Goal: Information Seeking & Learning: Learn about a topic

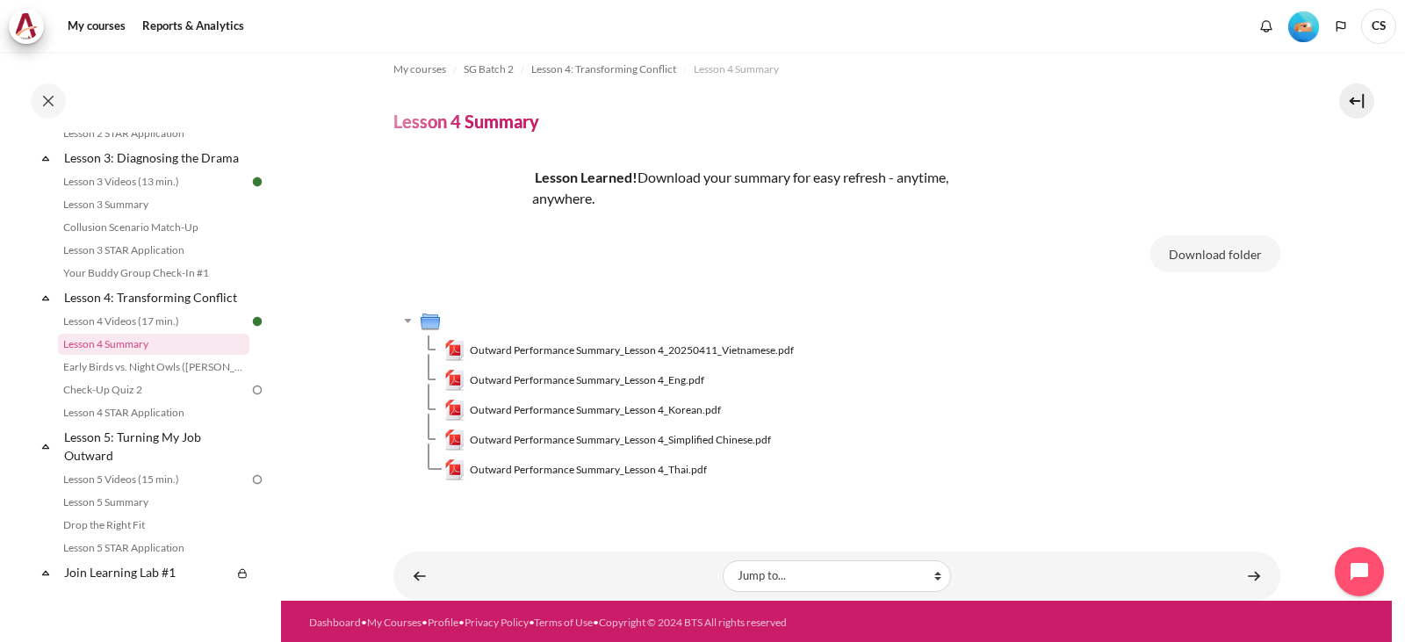
scroll to position [17, 0]
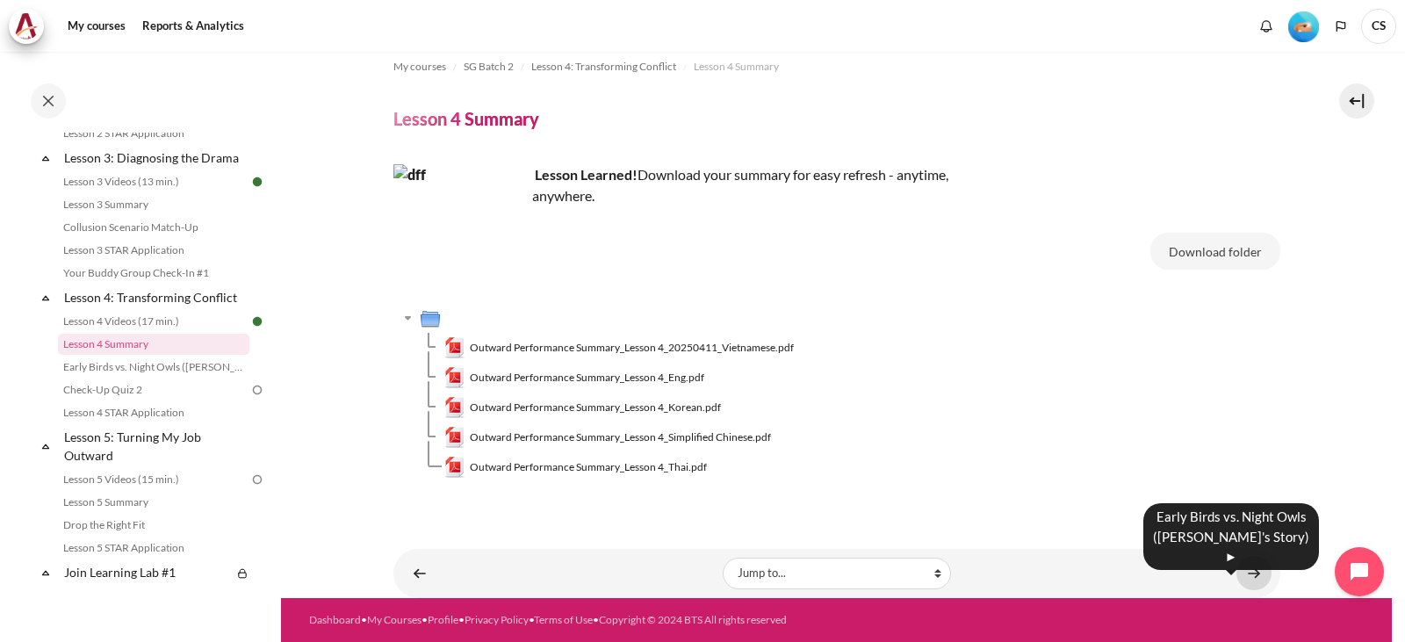
click at [1244, 573] on link "Content" at bounding box center [1253, 573] width 35 height 34
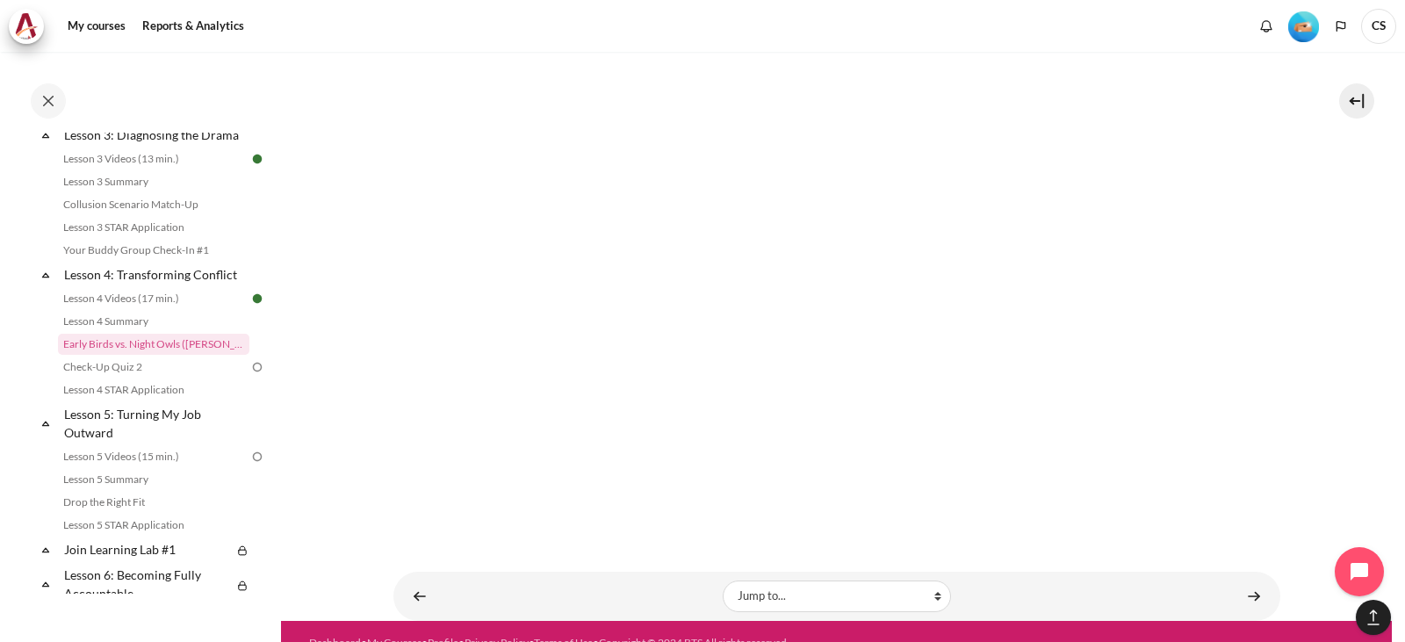
scroll to position [1323, 0]
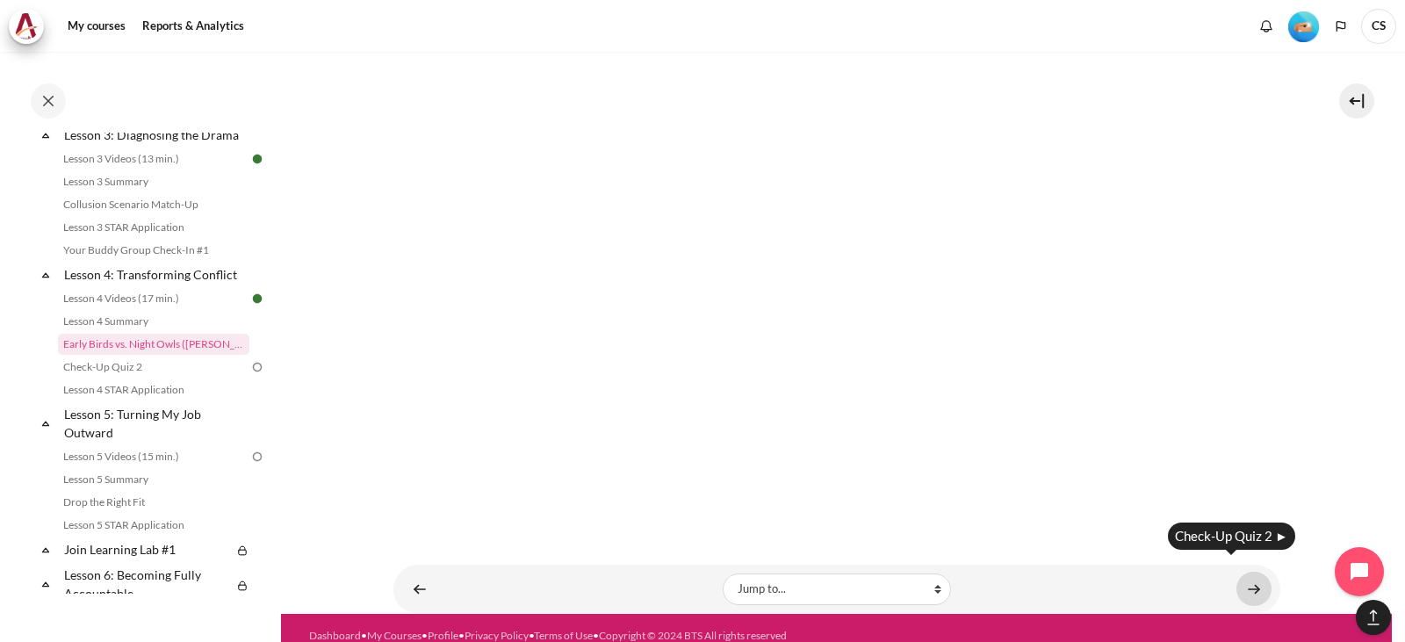
click at [1250, 572] on link "Content" at bounding box center [1253, 589] width 35 height 34
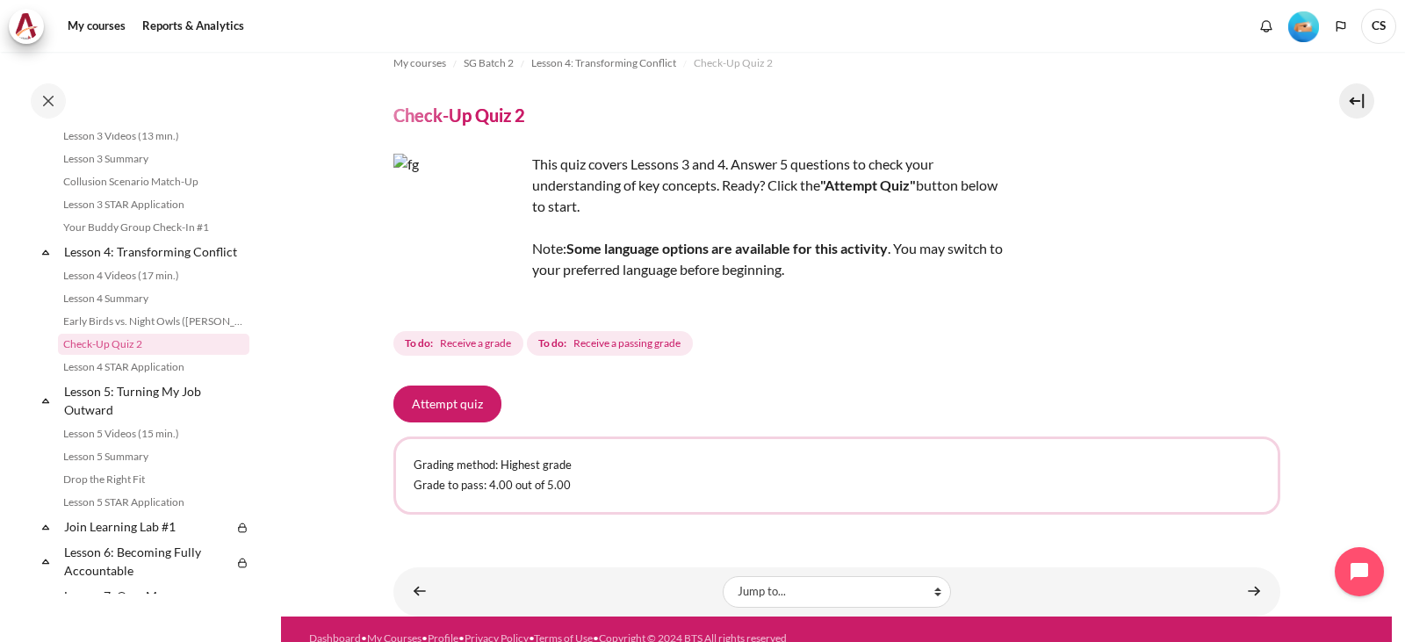
scroll to position [39, 0]
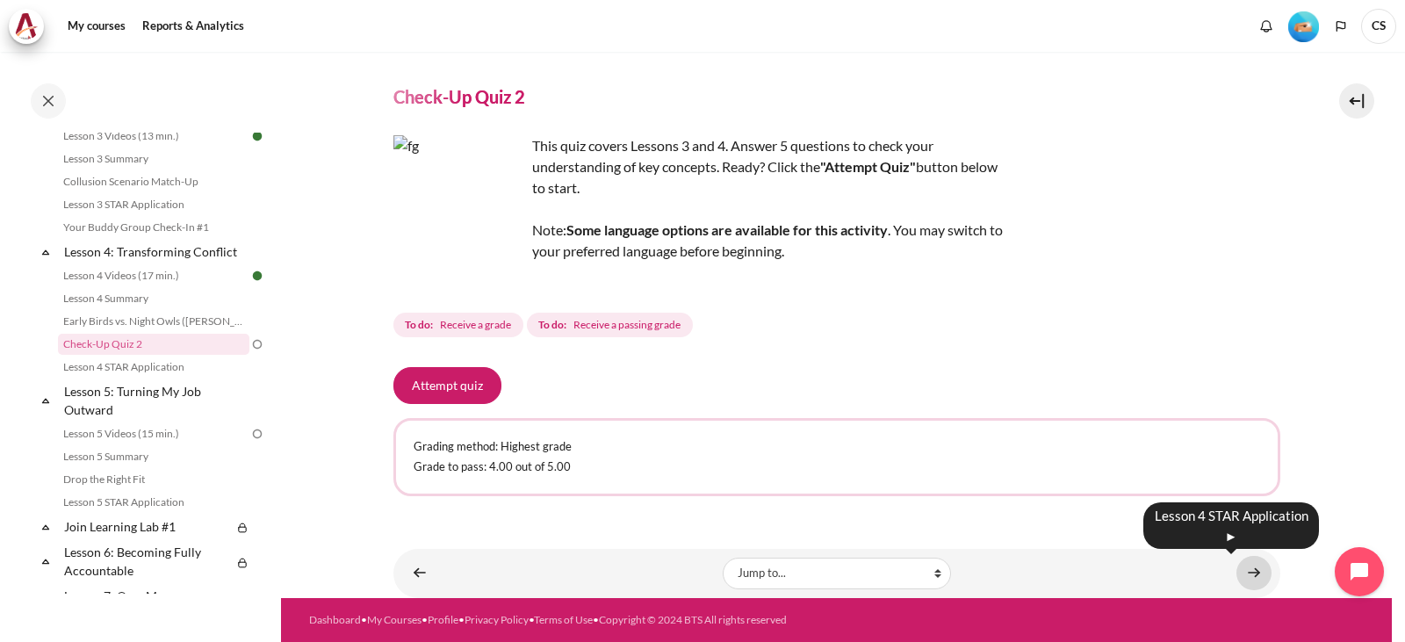
click at [1244, 569] on link "Content" at bounding box center [1253, 573] width 35 height 34
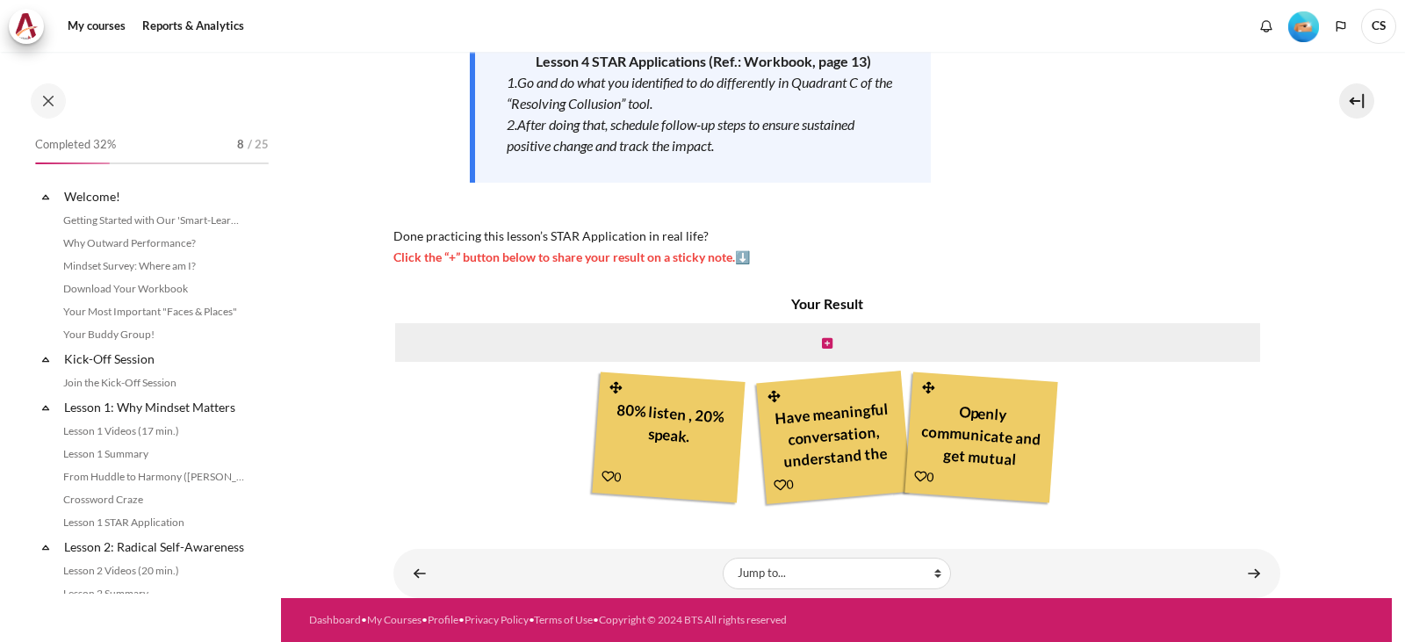
scroll to position [574, 0]
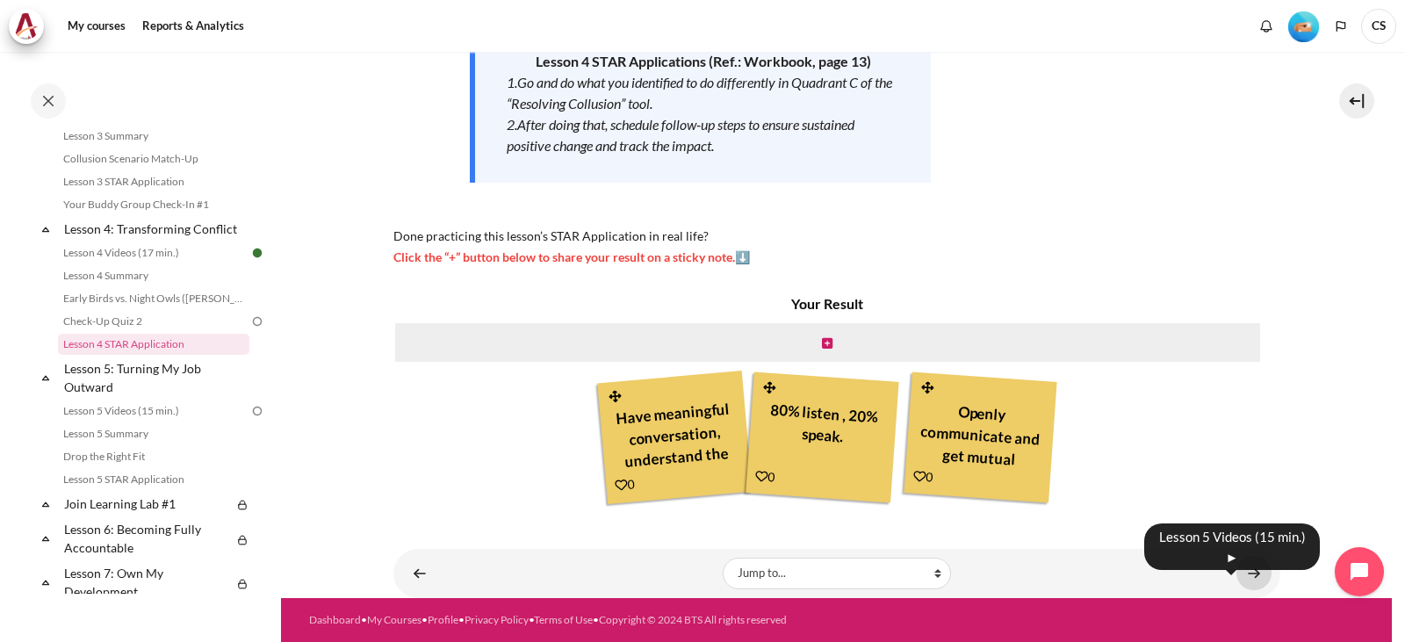
click at [1241, 574] on link "Content" at bounding box center [1253, 573] width 35 height 34
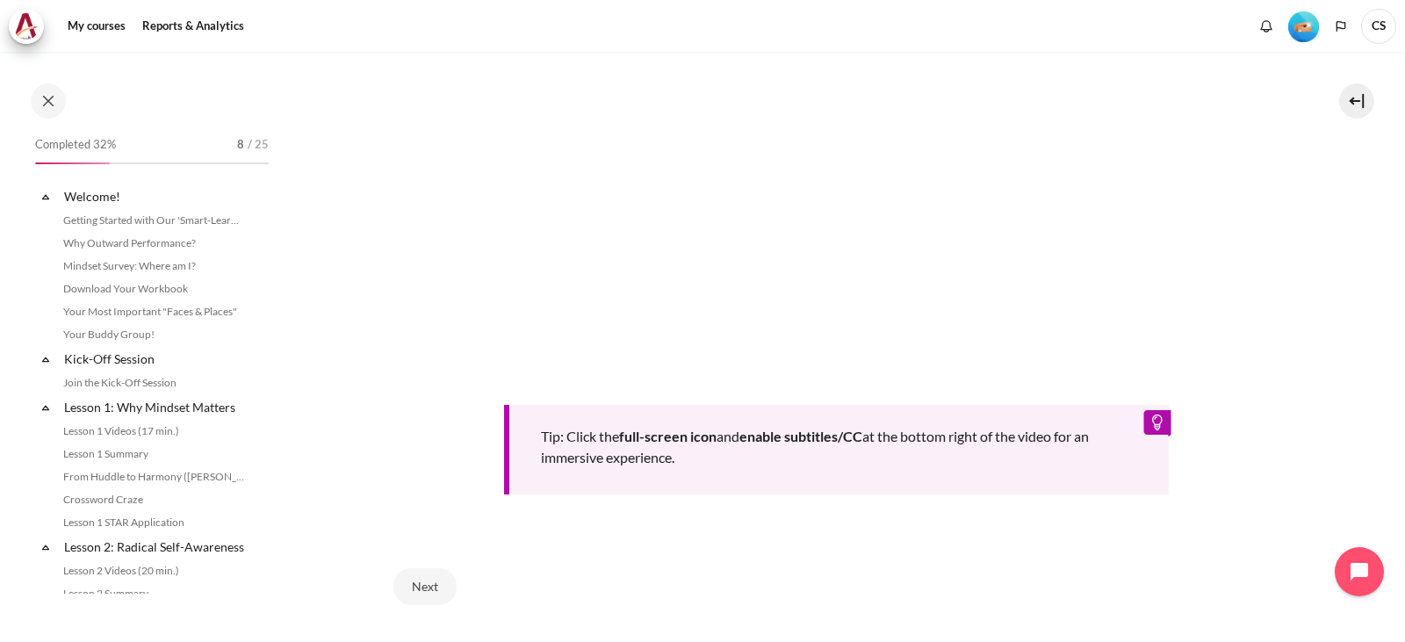
scroll to position [641, 0]
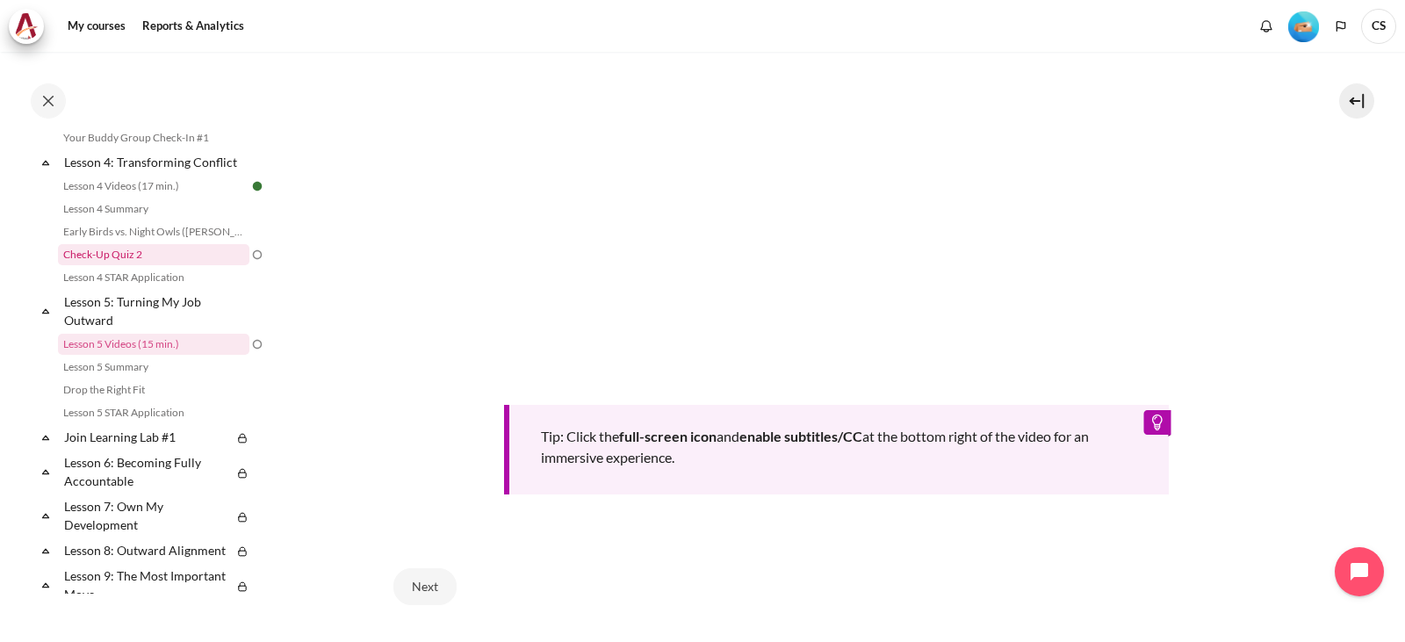
click at [133, 265] on link "Check-Up Quiz 2" at bounding box center [153, 254] width 191 height 21
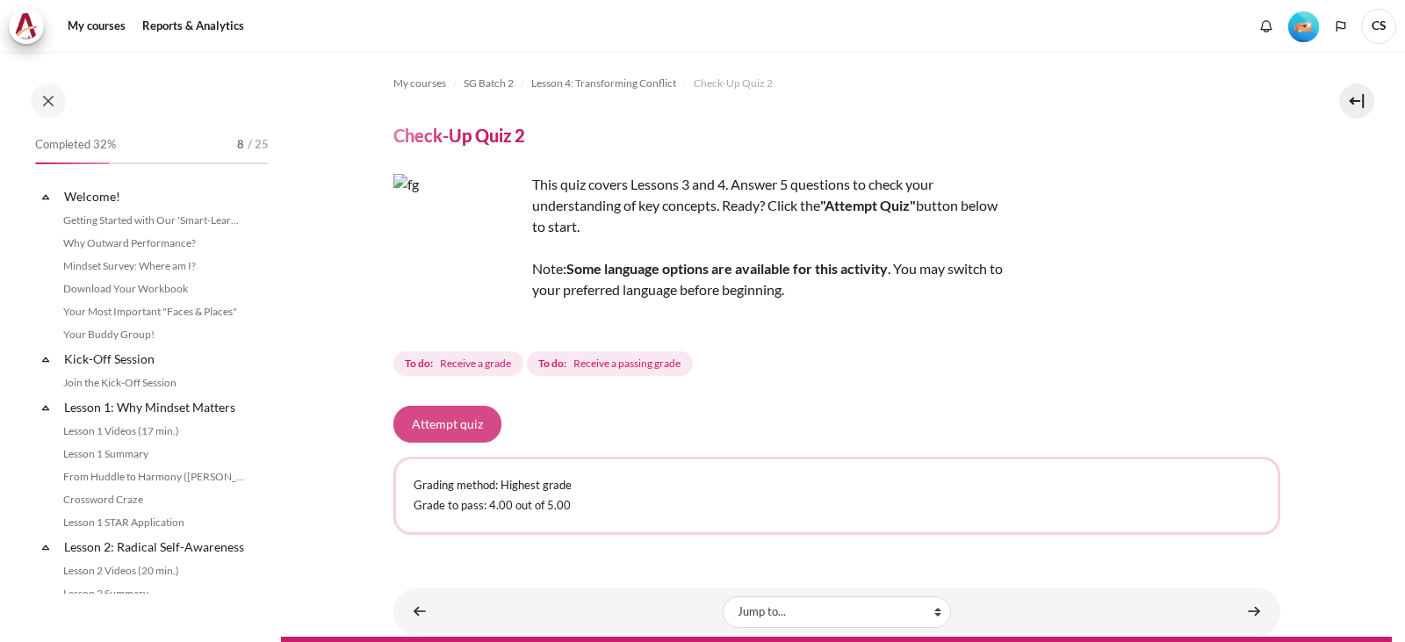
click at [439, 422] on button "Attempt quiz" at bounding box center [447, 424] width 108 height 37
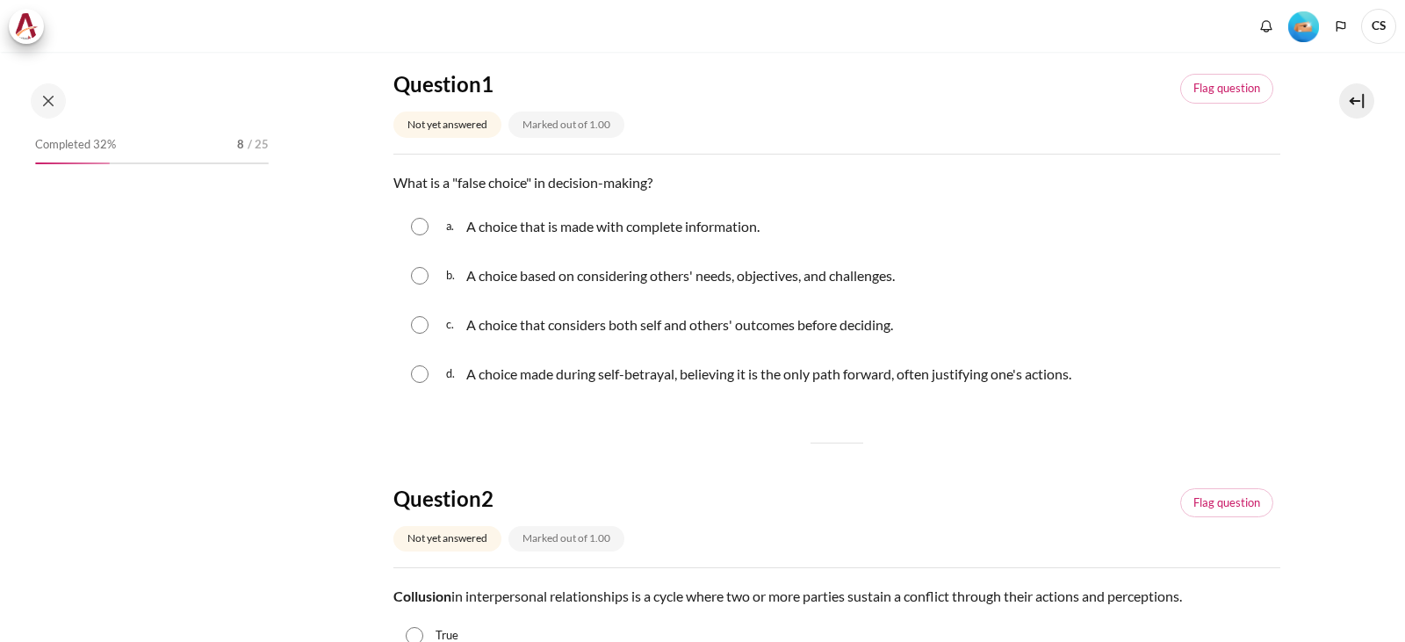
scroll to position [551, 0]
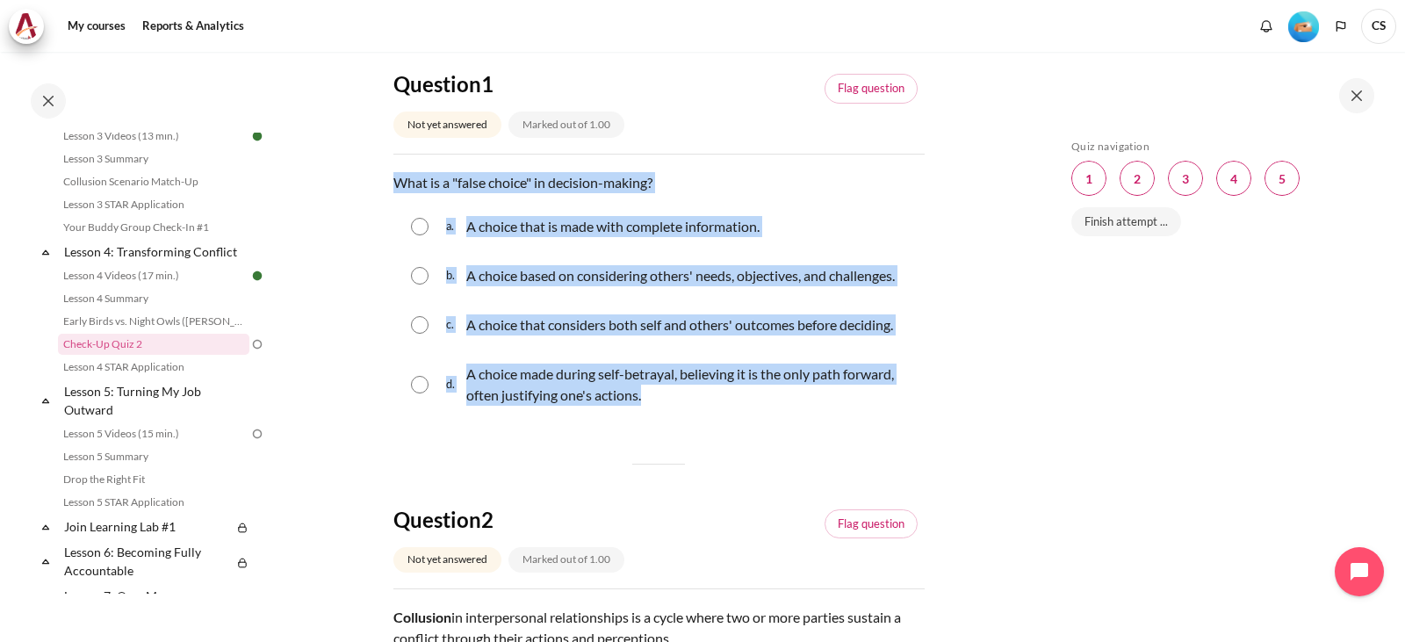
drag, startPoint x: 398, startPoint y: 182, endPoint x: 679, endPoint y: 408, distance: 361.0
click at [679, 408] on div "Question text What is a "false choice" in decision-making? Question 1 Answer a.…" at bounding box center [658, 296] width 531 height 249
copy div "What is a "false choice" in decision-making? Question 1 Answer a. A choice that…"
click at [513, 422] on fieldset "Question 1 Answer a. A choice that is made with complete information. b. A choi…" at bounding box center [658, 310] width 531 height 221
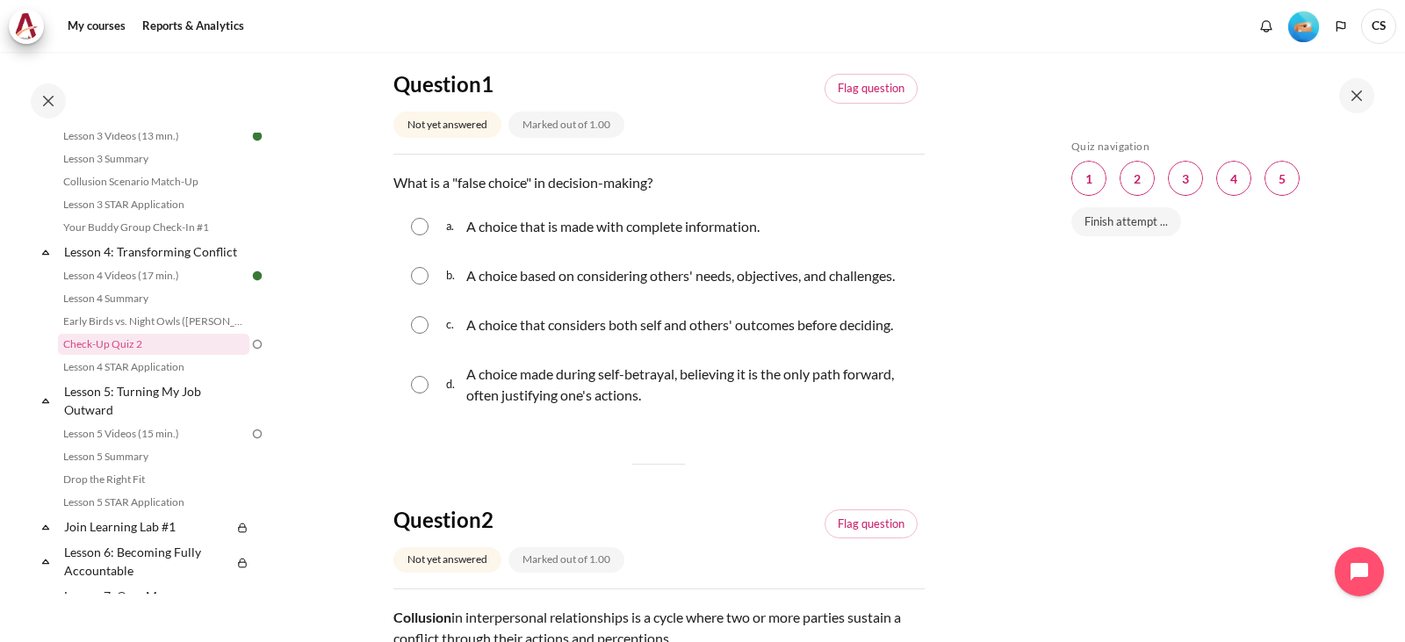
click at [418, 393] on input "Content" at bounding box center [420, 385] width 18 height 18
radio input "true"
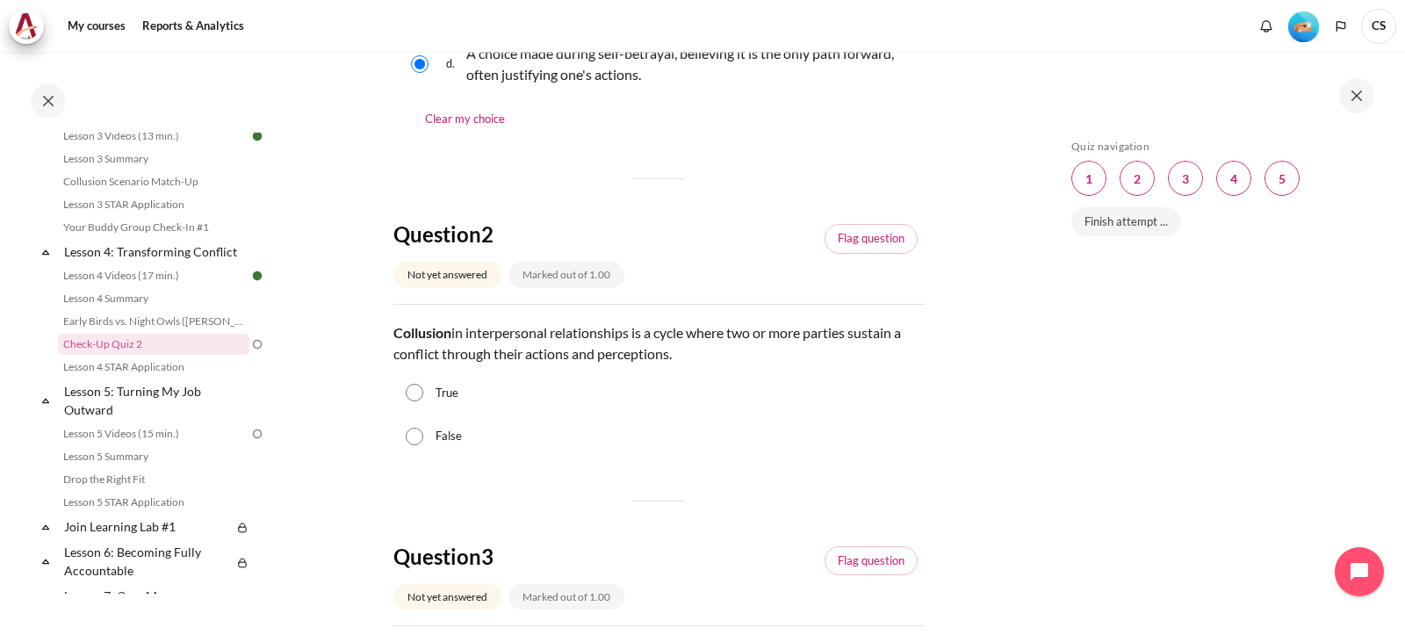
scroll to position [527, 0]
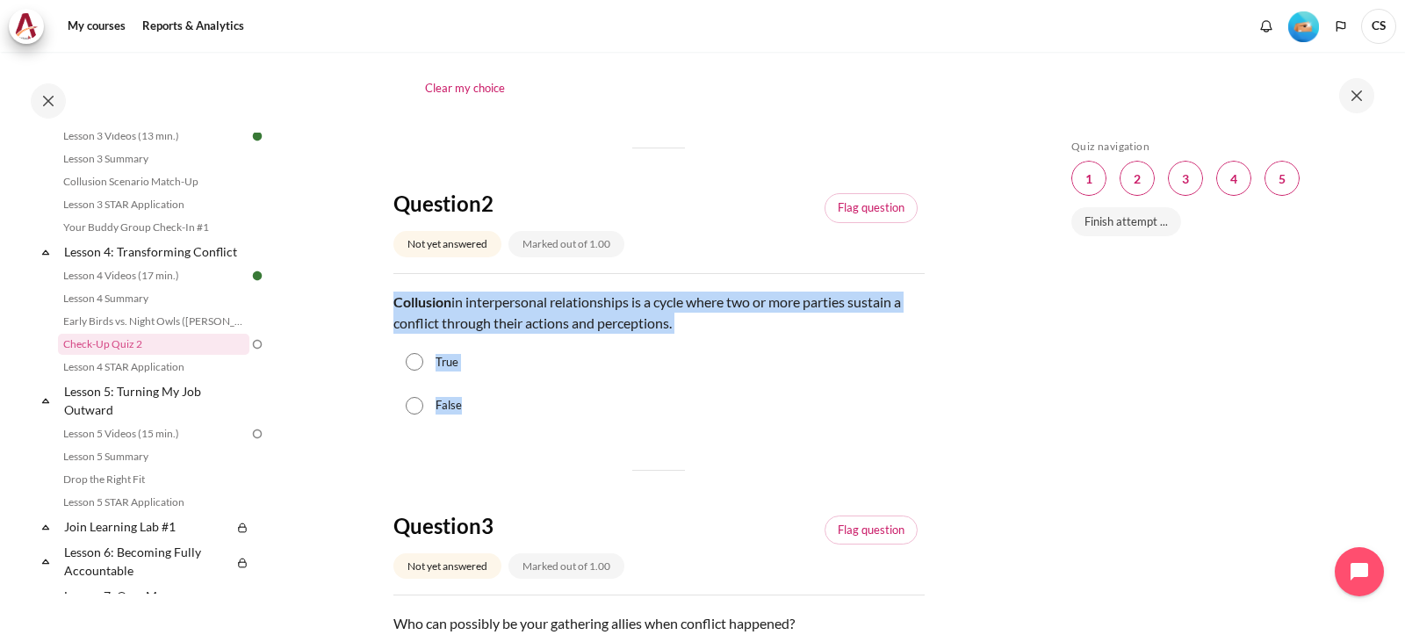
drag, startPoint x: 390, startPoint y: 324, endPoint x: 494, endPoint y: 426, distance: 145.3
copy div "Collusion in interpersonal relationships is a cycle where two or more parties s…"
click at [570, 385] on div "True" at bounding box center [658, 363] width 531 height 44
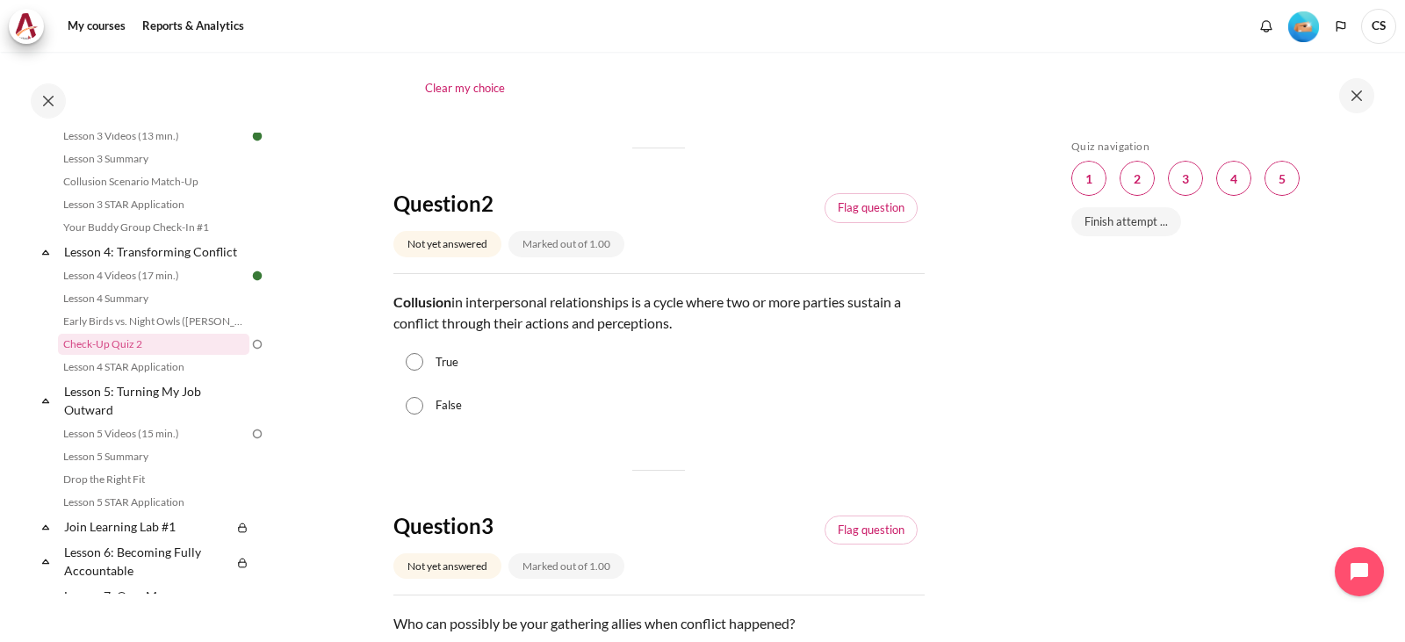
click at [414, 371] on input "True" at bounding box center [415, 362] width 18 height 18
radio input "true"
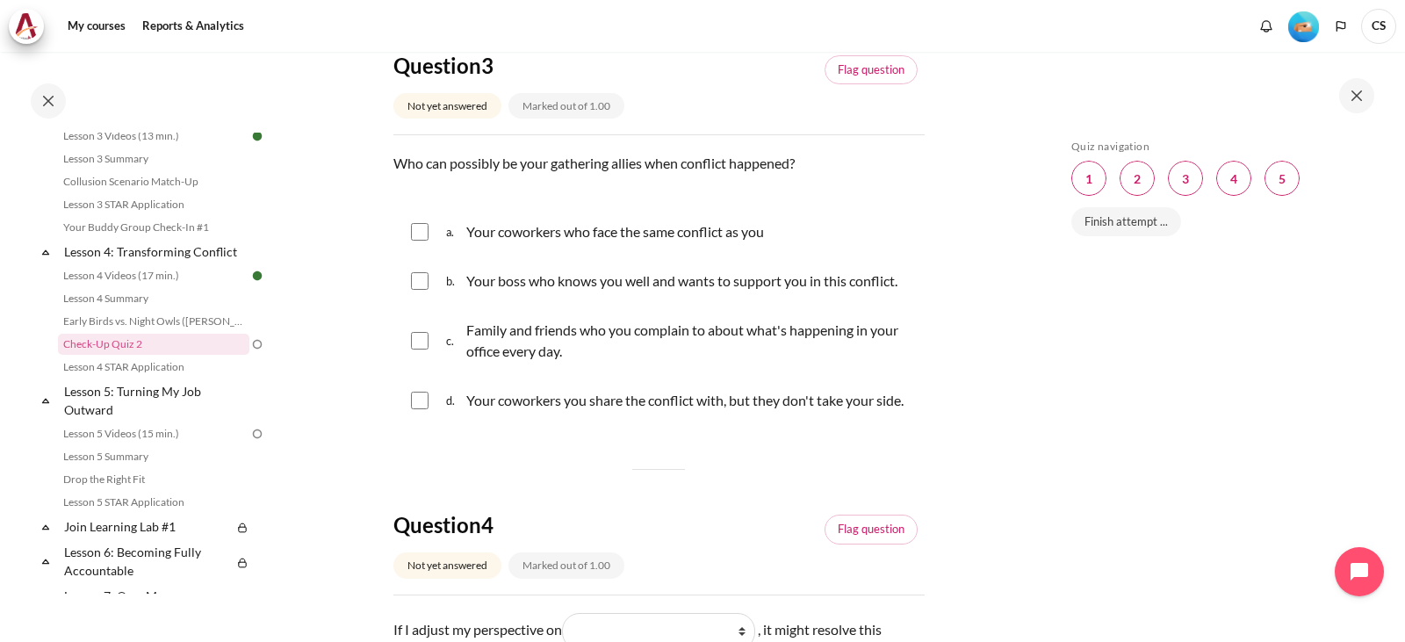
scroll to position [1054, 0]
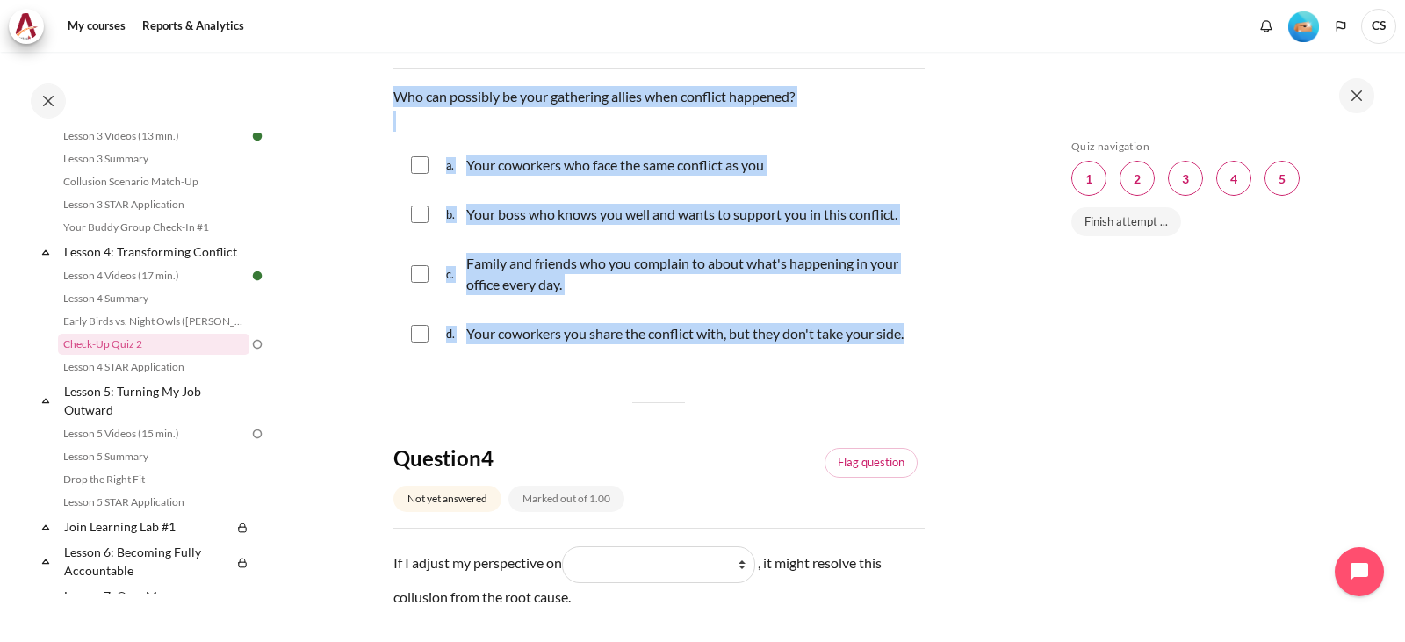
drag, startPoint x: 393, startPoint y: 117, endPoint x: 537, endPoint y: 374, distance: 295.3
click at [537, 360] on div "Question text Who can possibly be your gathering allies when conflict happened?…" at bounding box center [658, 223] width 531 height 274
copy div "Who can possibly be your gathering allies when conflict happened? Question 3 An…"
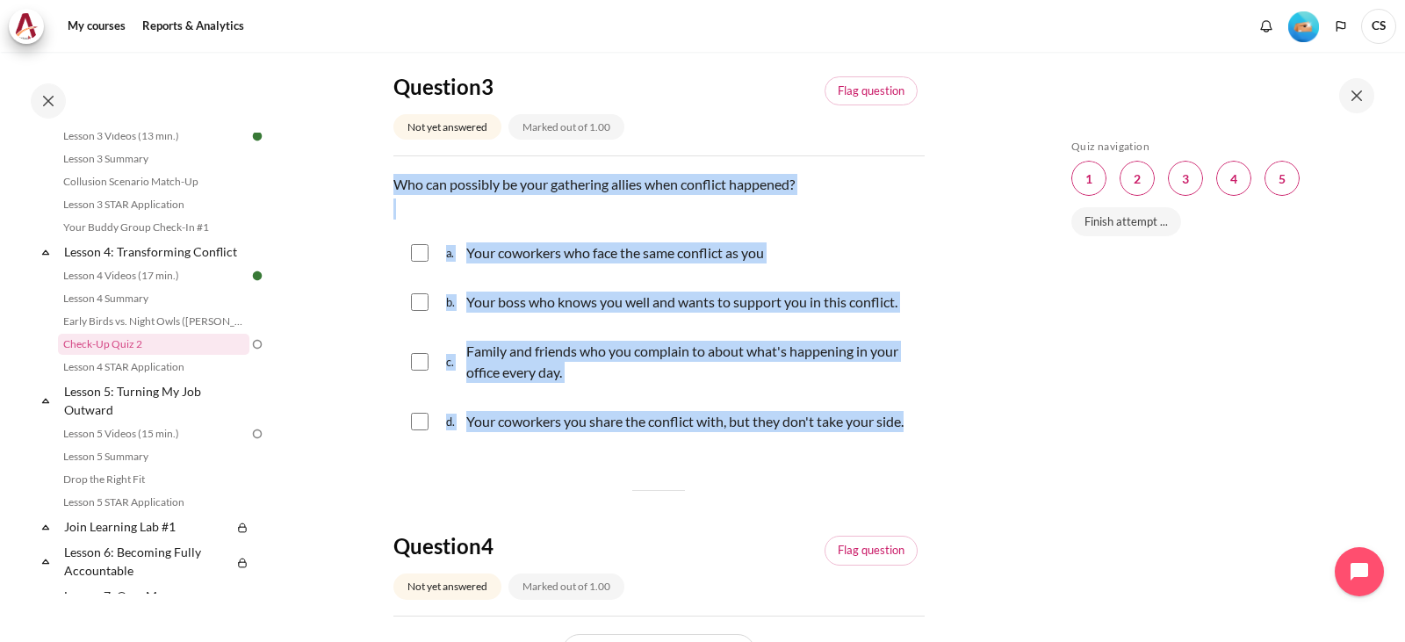
click at [957, 290] on section "My courses SG Batch 2 Lesson 4: Transforming Conflict Check-Up Quiz 2 Check-Up …" at bounding box center [658, 241] width 755 height 2310
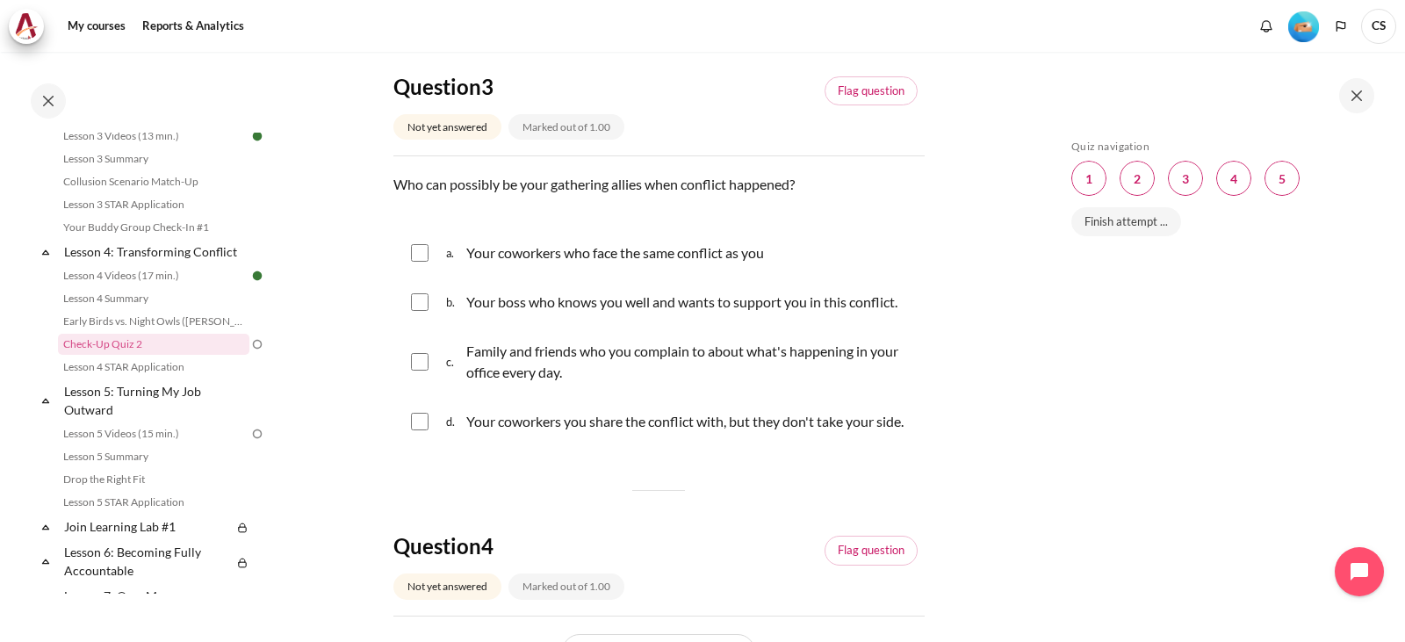
click at [429, 276] on div "a. Your coworkers who face the same conflict as you" at bounding box center [658, 253] width 531 height 46
click at [414, 262] on input "Content" at bounding box center [420, 253] width 18 height 18
checkbox input "true"
click at [415, 311] on input "Content" at bounding box center [420, 302] width 18 height 18
checkbox input "true"
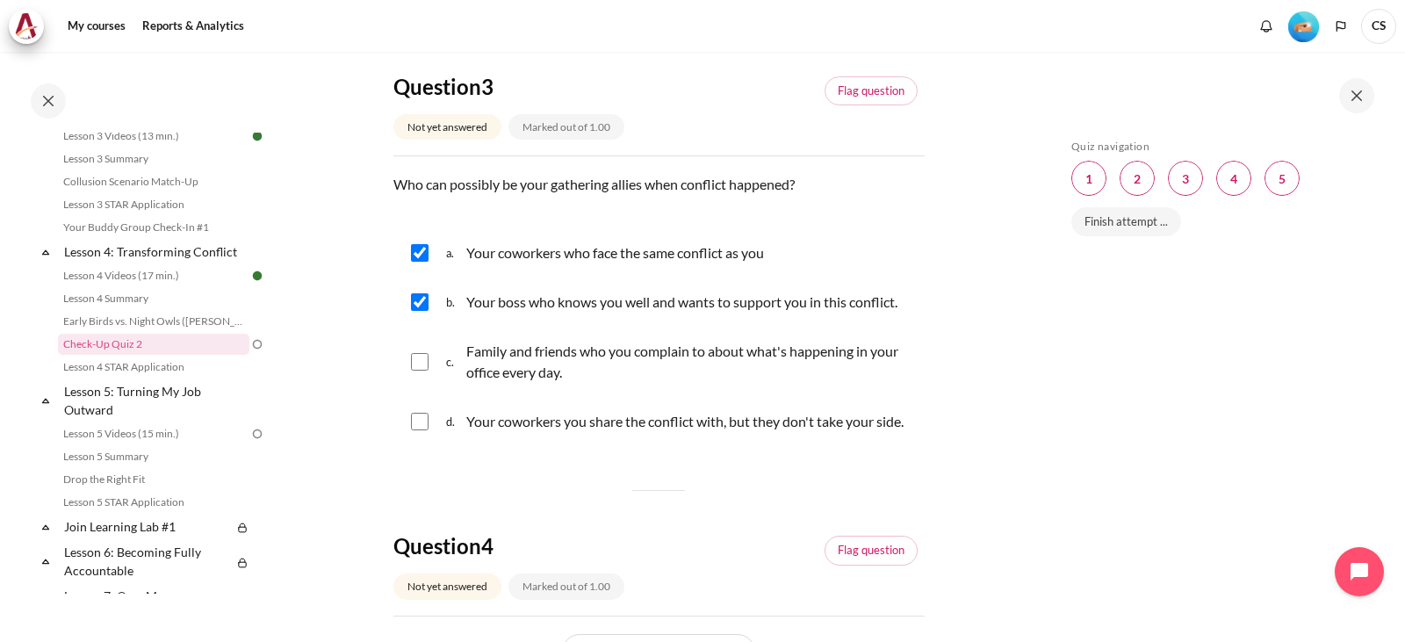
click at [421, 371] on input "Content" at bounding box center [420, 362] width 18 height 18
checkbox input "true"
click at [420, 430] on input "Content" at bounding box center [420, 422] width 18 height 18
click at [418, 430] on input "Content" at bounding box center [420, 422] width 18 height 18
checkbox input "false"
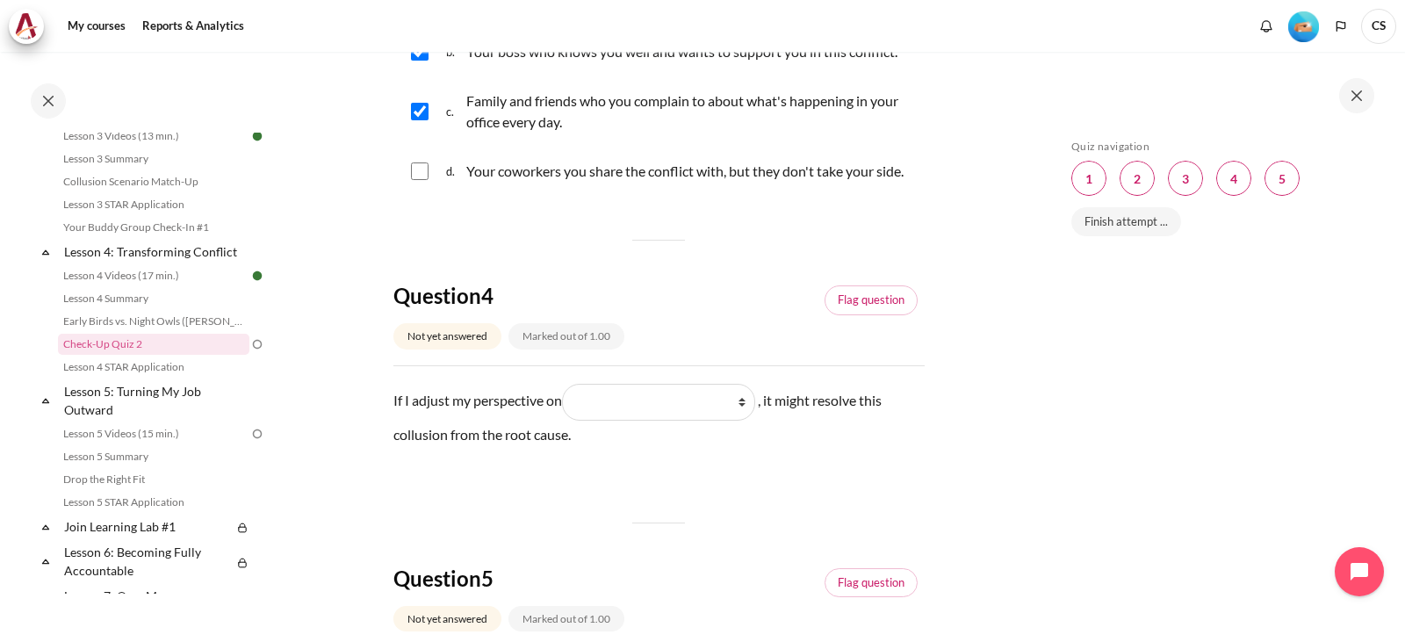
scroll to position [1317, 0]
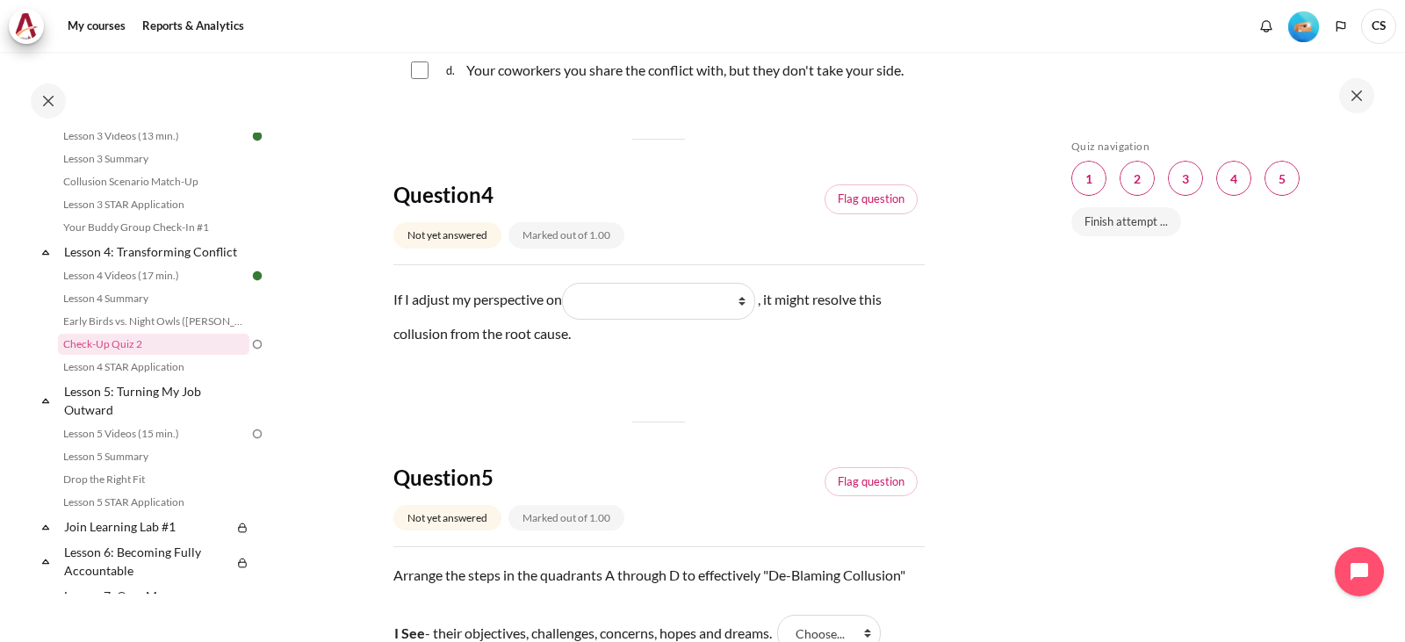
drag, startPoint x: 392, startPoint y: 342, endPoint x: 626, endPoint y: 390, distance: 239.2
click at [701, 320] on select "What they do What I see and feel about what they do What I do What they see and…" at bounding box center [658, 301] width 193 height 37
click at [533, 379] on div "If I adjust my perspective on Blank 1 Question 4 What they do What I see and fe…" at bounding box center [658, 331] width 531 height 97
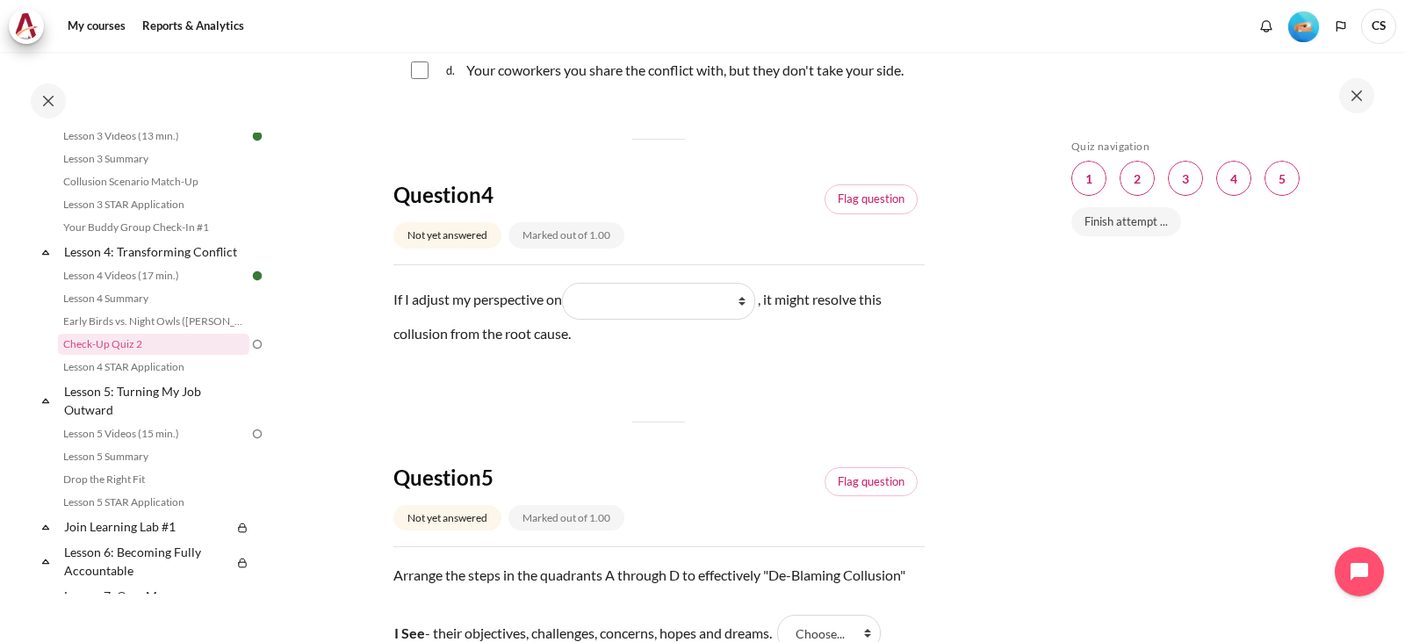
drag, startPoint x: 394, startPoint y: 342, endPoint x: 587, endPoint y: 399, distance: 200.4
click at [587, 379] on div "If I adjust my perspective on Blank 1 Question 4 What they do What I see and fe…" at bounding box center [658, 331] width 531 height 97
copy p "If I adjust my perspective on Blank 1 Question 4 What they do What I see and fe…"
click at [639, 320] on select "What they do What I see and feel about what they do What I do What they see and…" at bounding box center [658, 301] width 193 height 37
click at [685, 320] on select "What they do What I see and feel about what they do What I do What they see and…" at bounding box center [658, 301] width 193 height 37
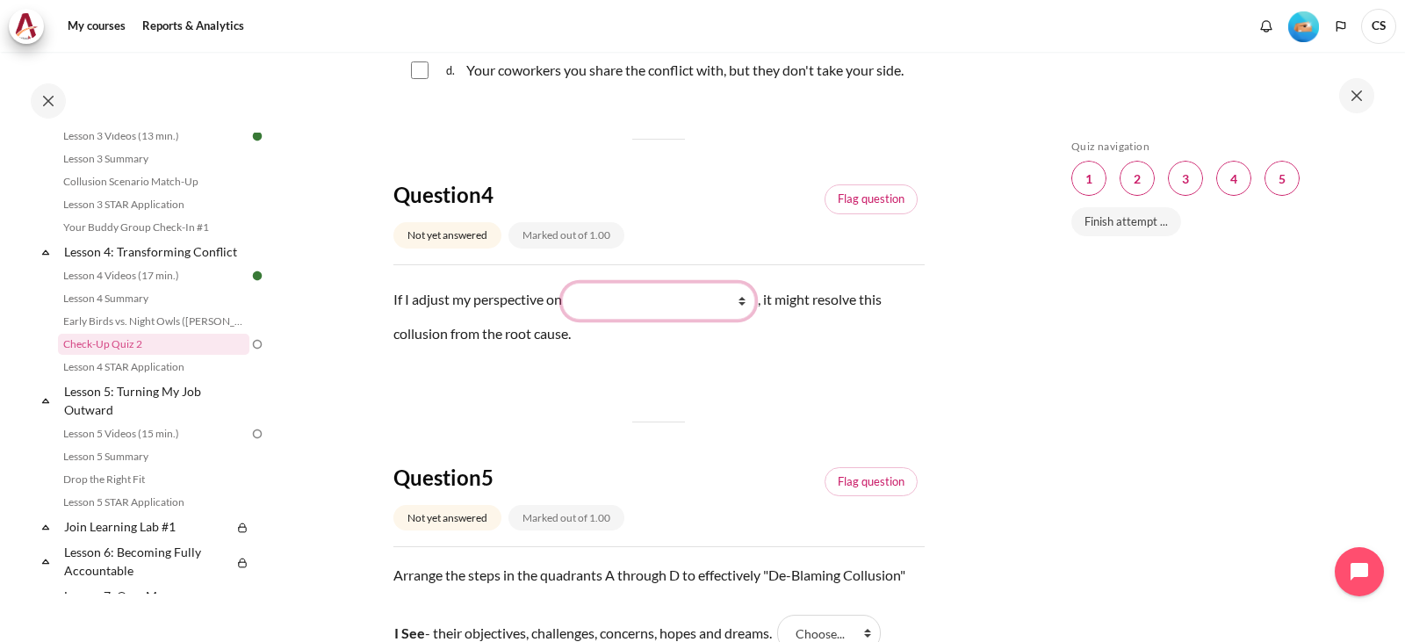
drag, startPoint x: 732, startPoint y: 361, endPoint x: 734, endPoint y: 338, distance: 22.9
click at [732, 320] on select "What they do What I see and feel about what they do What I do What they see and…" at bounding box center [658, 301] width 193 height 37
click at [686, 320] on select "What they do What I see and feel about what they do What I do What they see and…" at bounding box center [658, 301] width 193 height 37
click at [703, 320] on select "What they do What I see and feel about what they do What I do What they see and…" at bounding box center [658, 301] width 193 height 37
click at [694, 320] on select "What they do What I see and feel about what they do What I do What they see and…" at bounding box center [658, 301] width 193 height 37
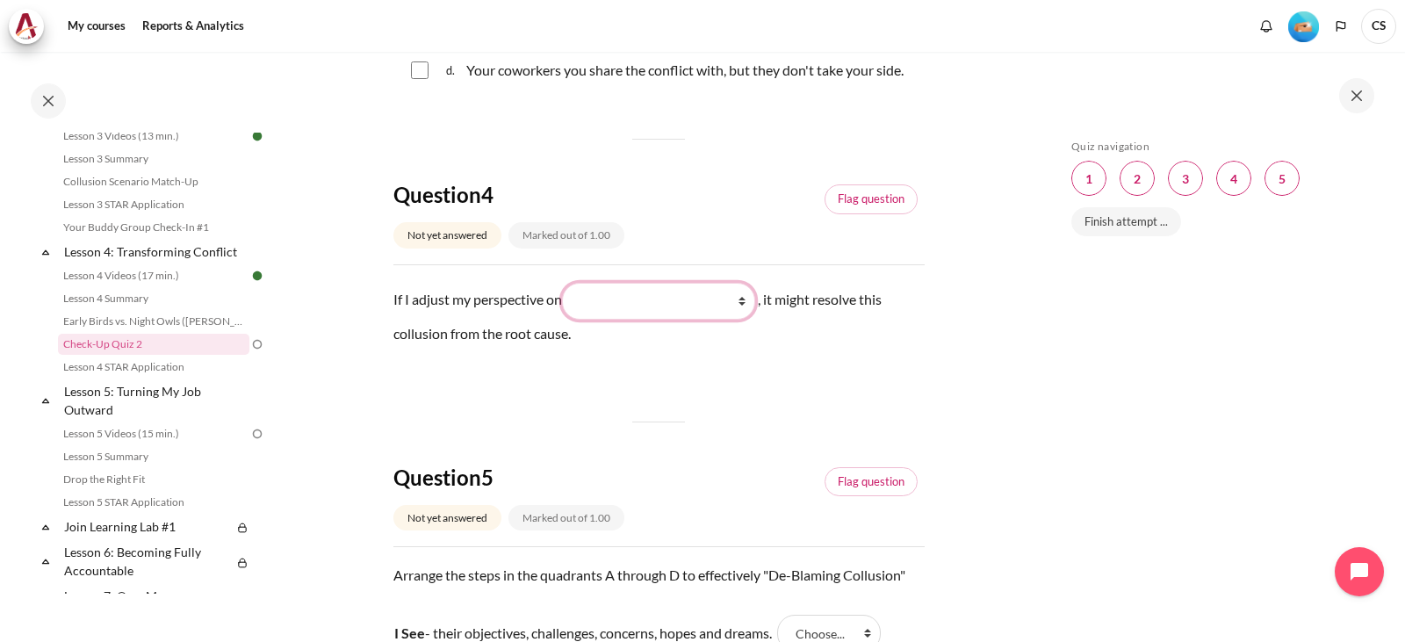
click at [730, 320] on select "What they do What I see and feel about what they do What I do What they see and…" at bounding box center [658, 301] width 193 height 37
click at [706, 320] on select "What they do What I see and feel about what they do What I do What they see and…" at bounding box center [658, 301] width 193 height 37
click at [679, 379] on div "If I adjust my perspective on Blank 1 Question 4 What they do What I see and fe…" at bounding box center [658, 331] width 531 height 97
click at [604, 320] on select "What they do What I see and feel about what they do What I do What they see and…" at bounding box center [658, 301] width 193 height 37
select select "2"
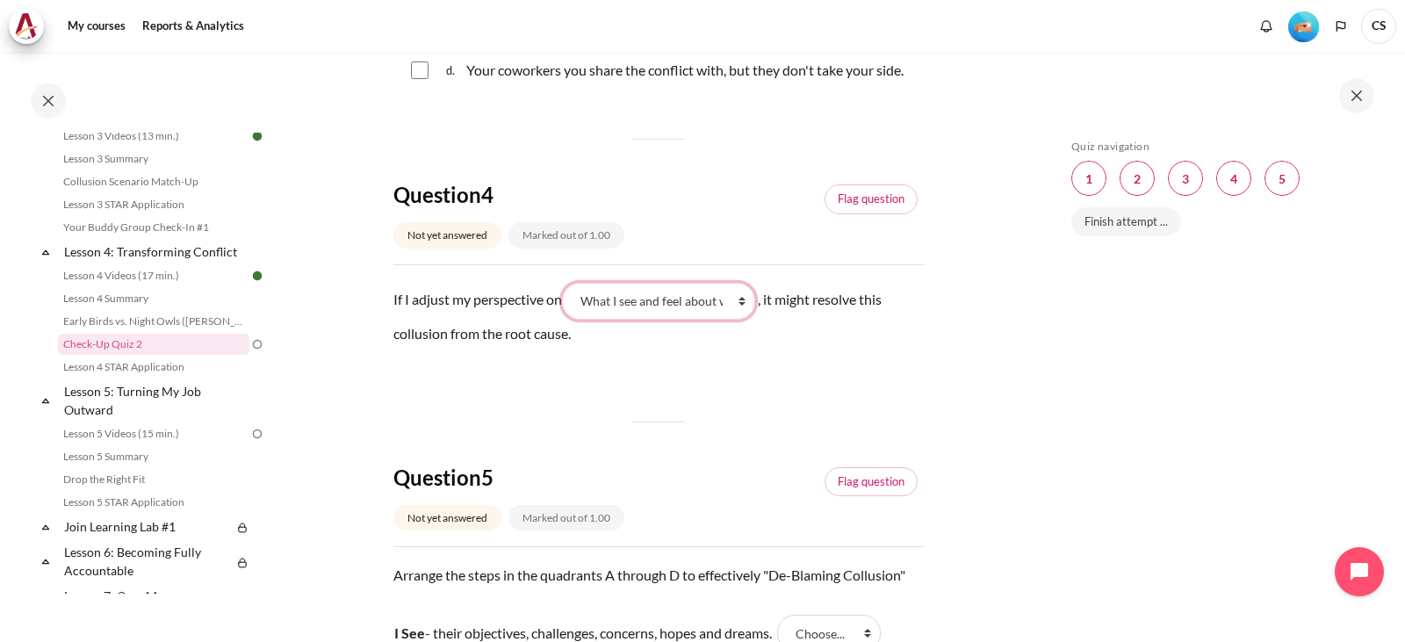
click at [568, 320] on select "What they do What I see and feel about what they do What I do What they see and…" at bounding box center [658, 301] width 193 height 37
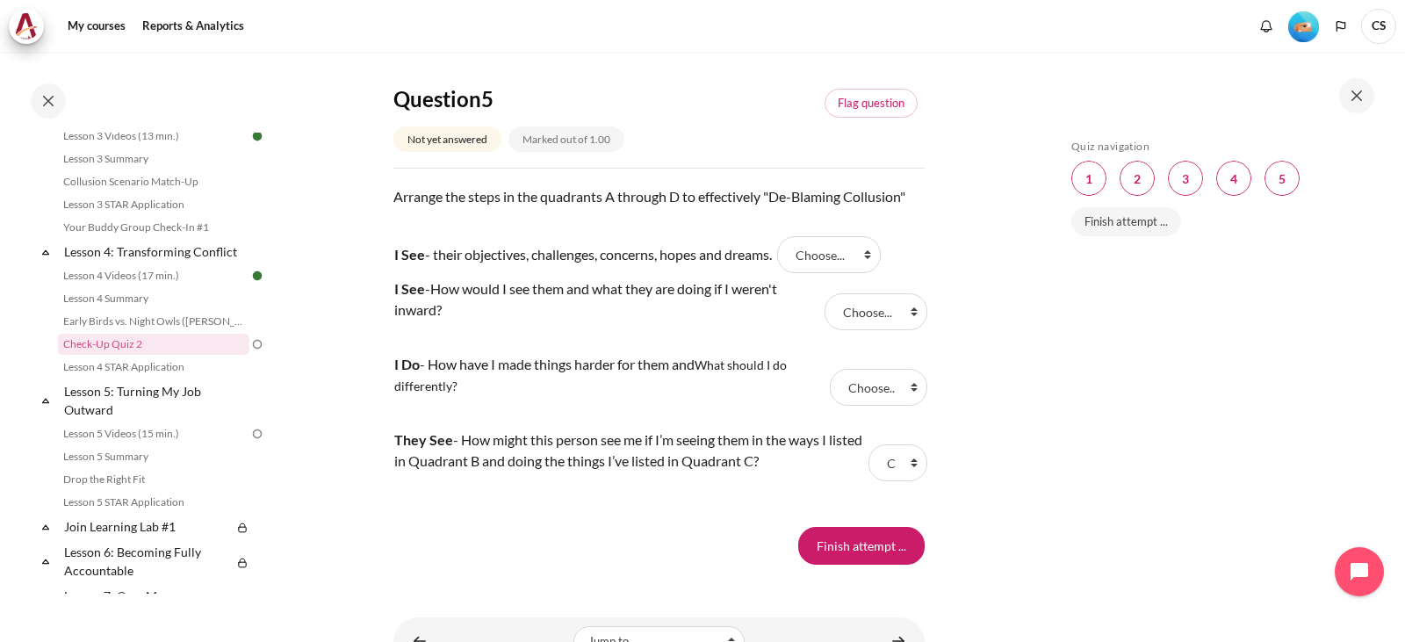
scroll to position [1668, 0]
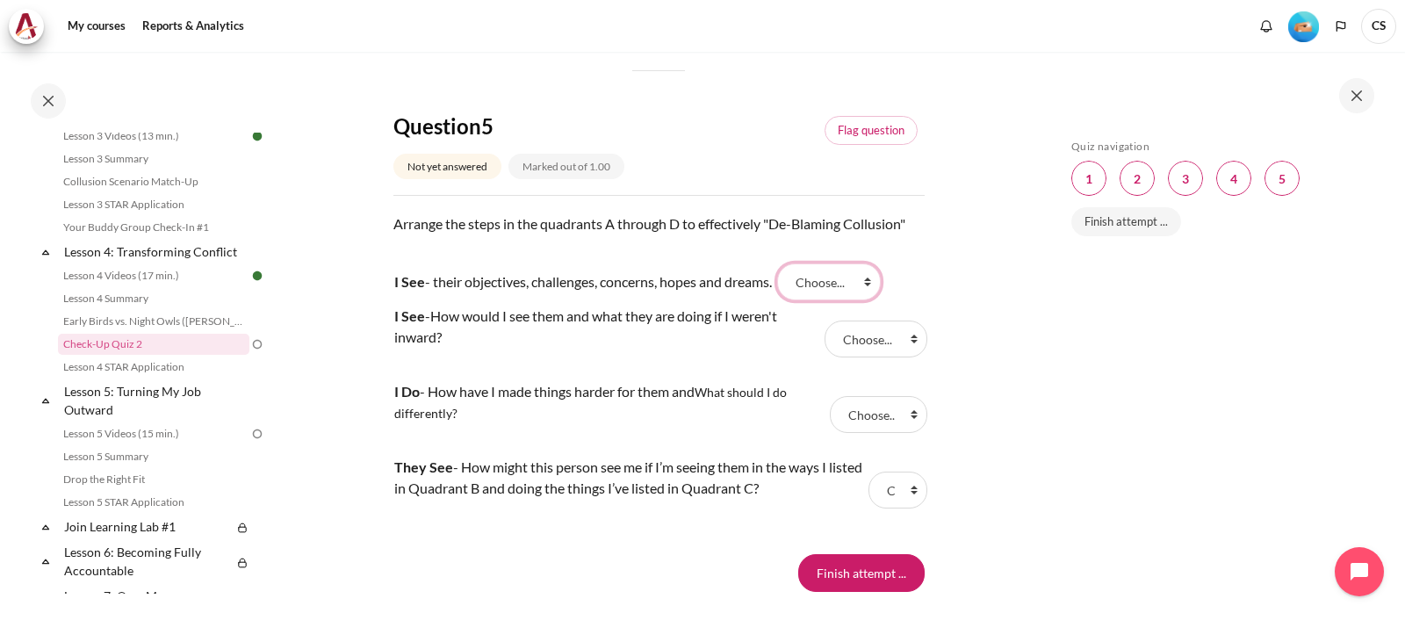
click at [829, 300] on select "Choose... C B D A" at bounding box center [829, 281] width 104 height 37
click at [1075, 332] on div "Skip Quiz navigation Quiz navigation Question 1 This page Question 2 This page …" at bounding box center [1219, 360] width 313 height 440
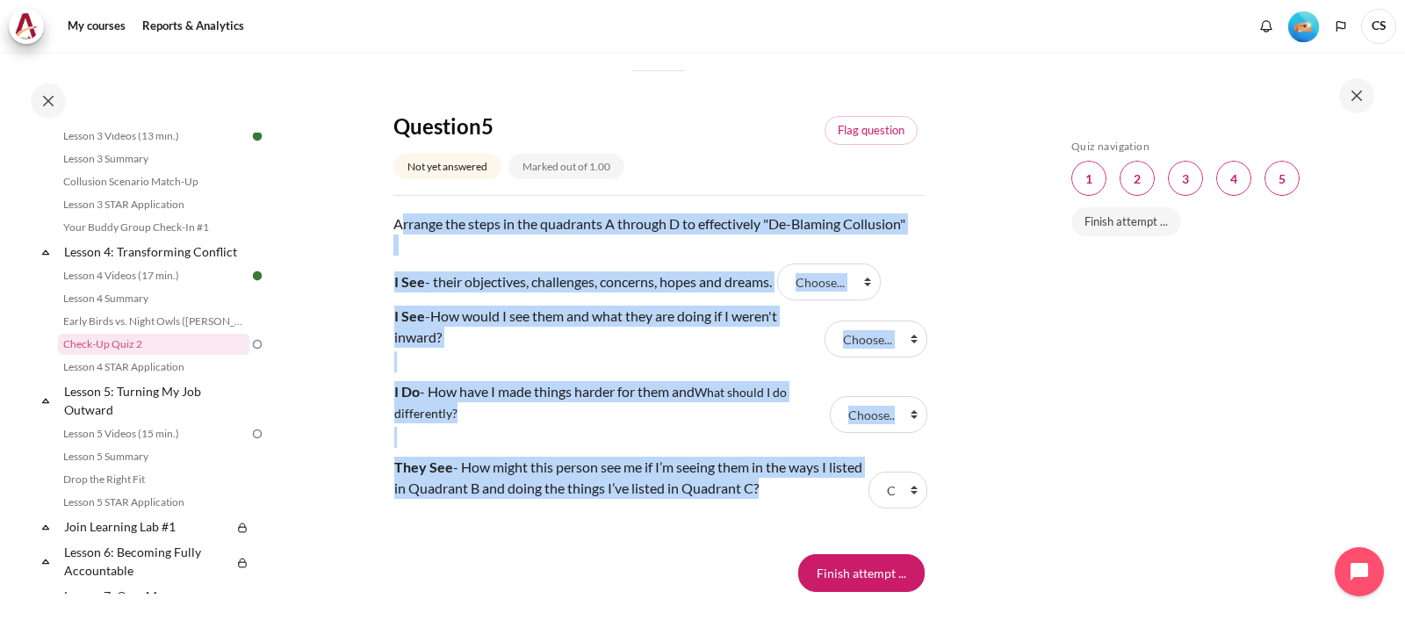
drag, startPoint x: 395, startPoint y: 265, endPoint x: 799, endPoint y: 536, distance: 486.1
click at [799, 528] on div "Question text Arrange the steps in the quadrants A through D to effectively "De…" at bounding box center [658, 370] width 531 height 314
copy div "Arrange the steps in the quadrants A through D to effectively "De-Blaming Collu…"
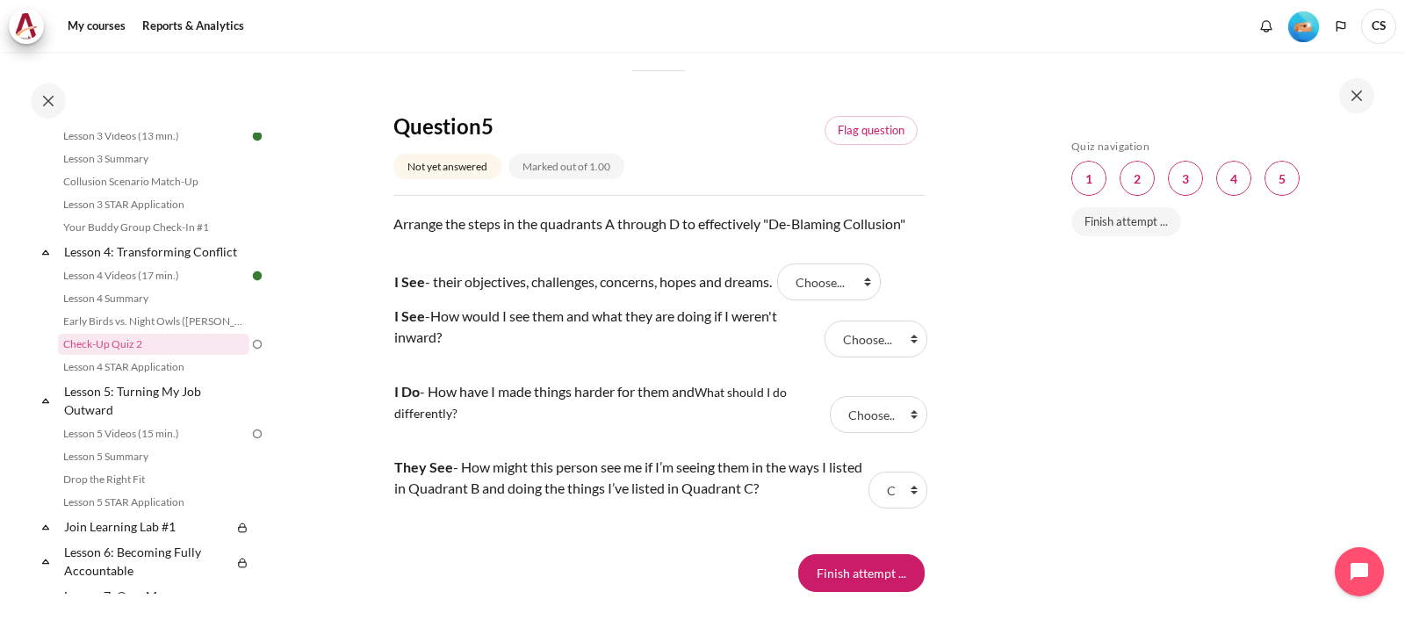
click at [1027, 381] on div "My courses SG Batch 2 Lesson 4: Transforming Conflict Check-Up Quiz 2 Check-Up …" at bounding box center [702, 347] width 1405 height 590
drag, startPoint x: 821, startPoint y: 316, endPoint x: 834, endPoint y: 336, distance: 24.1
click at [821, 300] on select "Choose... C B D A" at bounding box center [829, 281] width 104 height 37
select select "4"
click at [787, 300] on select "Choose... C B D A" at bounding box center [829, 281] width 104 height 37
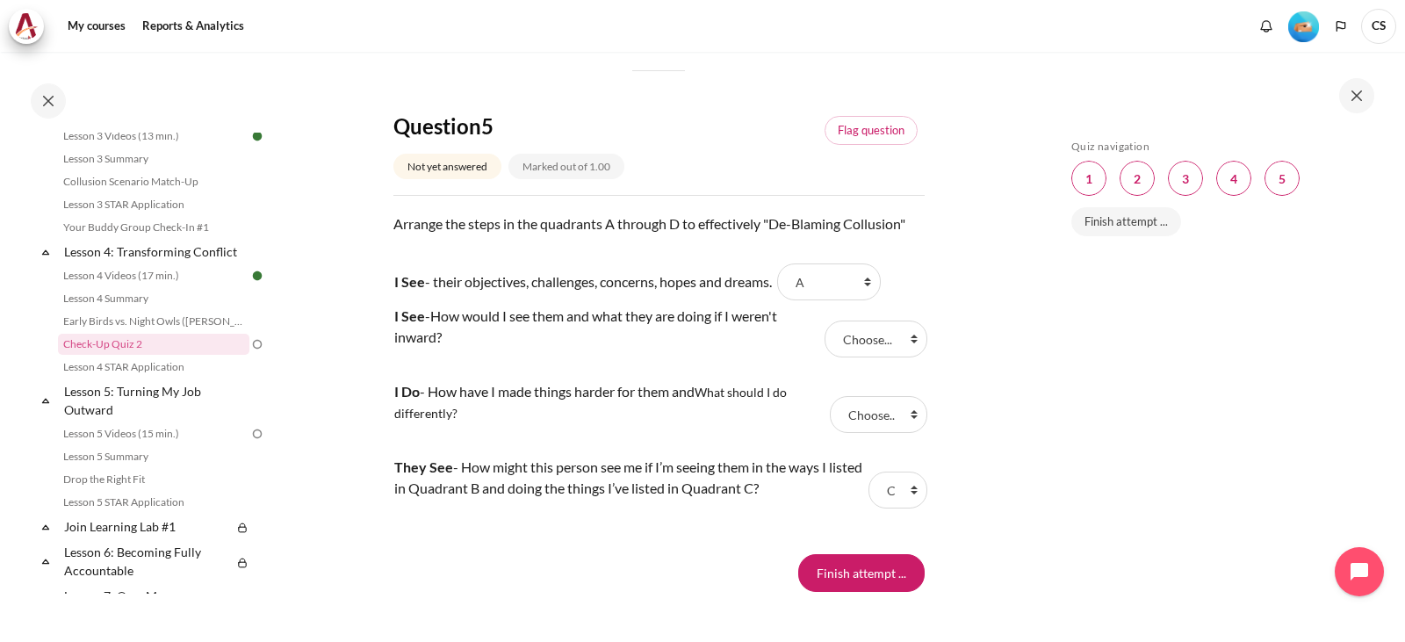
click at [693, 377] on td "I See - How would I see them and what they are doing if I weren't inward?" at bounding box center [607, 339] width 428 height 76
click at [841, 357] on select "Choose... C B D A" at bounding box center [876, 339] width 102 height 37
select select "2"
click at [825, 357] on select "Choose... C B D A" at bounding box center [876, 339] width 102 height 37
click at [732, 452] on td "I Do - How have I made things harder for them and What should I do differently?" at bounding box center [609, 415] width 432 height 76
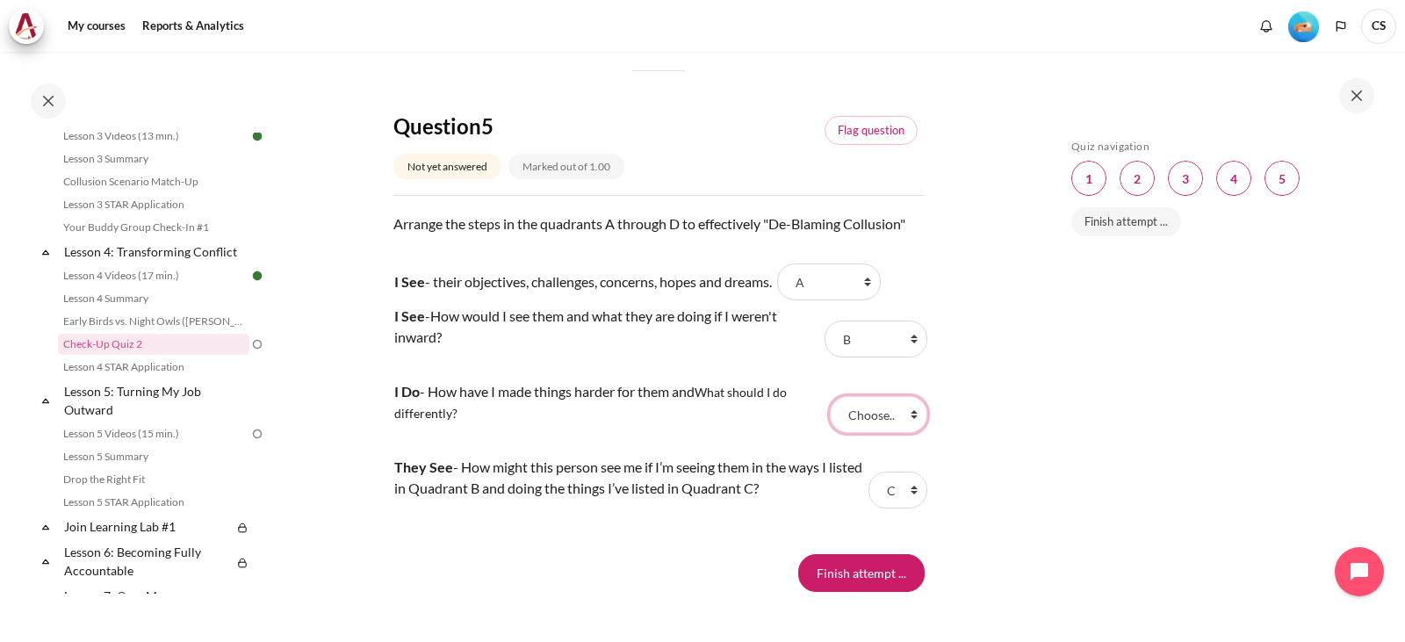
click at [848, 433] on select "Choose... C B D A" at bounding box center [878, 414] width 97 height 37
select select "1"
click at [830, 433] on select "Choose... C B D A" at bounding box center [878, 414] width 97 height 37
click at [766, 528] on td "They See - How might this person see me if I’m seeing them in the ways I listed…" at bounding box center [629, 490] width 472 height 76
click at [889, 508] on select "Choose... C B D A" at bounding box center [897, 490] width 58 height 37
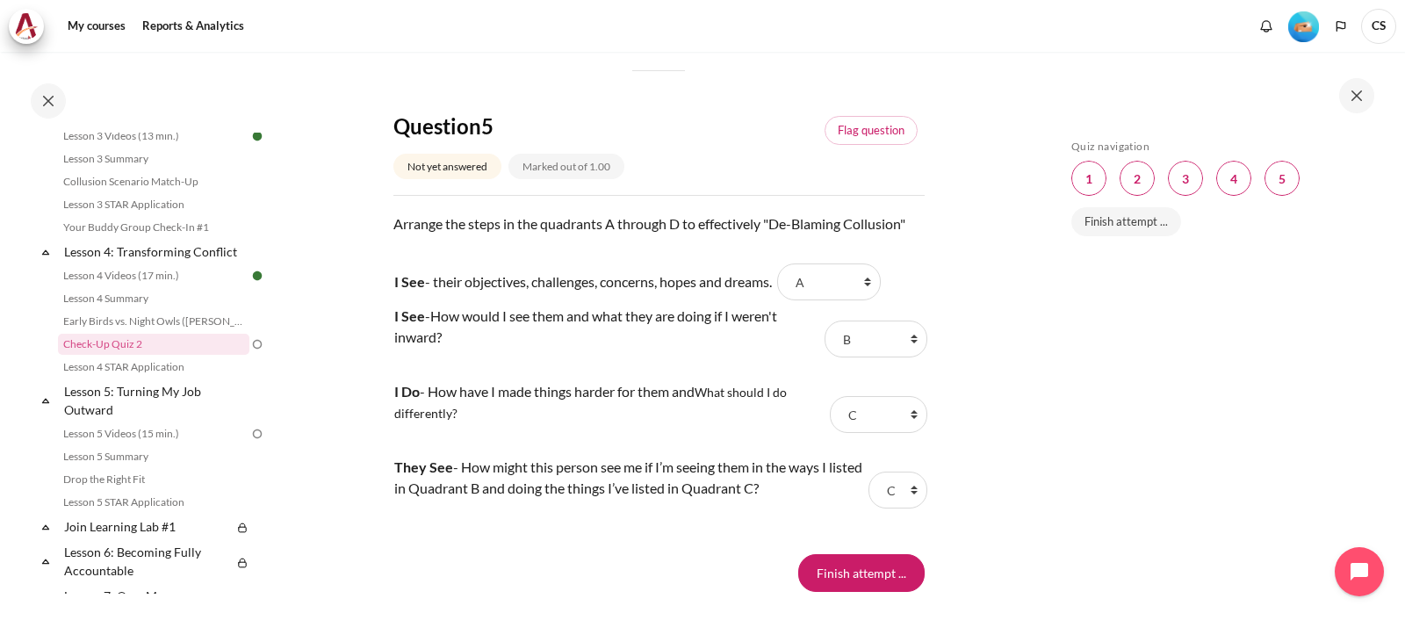
click at [1040, 502] on div "Skip Quiz navigation Quiz navigation Question 1 This page Question 2 This page …" at bounding box center [1220, 346] width 369 height 589
click at [891, 508] on select "Choose... C B D A" at bounding box center [897, 490] width 58 height 37
select select "3"
click at [868, 508] on select "Choose... C B D A" at bounding box center [897, 490] width 58 height 37
click at [840, 591] on input "Finish attempt ..." at bounding box center [861, 572] width 126 height 37
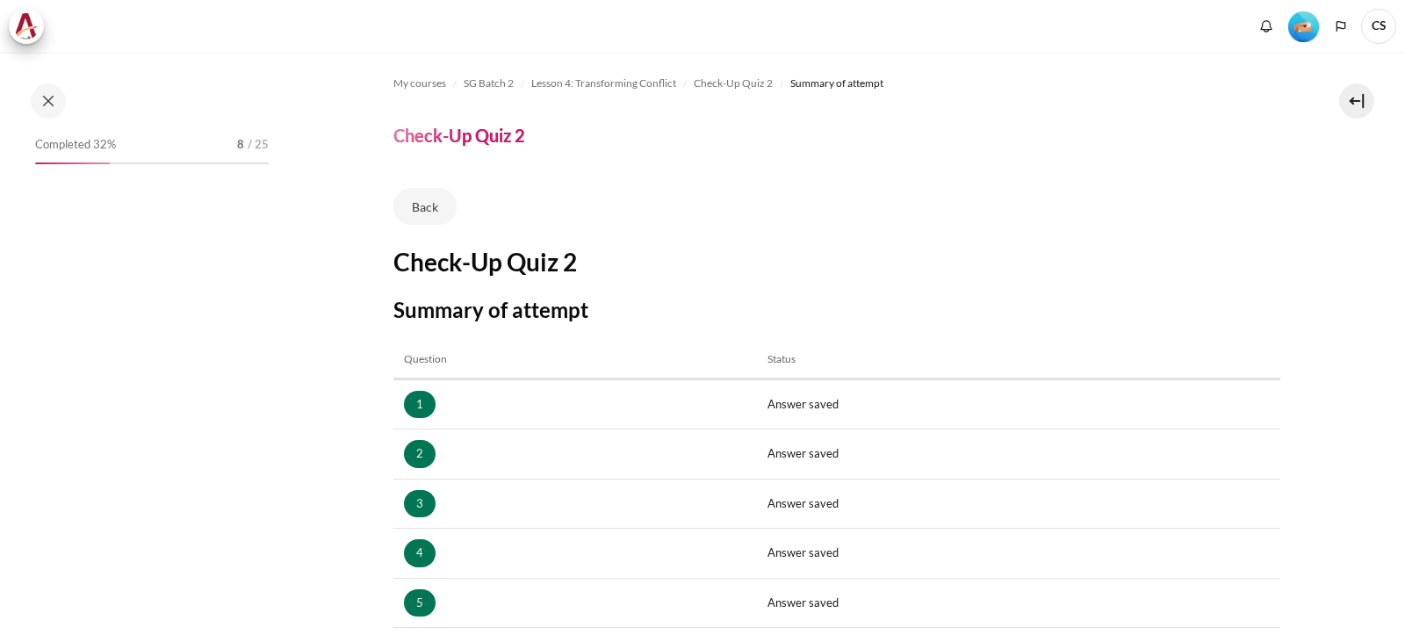
scroll to position [263, 0]
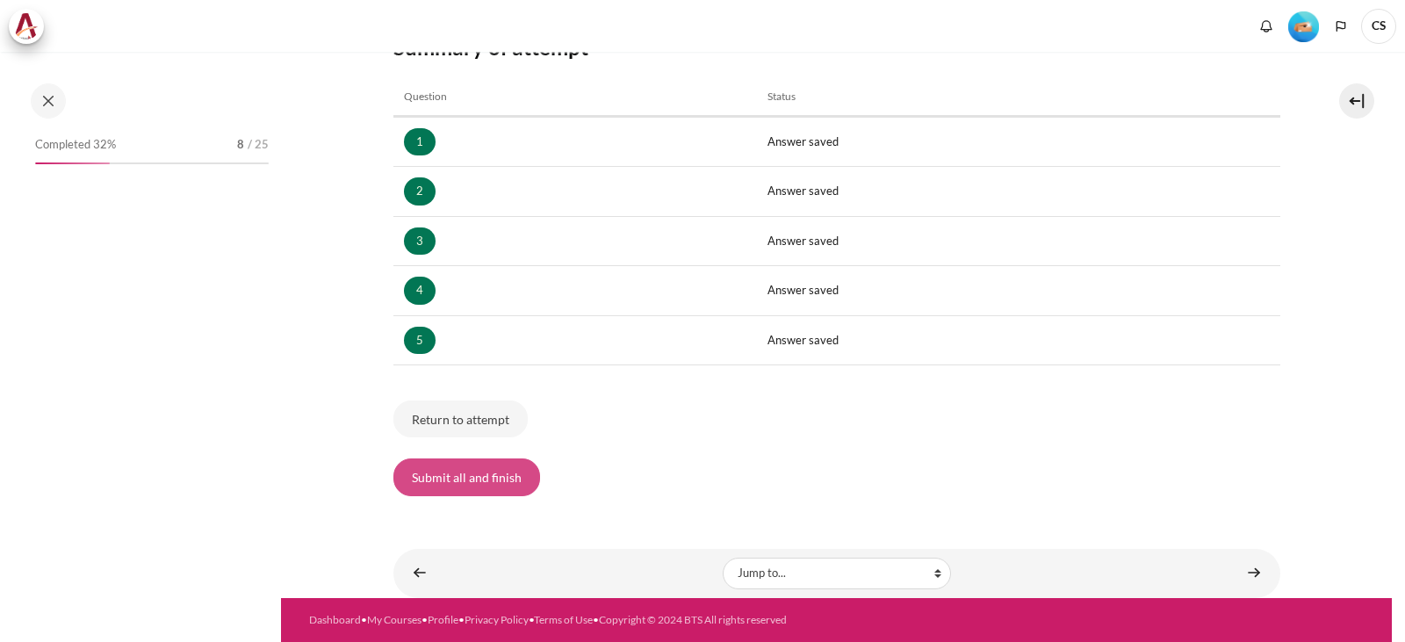
click at [483, 471] on button "Submit all and finish" at bounding box center [466, 476] width 147 height 37
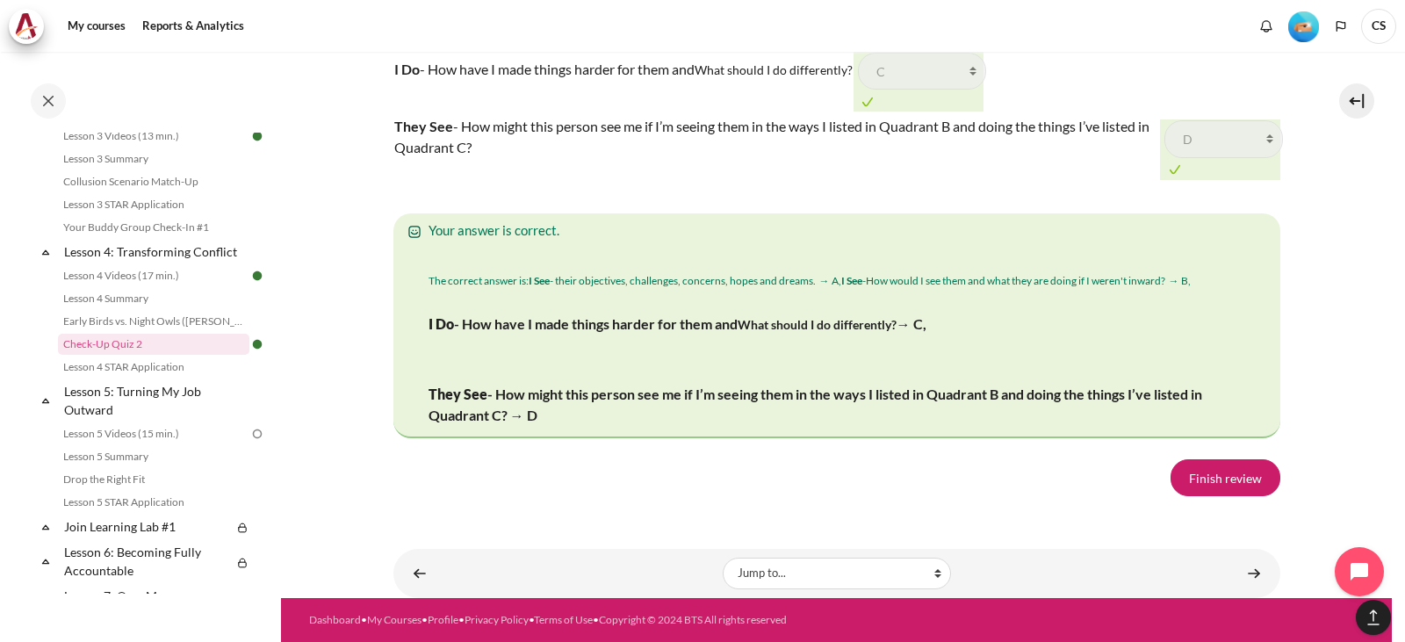
scroll to position [2722, 0]
click at [139, 408] on link "Lesson 5: Turning My Job Outward" at bounding box center [155, 400] width 188 height 42
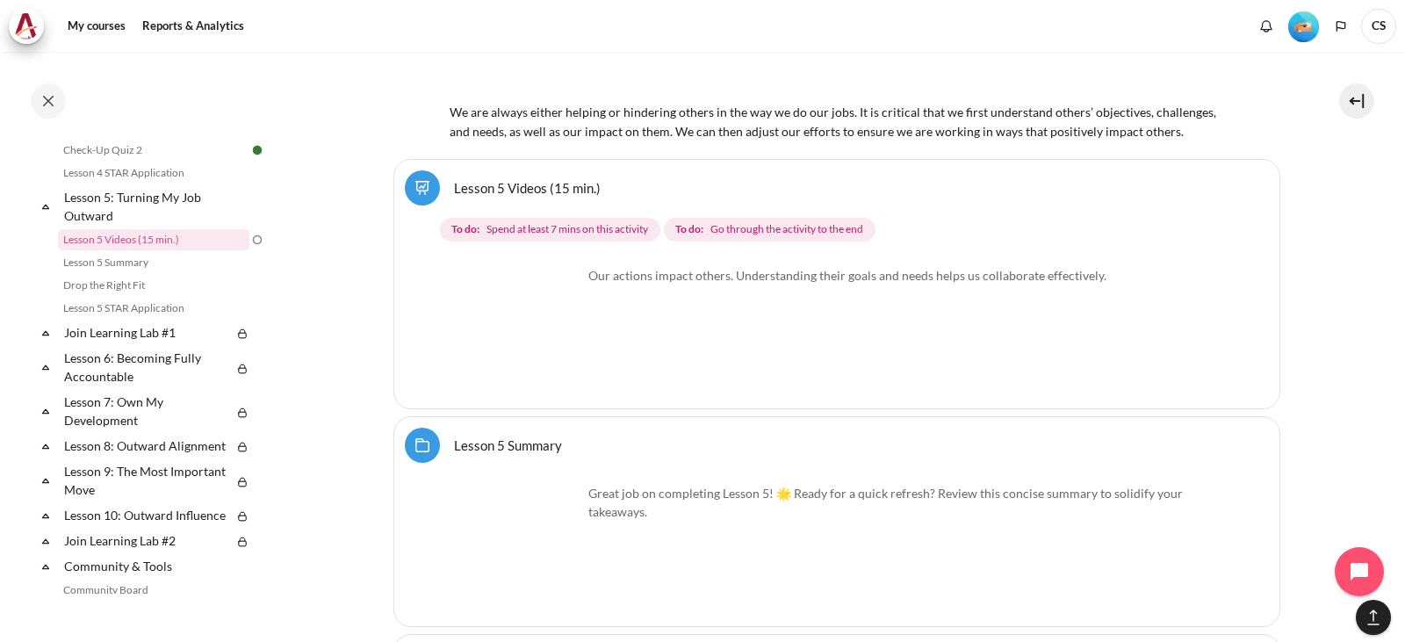
scroll to position [9486, 0]
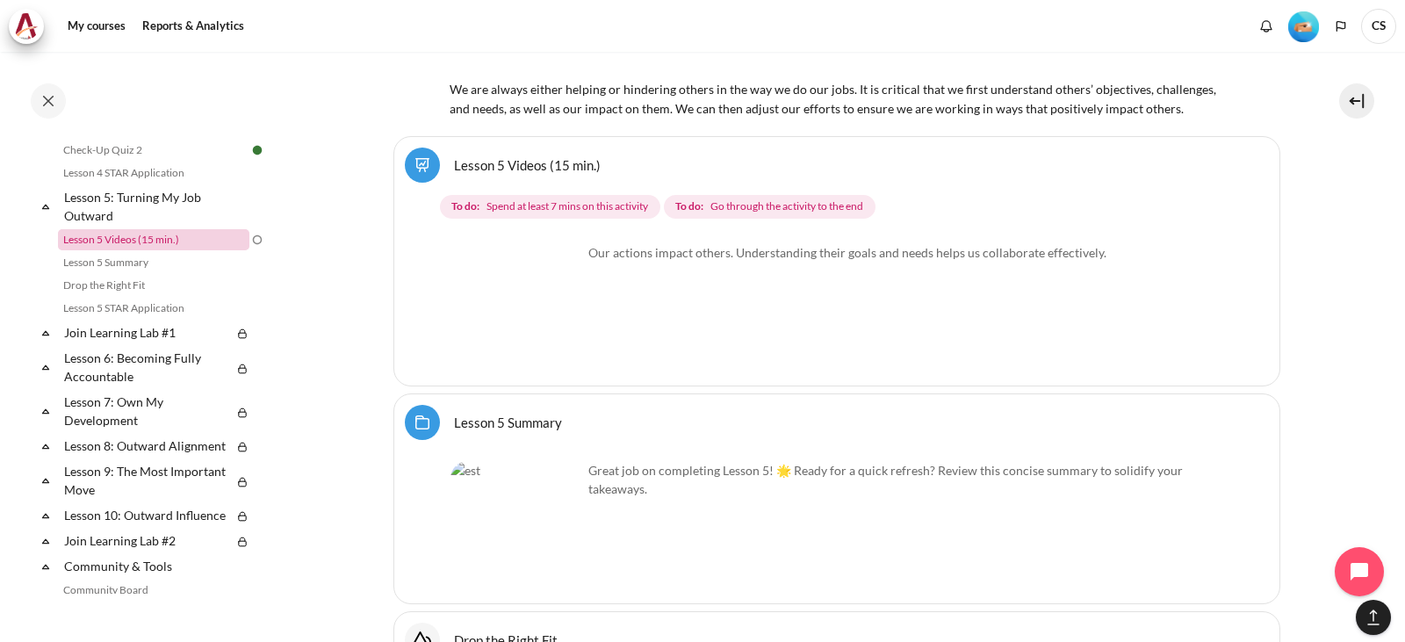
click at [186, 250] on link "Lesson 5 Videos (15 min.)" at bounding box center [153, 239] width 191 height 21
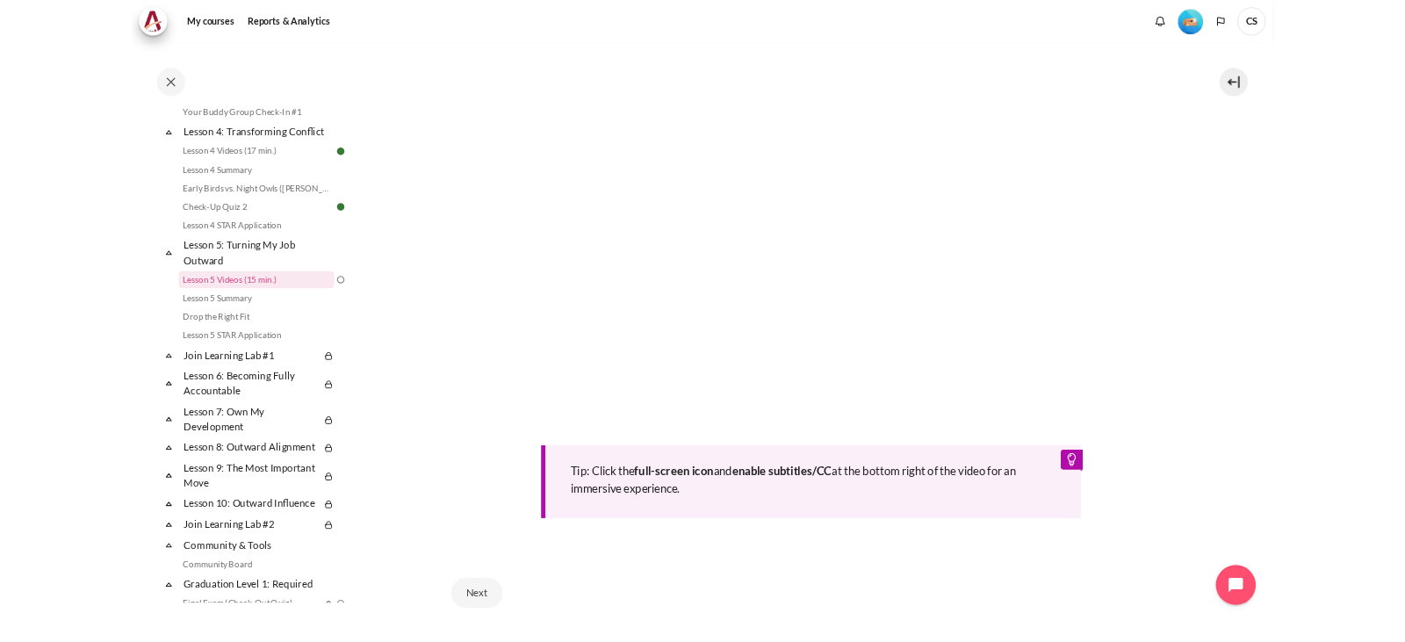
scroll to position [504, 0]
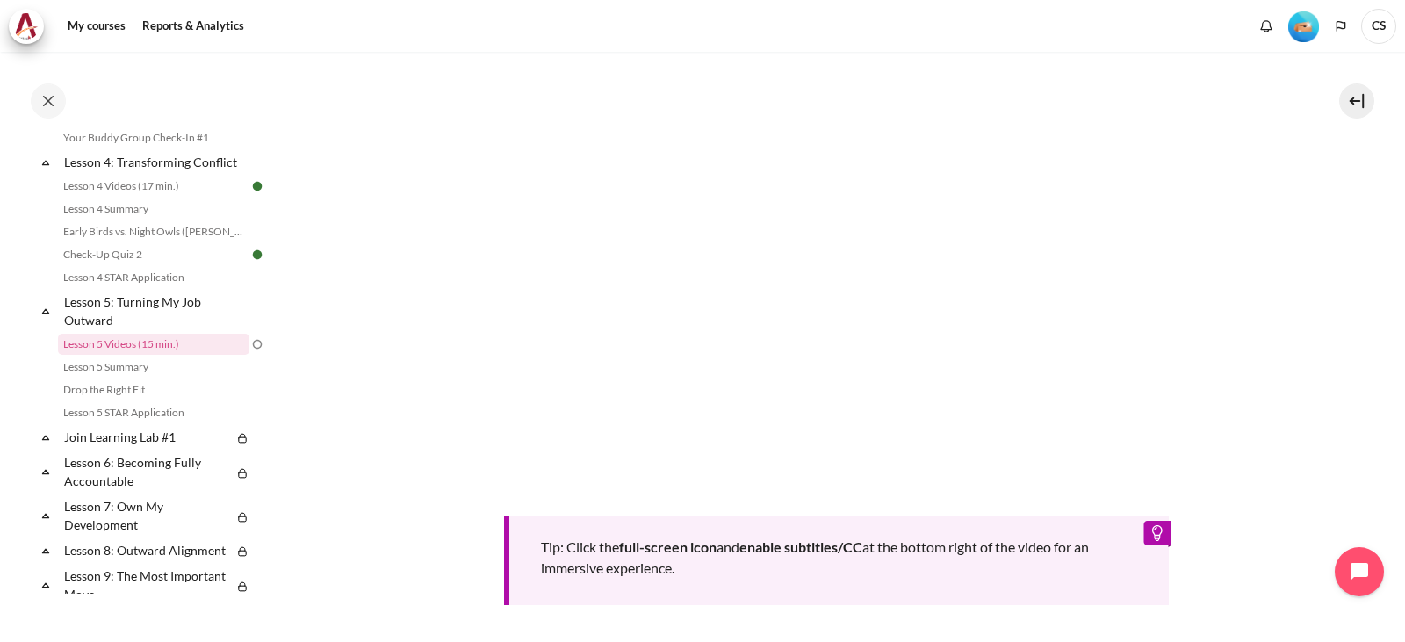
click at [1326, 291] on section "My courses SG Batch 2 Lesson 5: Turning My Job Outward Lesson 5 Videos (15 min.…" at bounding box center [836, 191] width 1111 height 1287
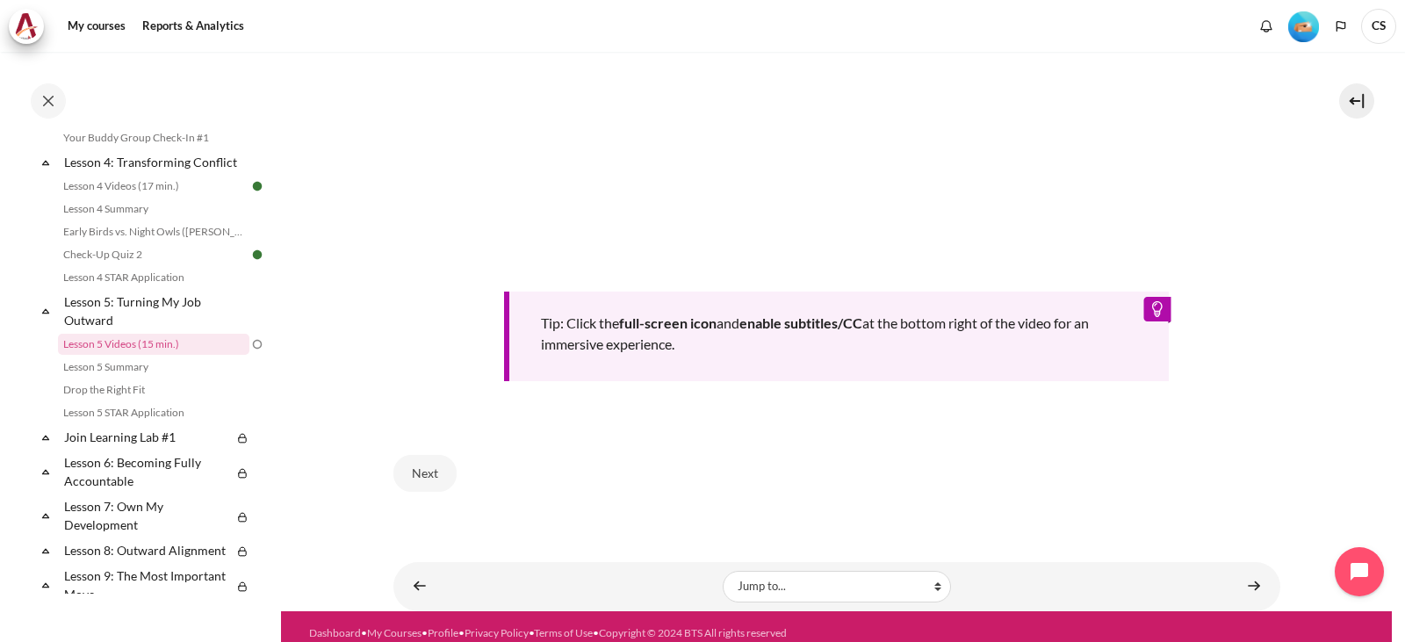
scroll to position [736, 0]
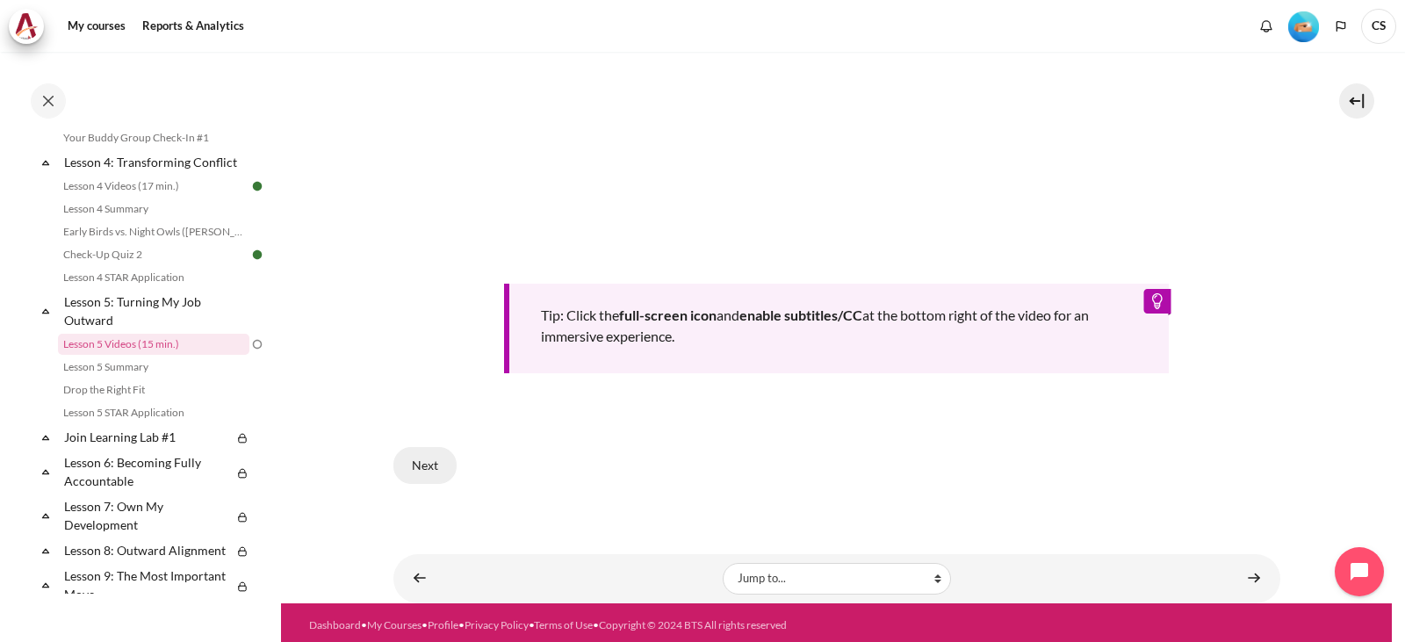
click at [431, 465] on button "Next" at bounding box center [424, 465] width 63 height 37
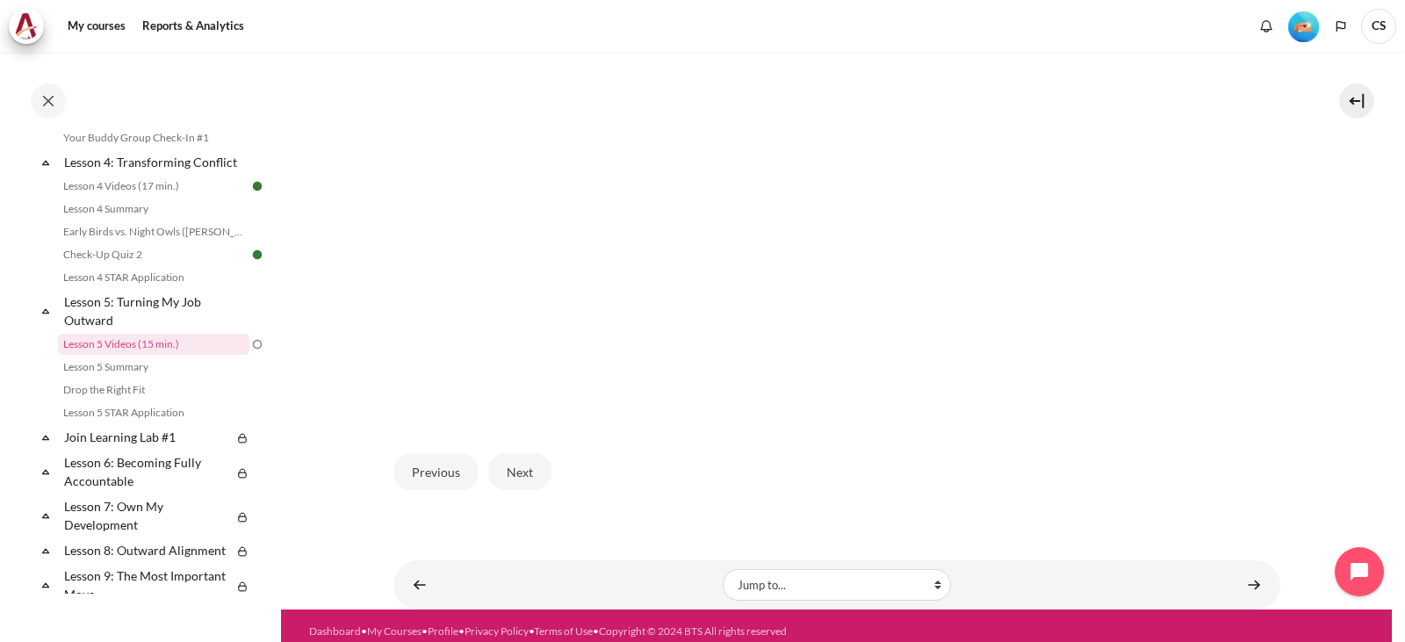
scroll to position [527, 0]
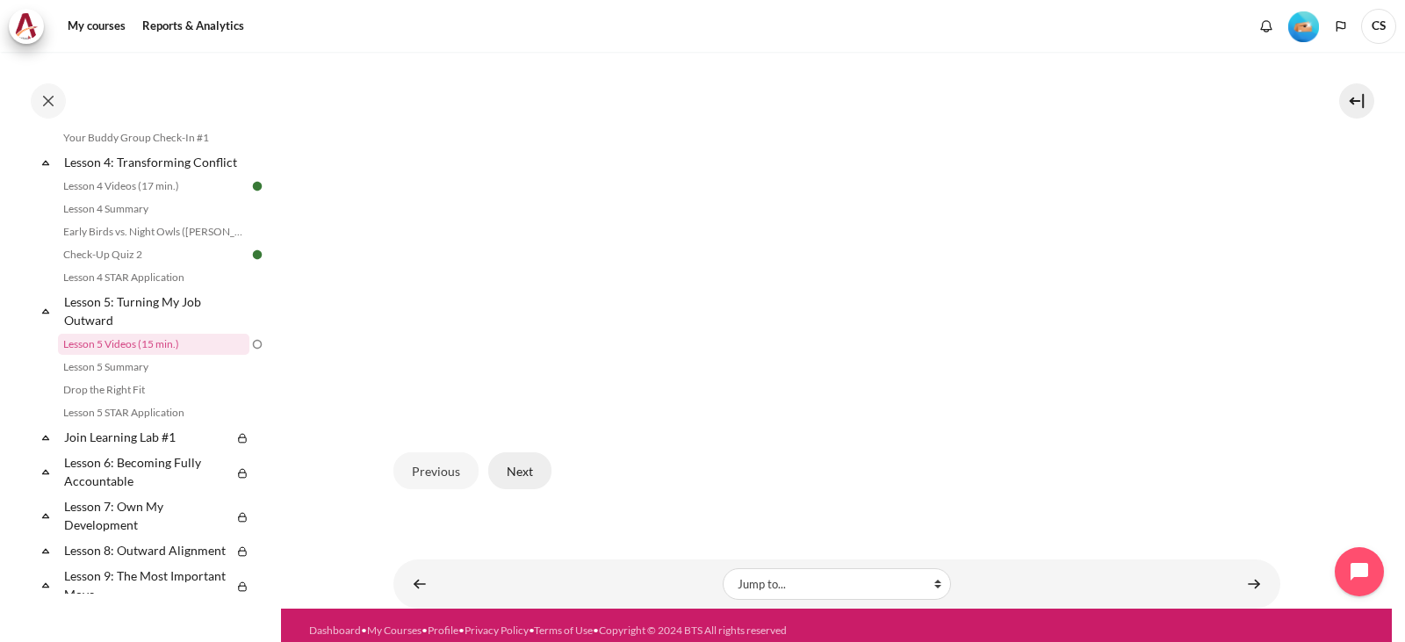
click at [520, 464] on button "Next" at bounding box center [519, 470] width 63 height 37
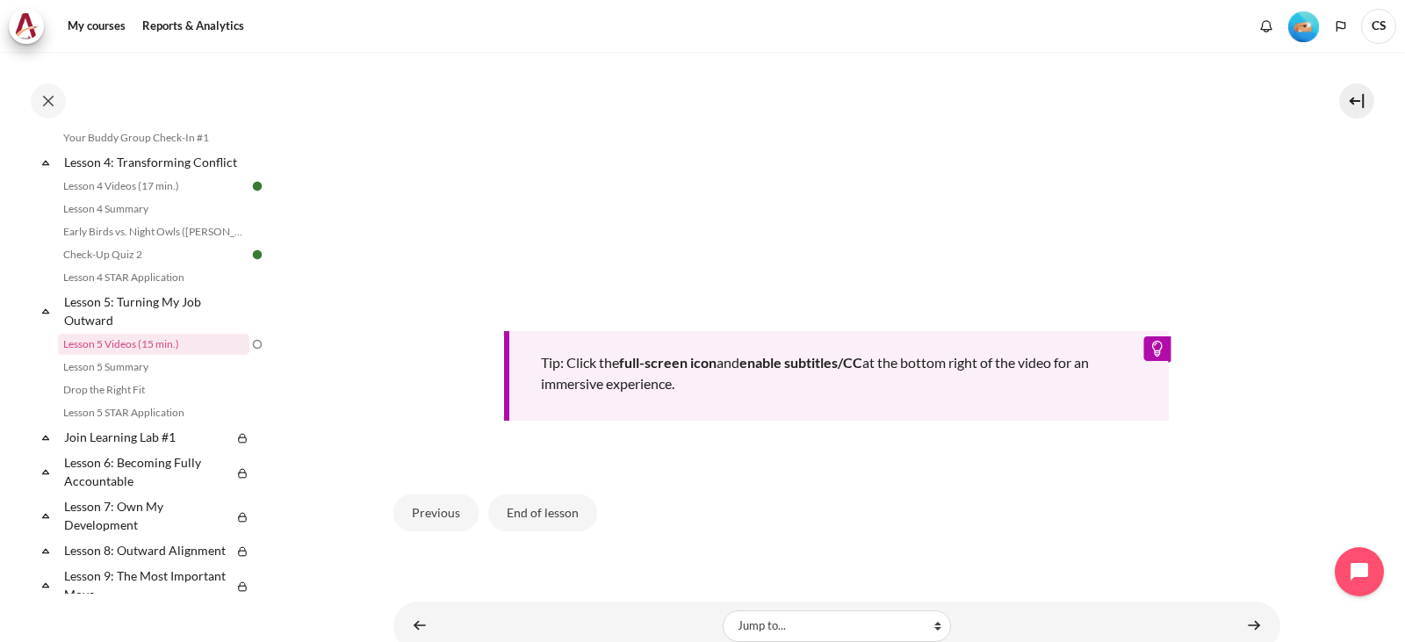
scroll to position [703, 0]
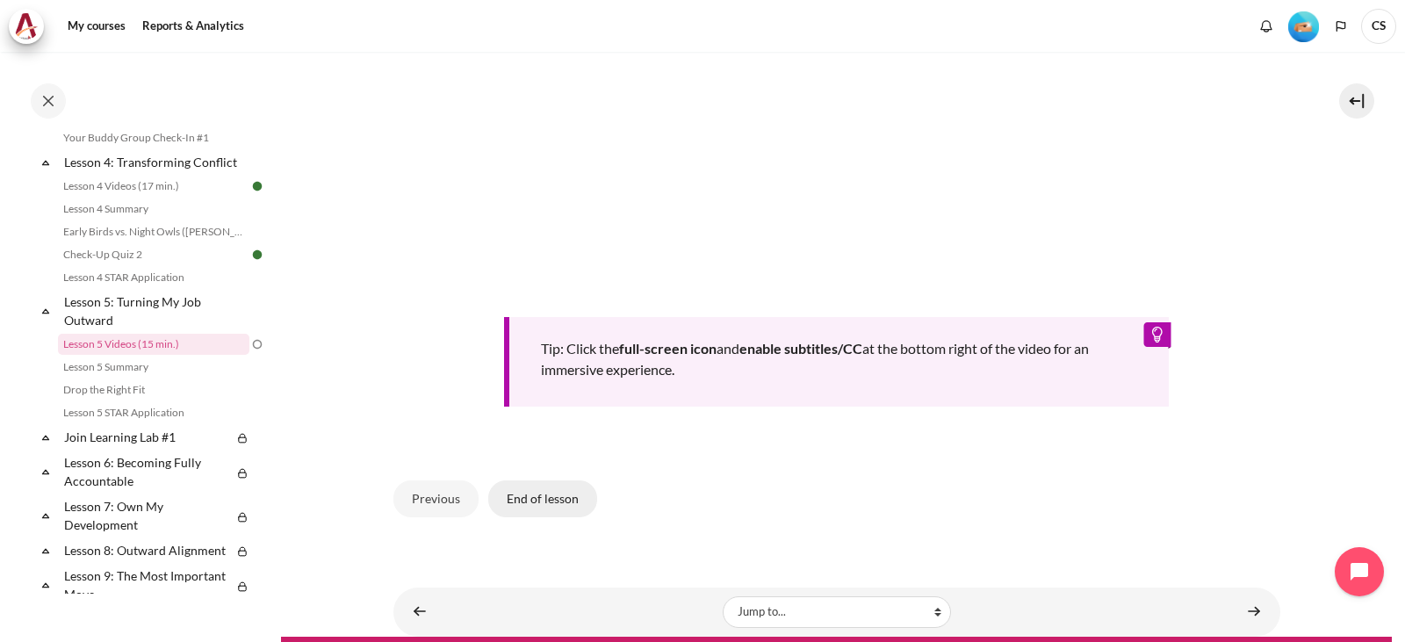
click at [533, 498] on button "End of lesson" at bounding box center [542, 498] width 109 height 37
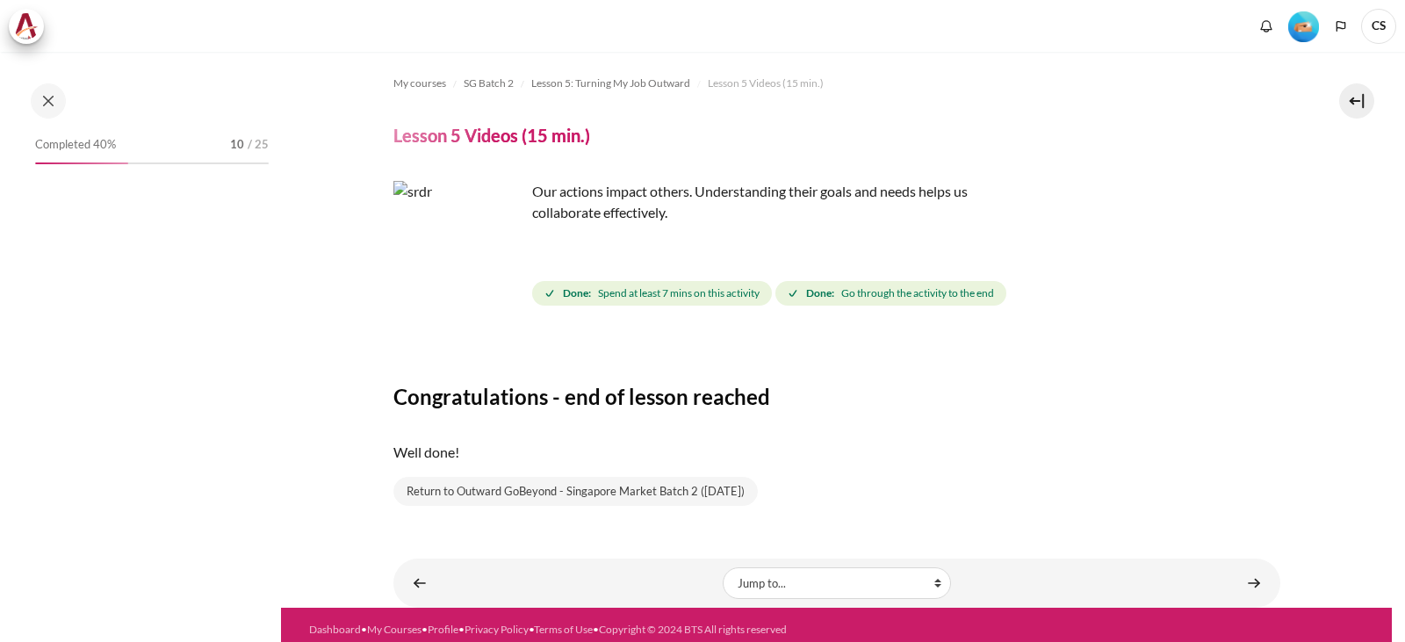
scroll to position [10, 0]
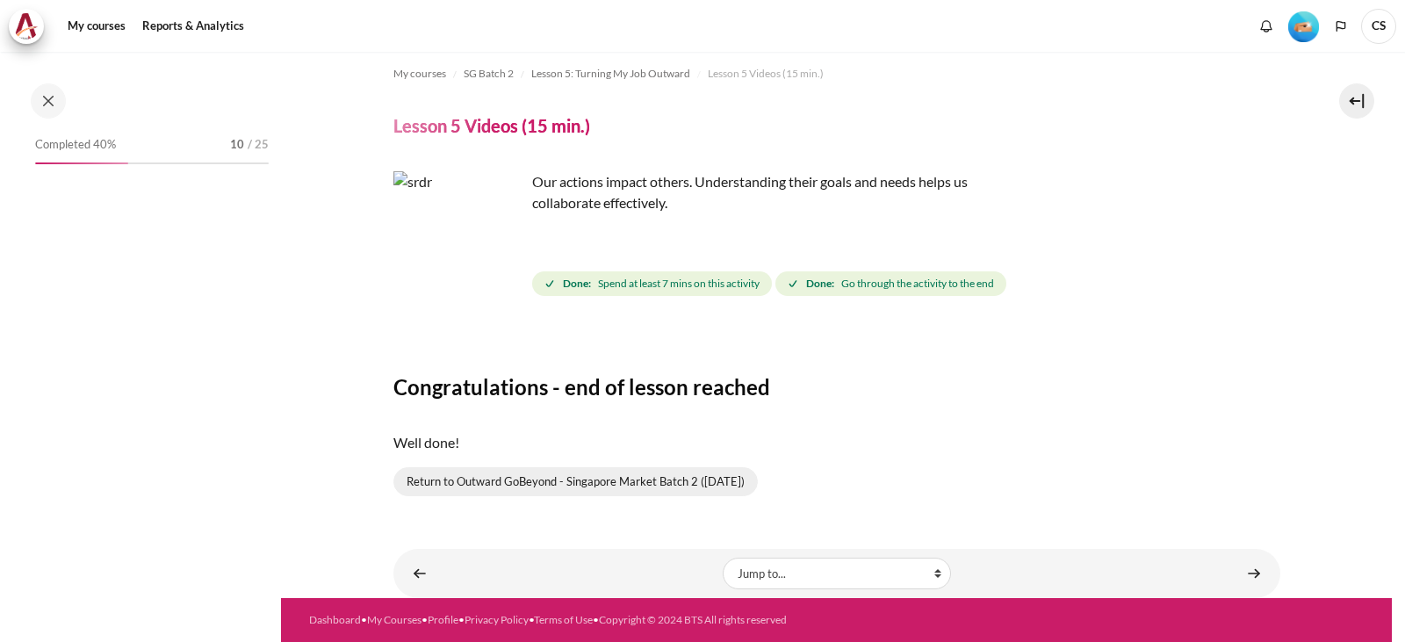
click at [625, 488] on link "Return to Outward GoBeyond - Singapore Market Batch 2 ([DATE])" at bounding box center [575, 482] width 364 height 30
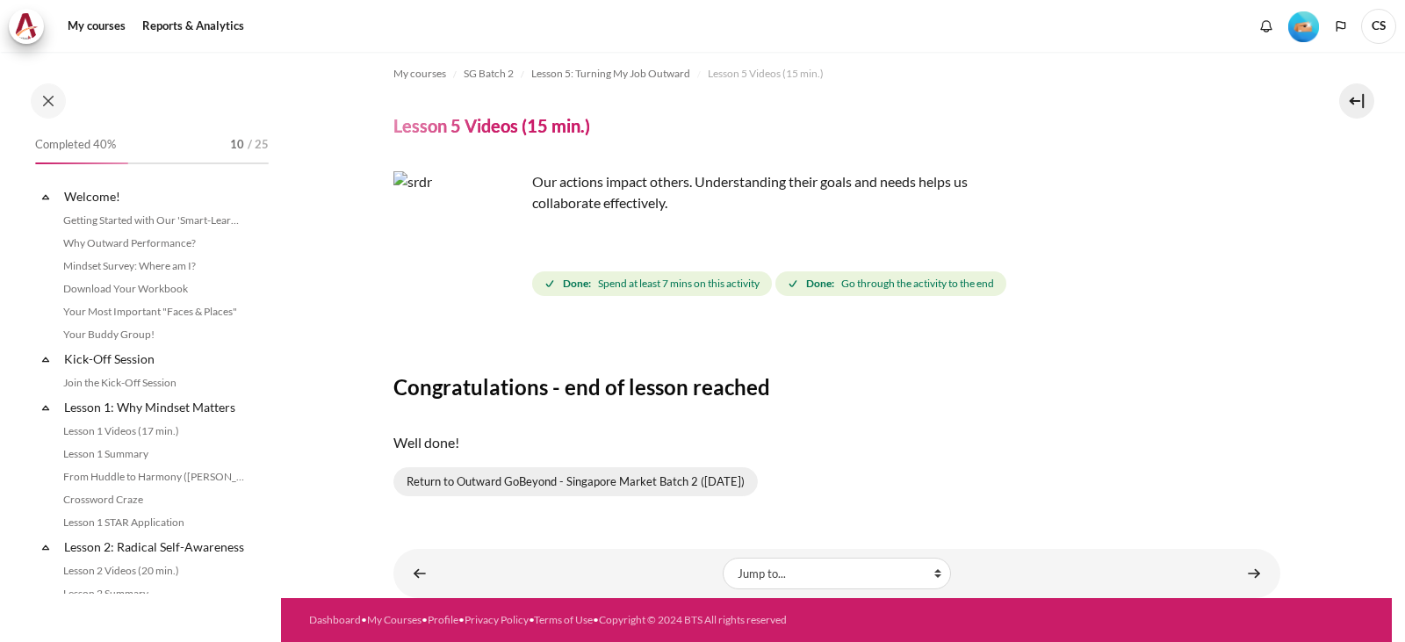
scroll to position [641, 0]
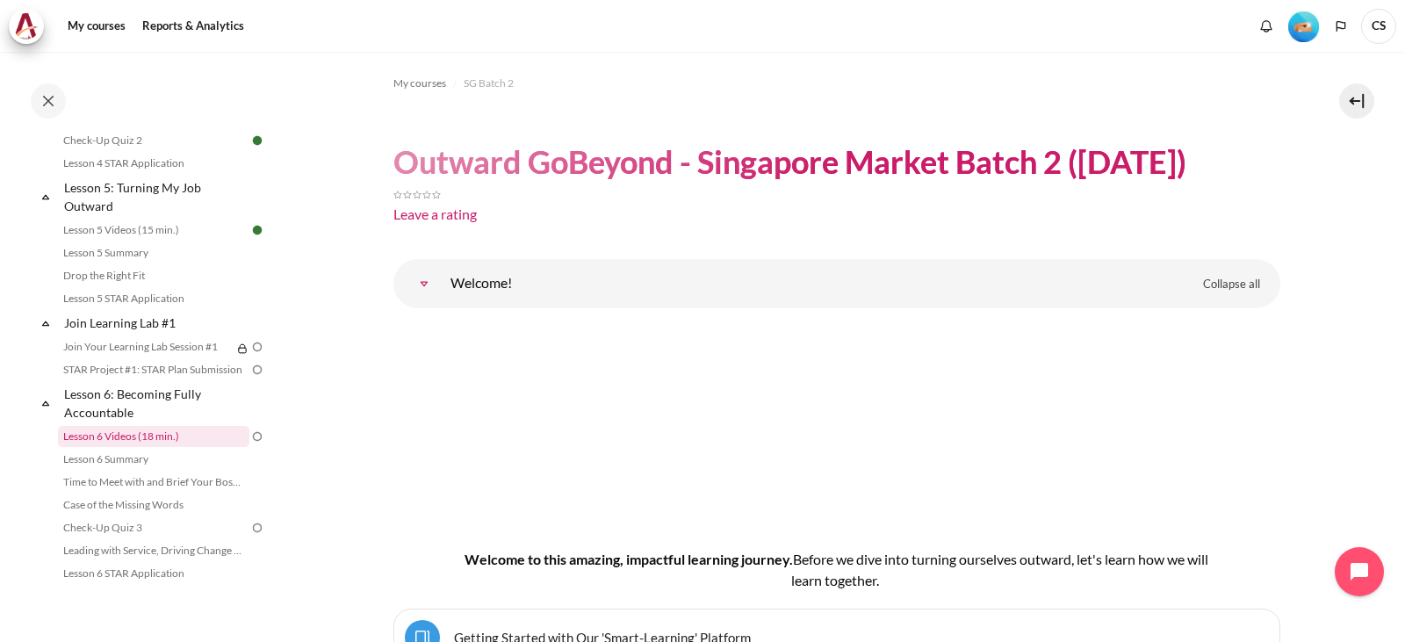
scroll to position [703, 0]
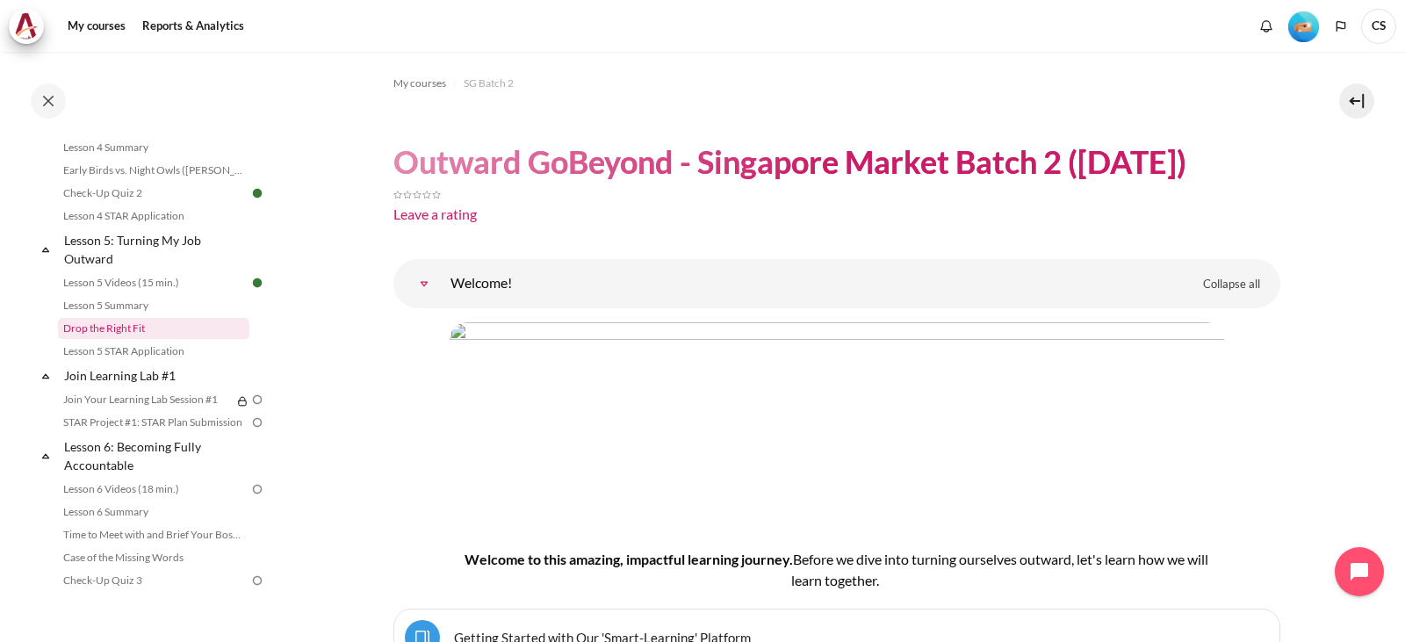
click at [147, 339] on link "Drop the Right Fit" at bounding box center [153, 328] width 191 height 21
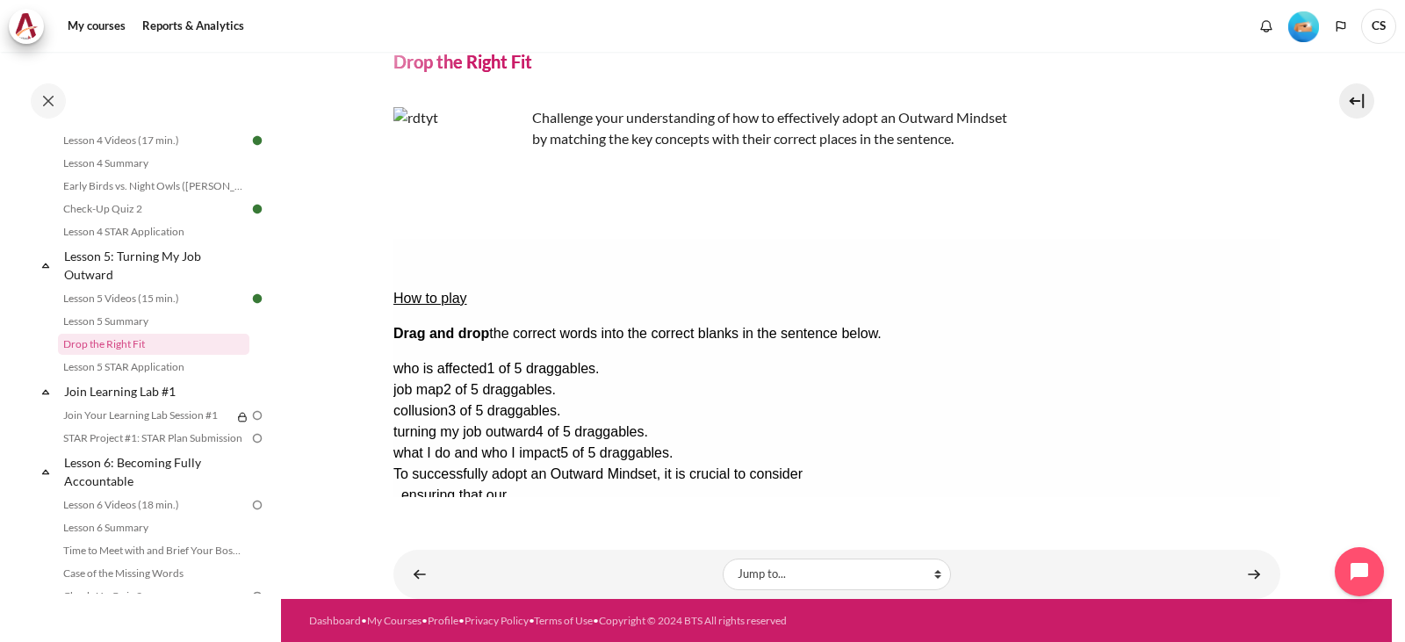
scroll to position [75, 0]
drag, startPoint x: 1115, startPoint y: 359, endPoint x: 503, endPoint y: 339, distance: 612.4
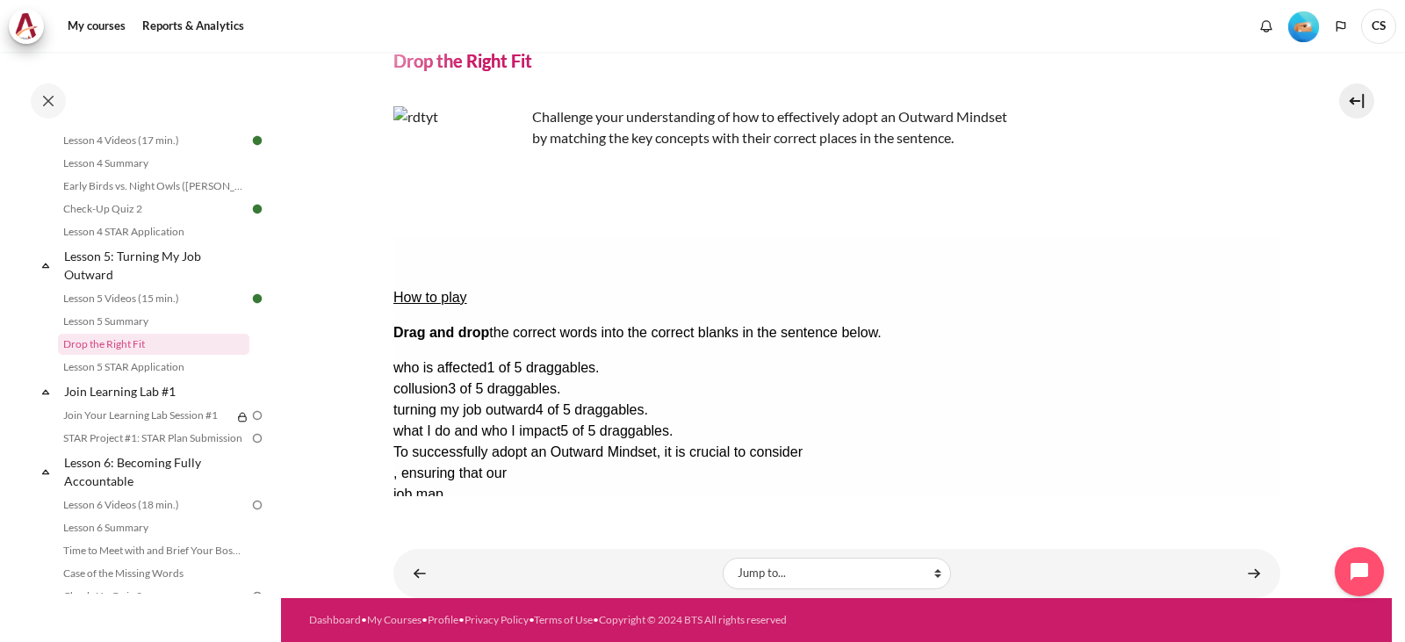
scroll to position [48, 0]
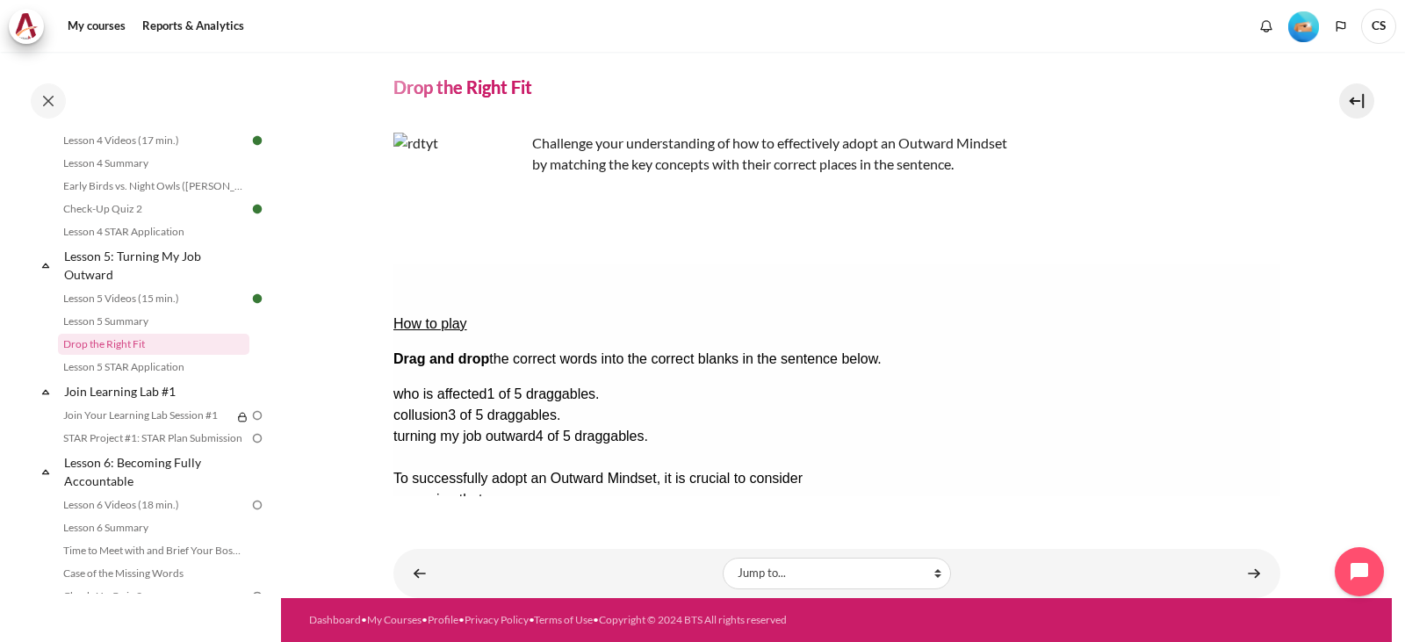
drag, startPoint x: 1136, startPoint y: 422, endPoint x: 851, endPoint y: 342, distance: 296.4
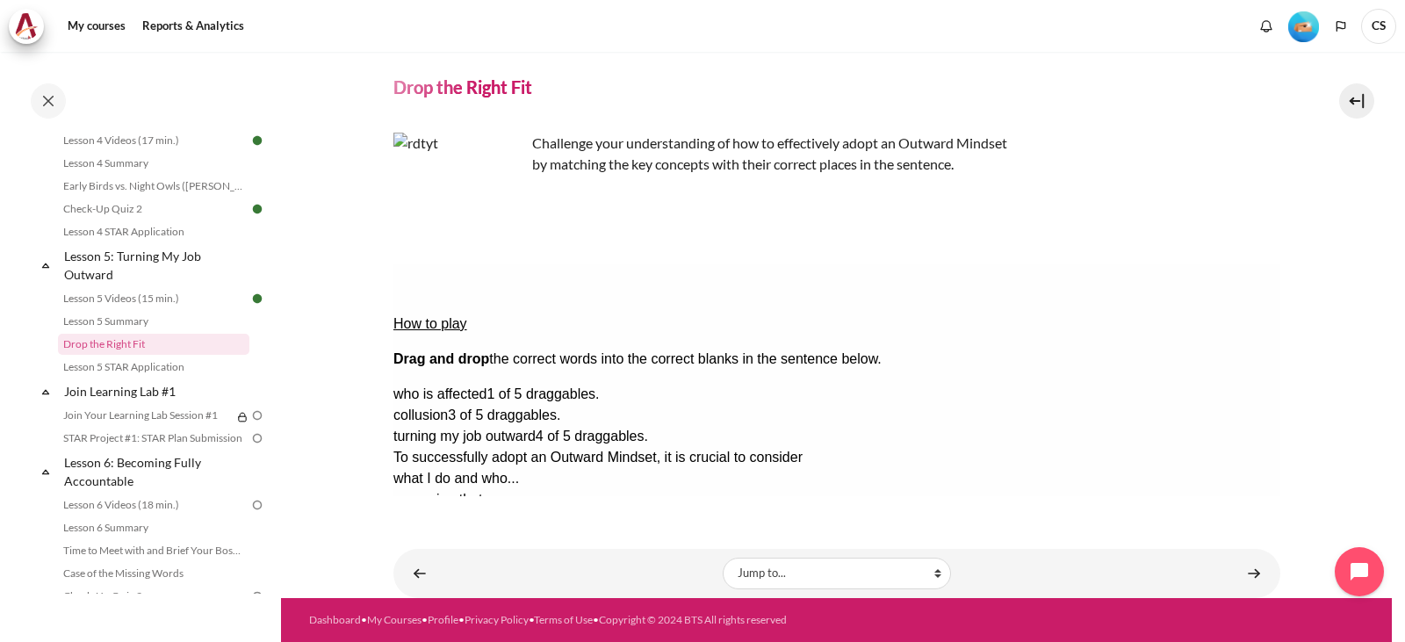
scroll to position [37, 0]
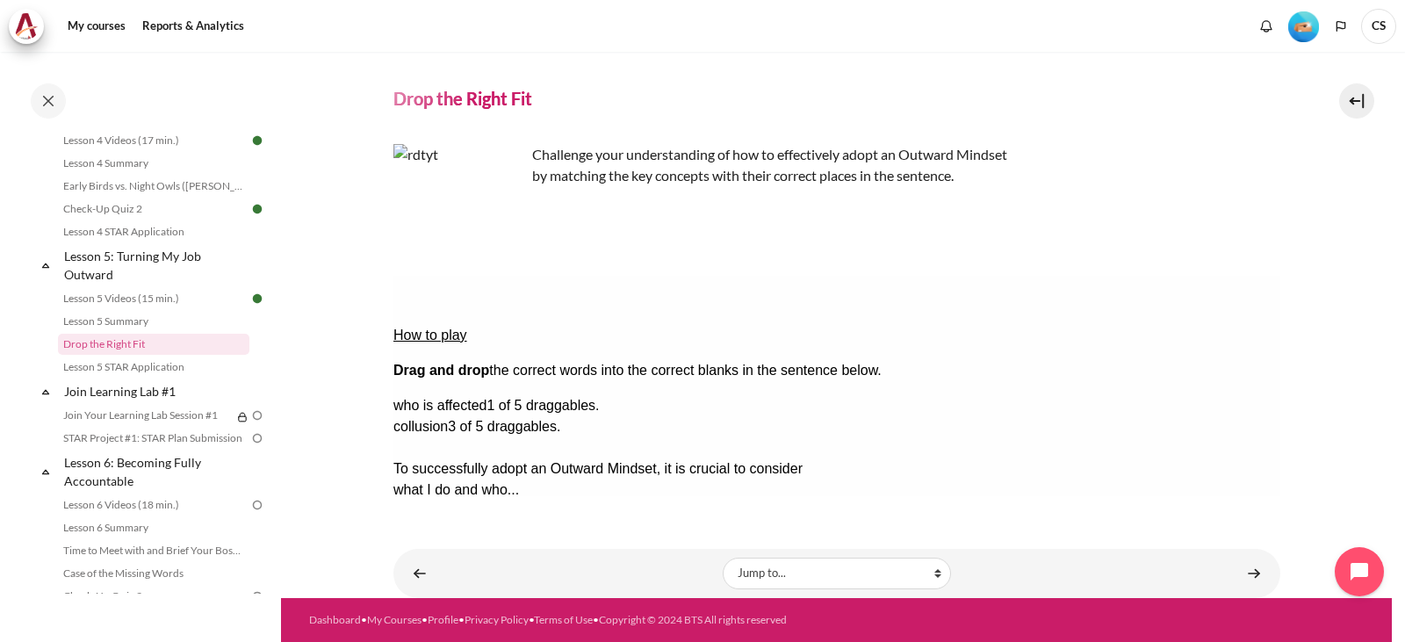
drag, startPoint x: 1150, startPoint y: 408, endPoint x: 441, endPoint y: 401, distance: 709.6
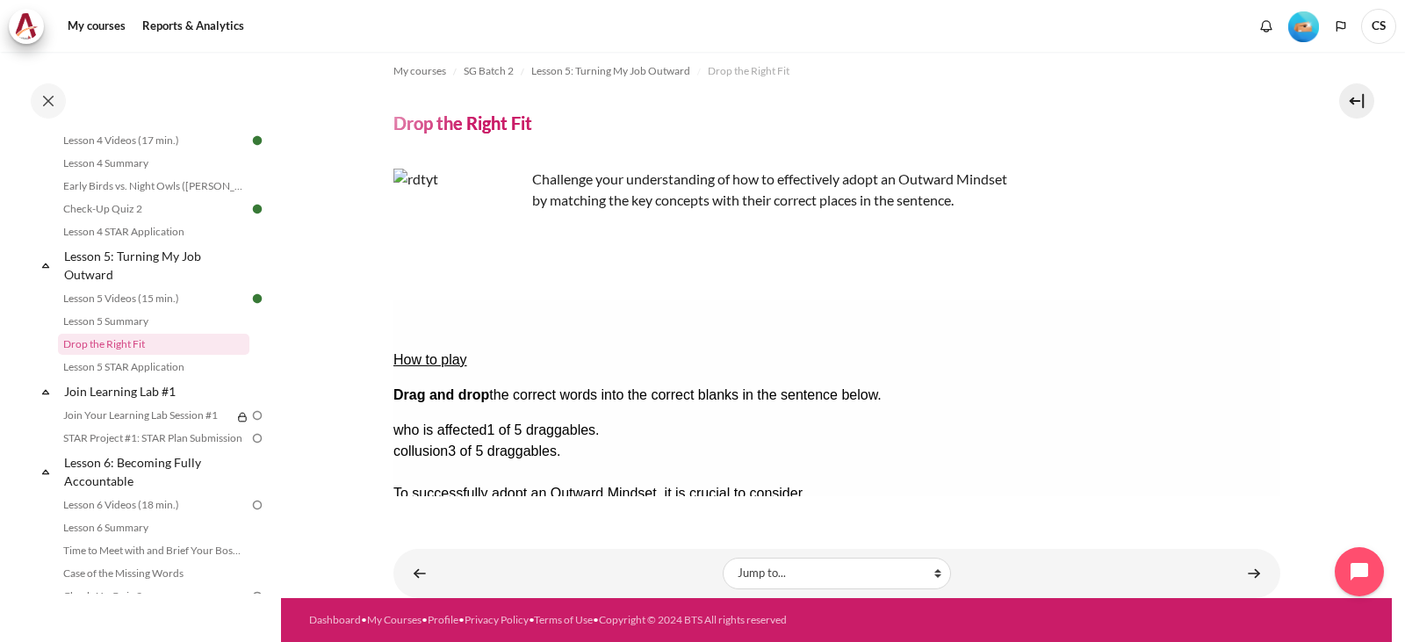
scroll to position [12, 0]
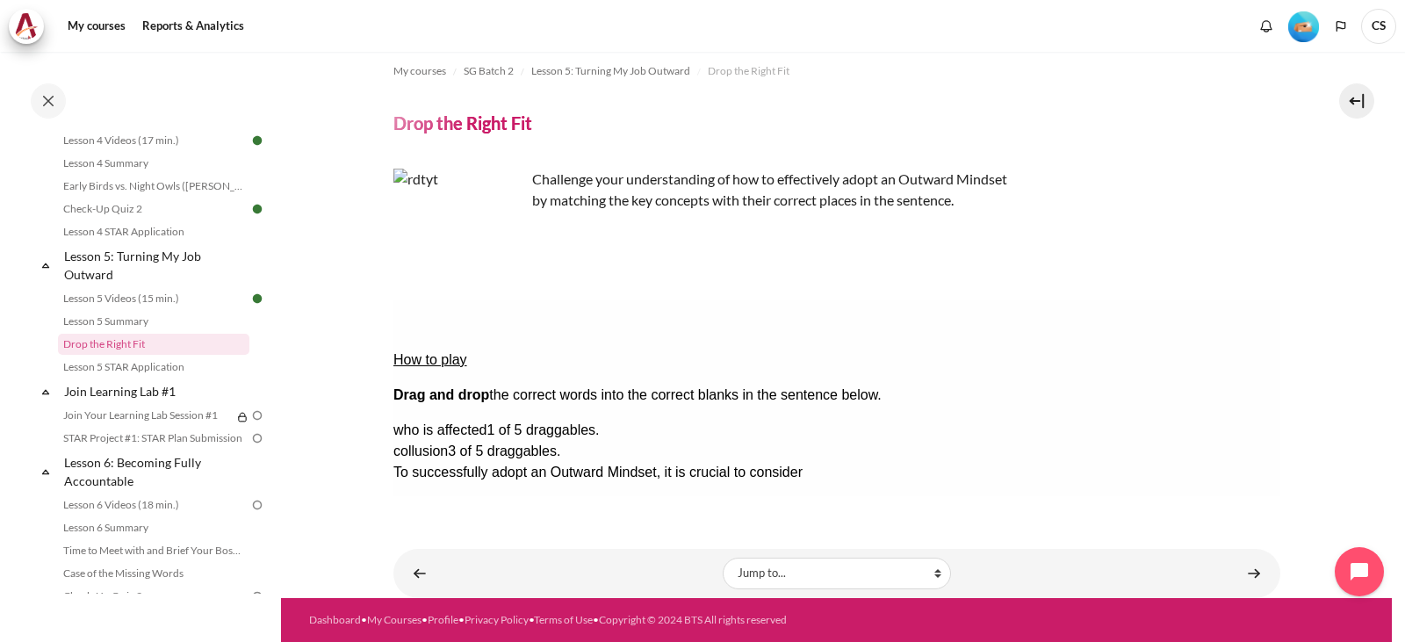
drag, startPoint x: 869, startPoint y: 376, endPoint x: 1229, endPoint y: 434, distance: 363.8
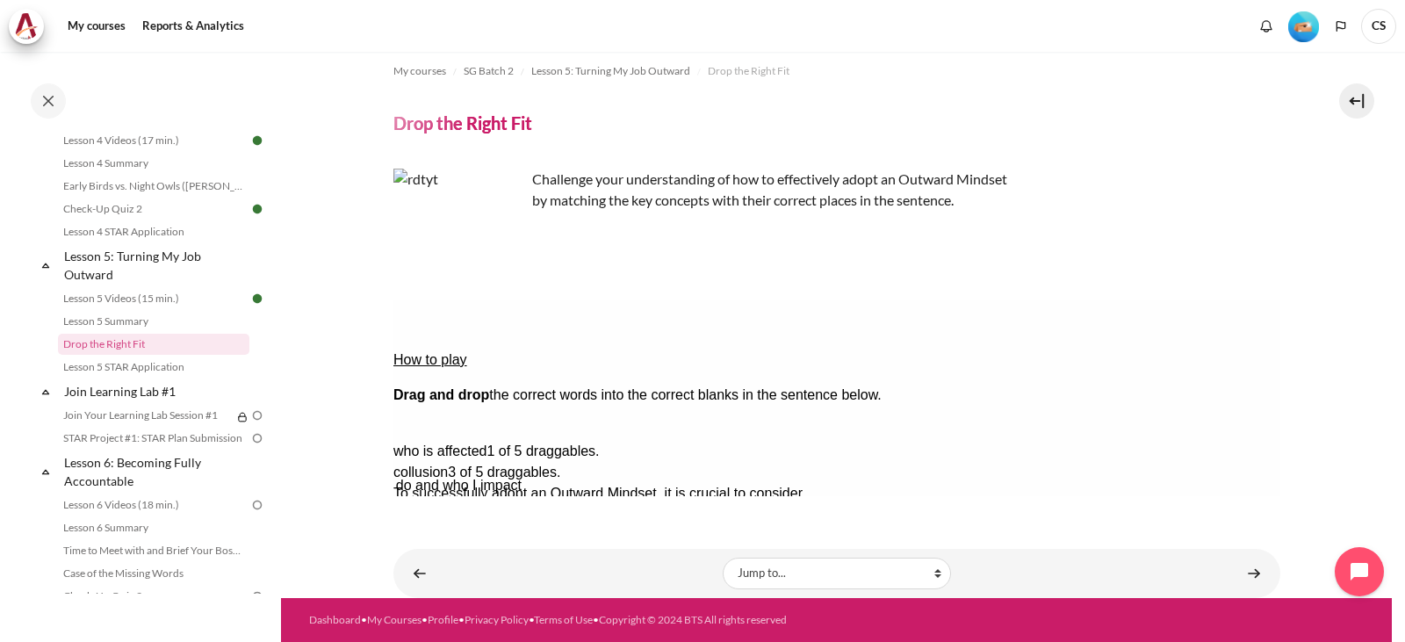
scroll to position [37, 0]
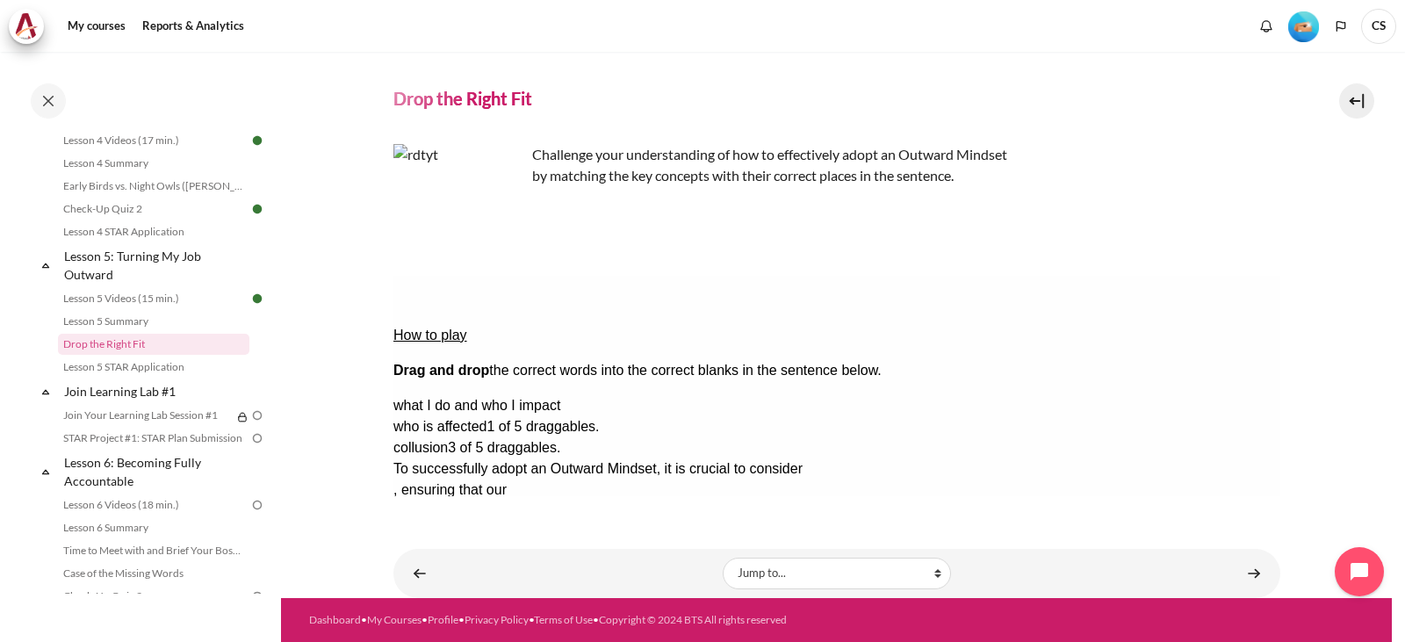
drag, startPoint x: 503, startPoint y: 379, endPoint x: 1209, endPoint y: 437, distance: 708.4
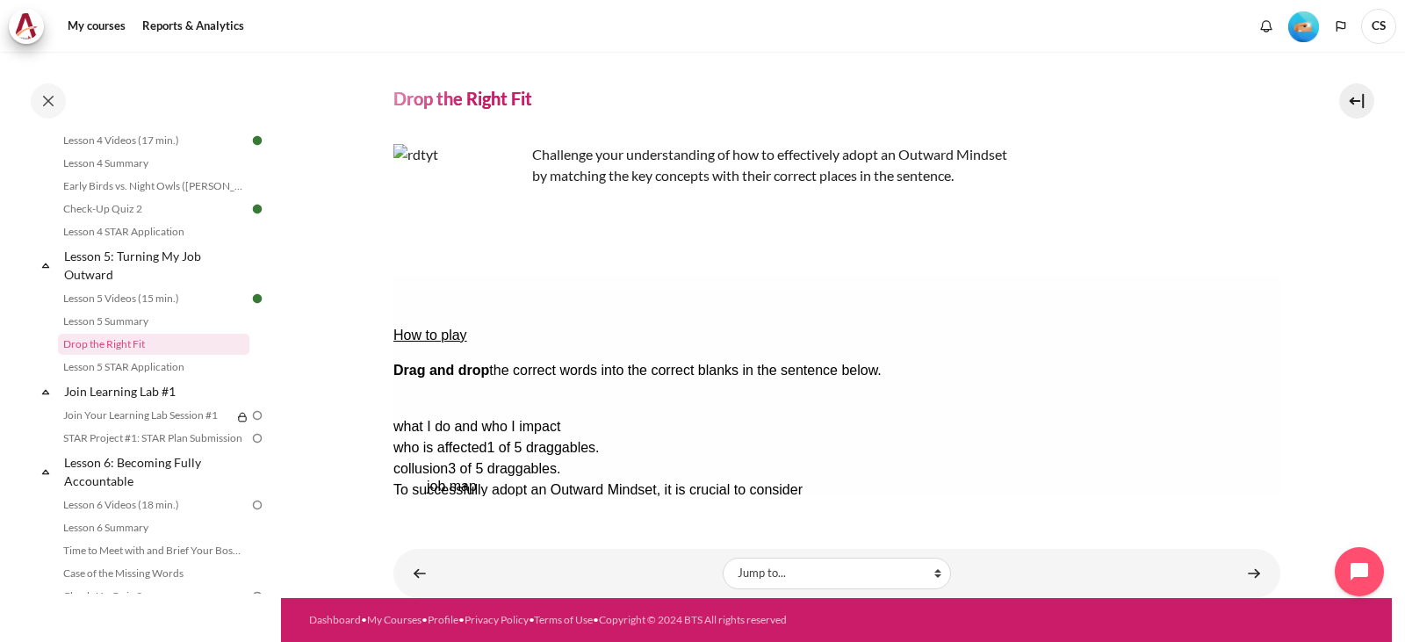
scroll to position [48, 0]
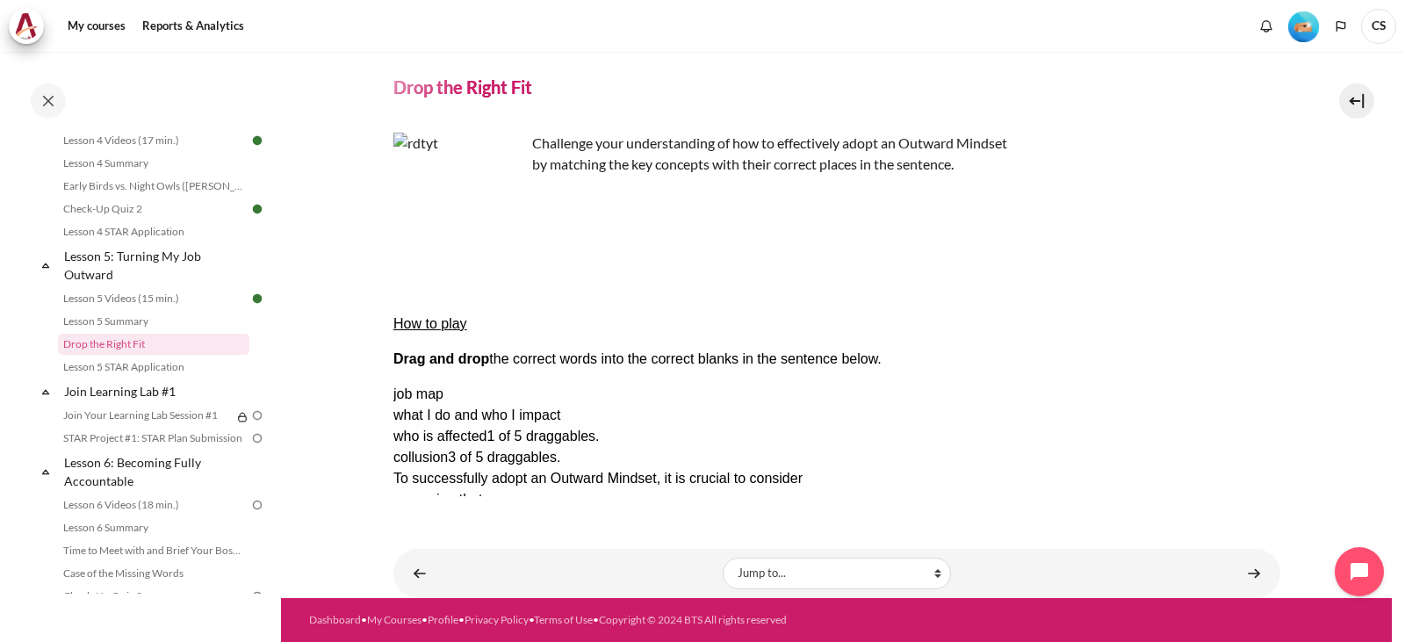
drag, startPoint x: 485, startPoint y: 393, endPoint x: 1246, endPoint y: 475, distance: 765.8
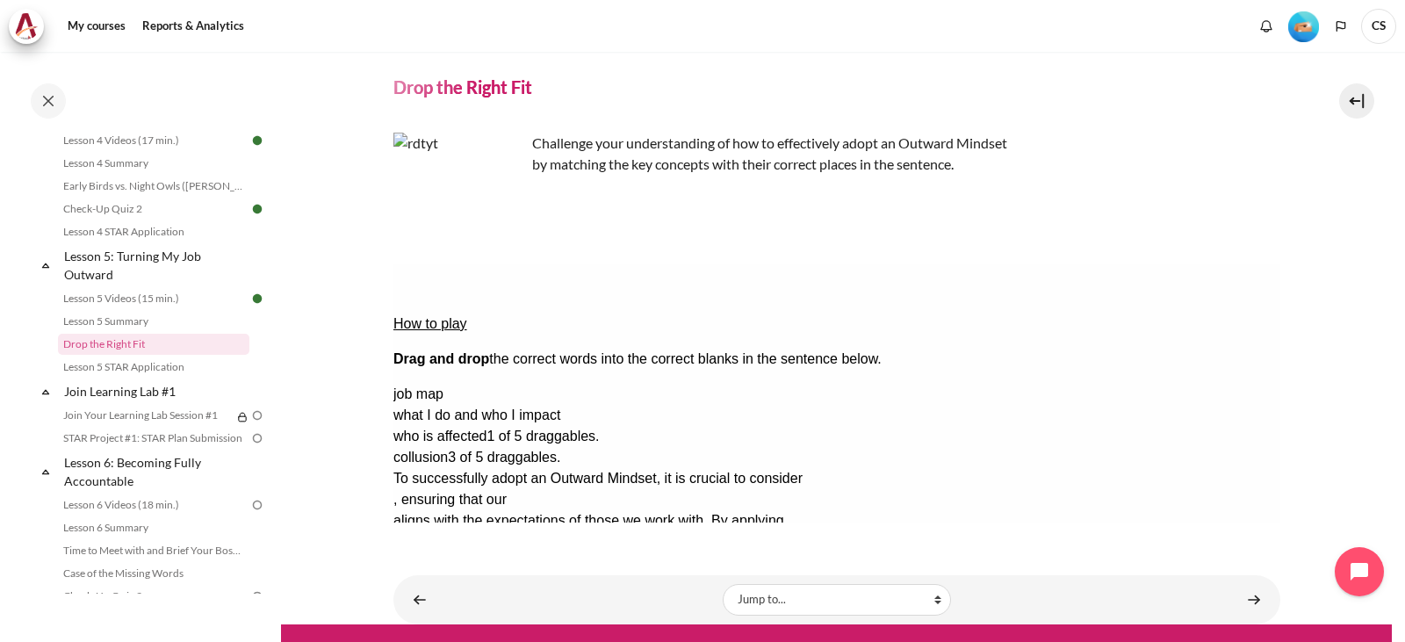
scroll to position [75, 0]
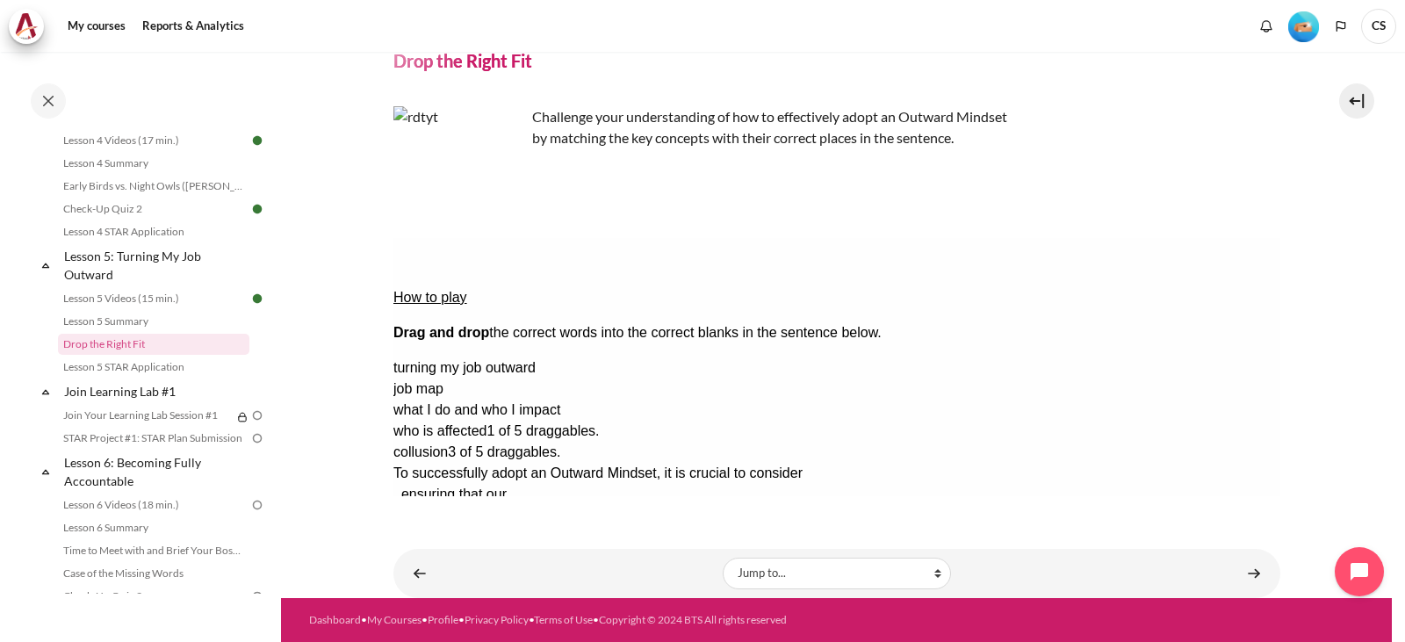
drag, startPoint x: 776, startPoint y: 547, endPoint x: 466, endPoint y: 387, distance: 348.8
drag, startPoint x: 453, startPoint y: 387, endPoint x: 380, endPoint y: 328, distance: 94.2
click at [393, 328] on html "How to play Drag and drop the correct words into the correct blanks in the sent…" at bounding box center [836, 367] width 887 height 258
copy div "To successfully adopt an Outward Mindset, it is crucial to consider , ensuring …"
click at [990, 504] on div "My courses SG Batch 2 Lesson 5: Turning My Job Outward Drop the Right Fit Drop …" at bounding box center [836, 249] width 887 height 545
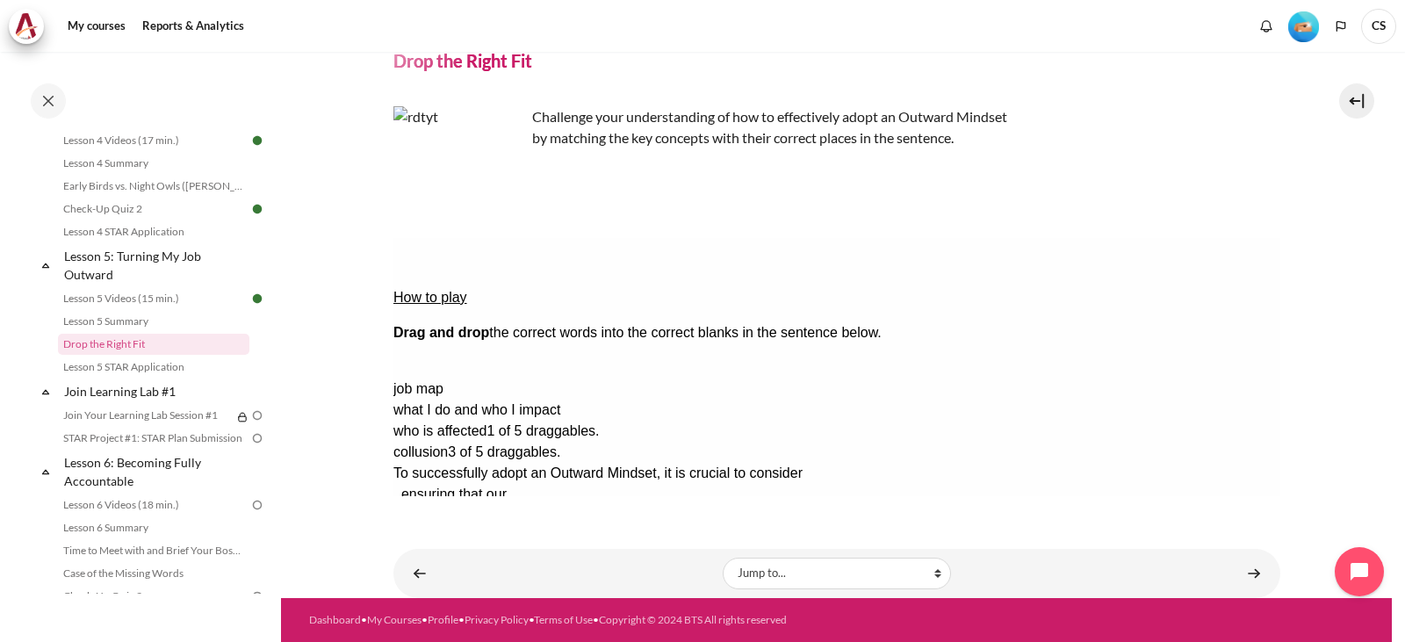
drag, startPoint x: 1165, startPoint y: 311, endPoint x: 880, endPoint y: 302, distance: 285.5
click at [724, 568] on div "Check Check the answers. The responses will be marked as correct, incorrect, or…" at bounding box center [836, 578] width 887 height 21
drag, startPoint x: 1121, startPoint y: 311, endPoint x: 838, endPoint y: 304, distance: 282.9
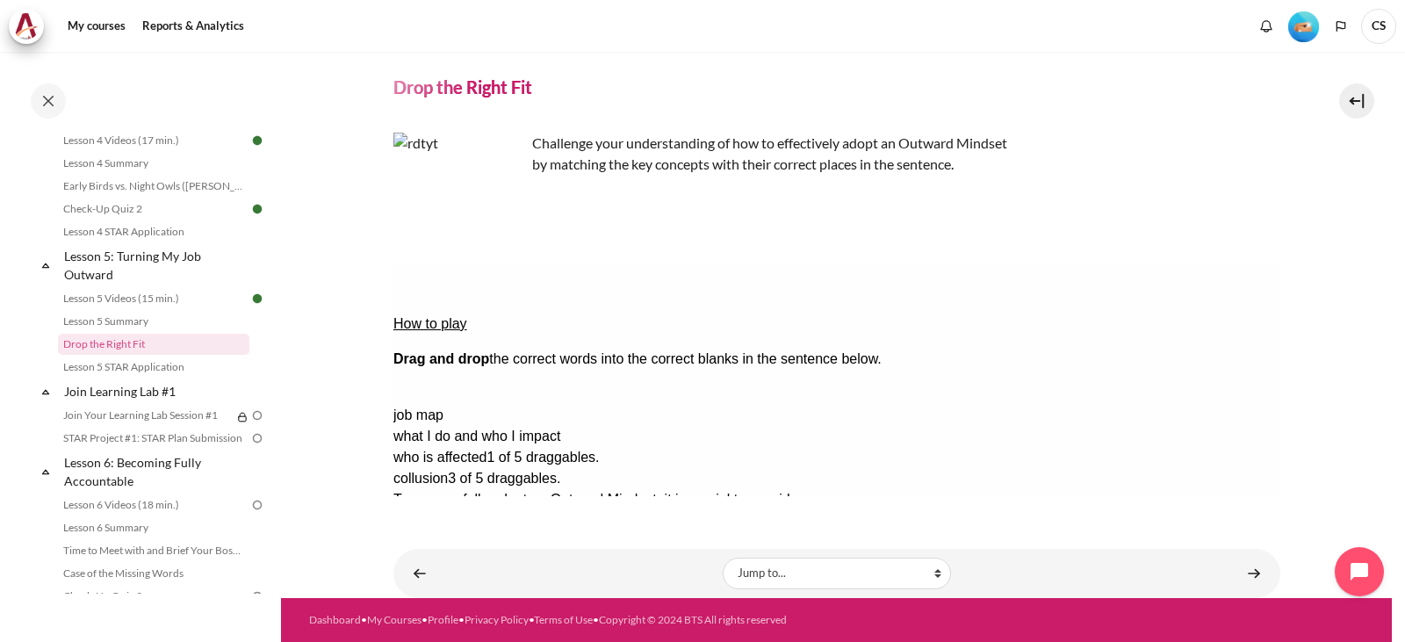
scroll to position [48, 0]
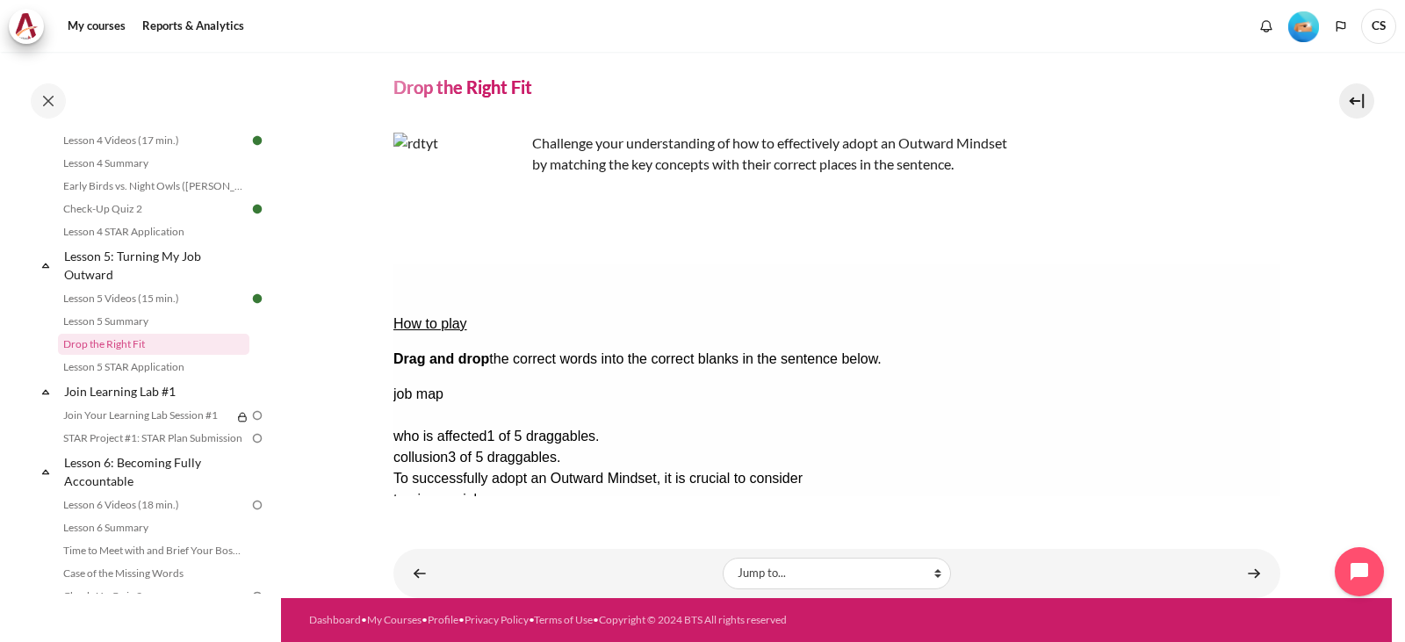
drag, startPoint x: 1142, startPoint y: 367, endPoint x: 483, endPoint y: 356, distance: 659.6
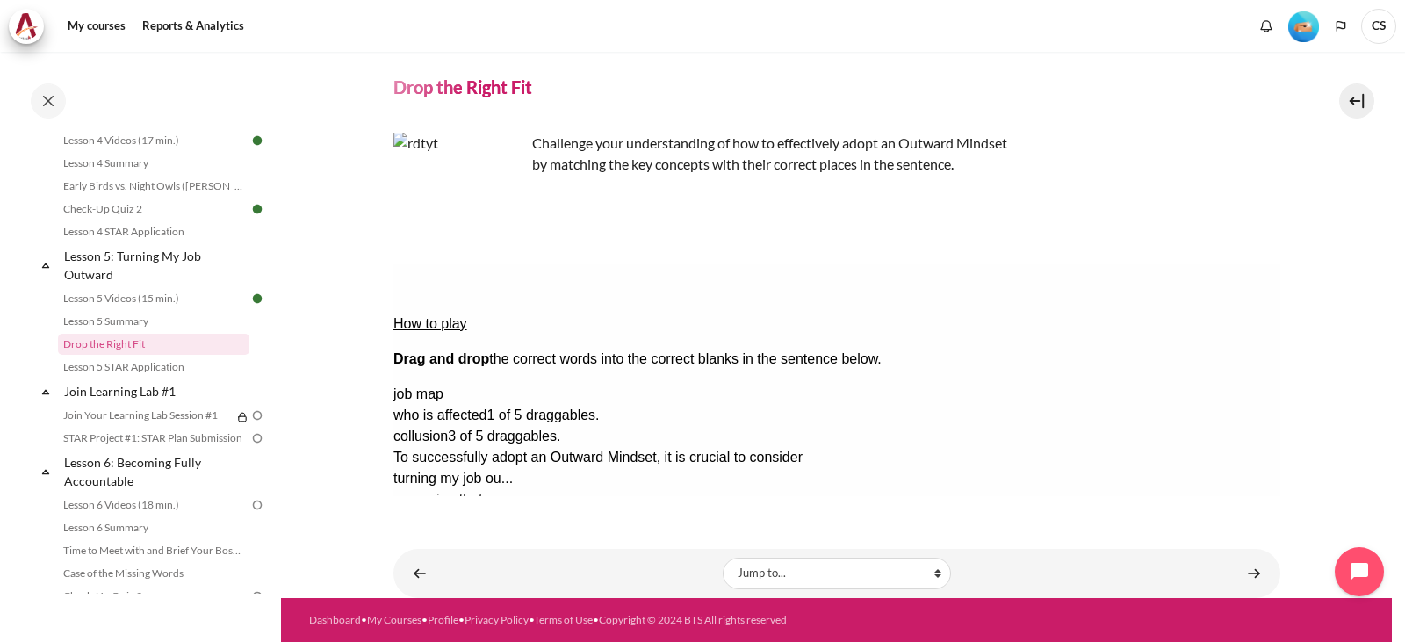
scroll to position [22, 0]
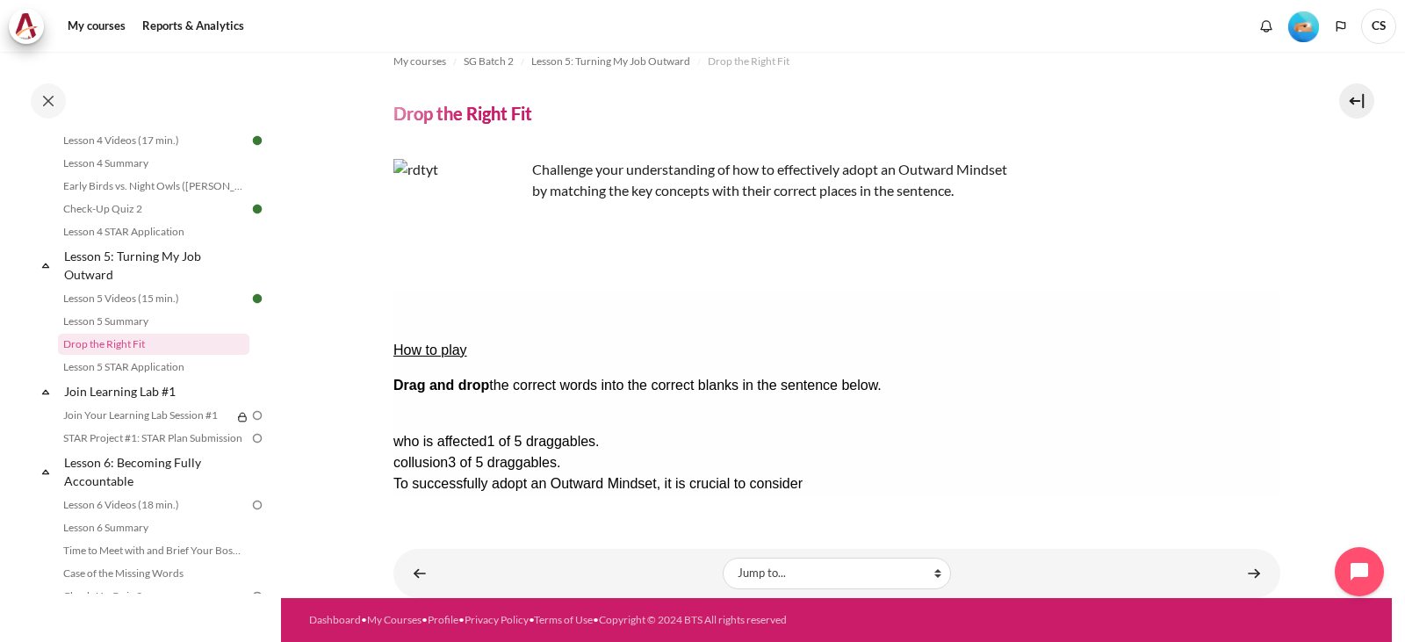
drag, startPoint x: 1225, startPoint y: 365, endPoint x: 1063, endPoint y: 384, distance: 163.5
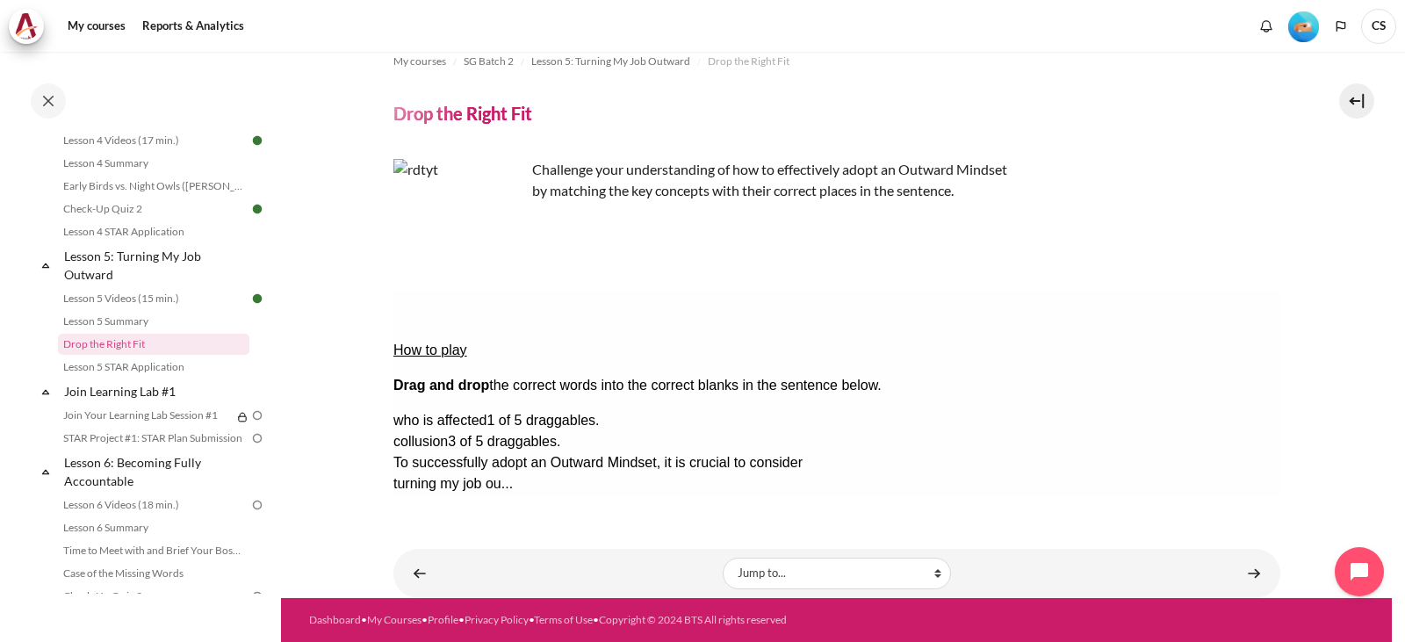
scroll to position [12, 0]
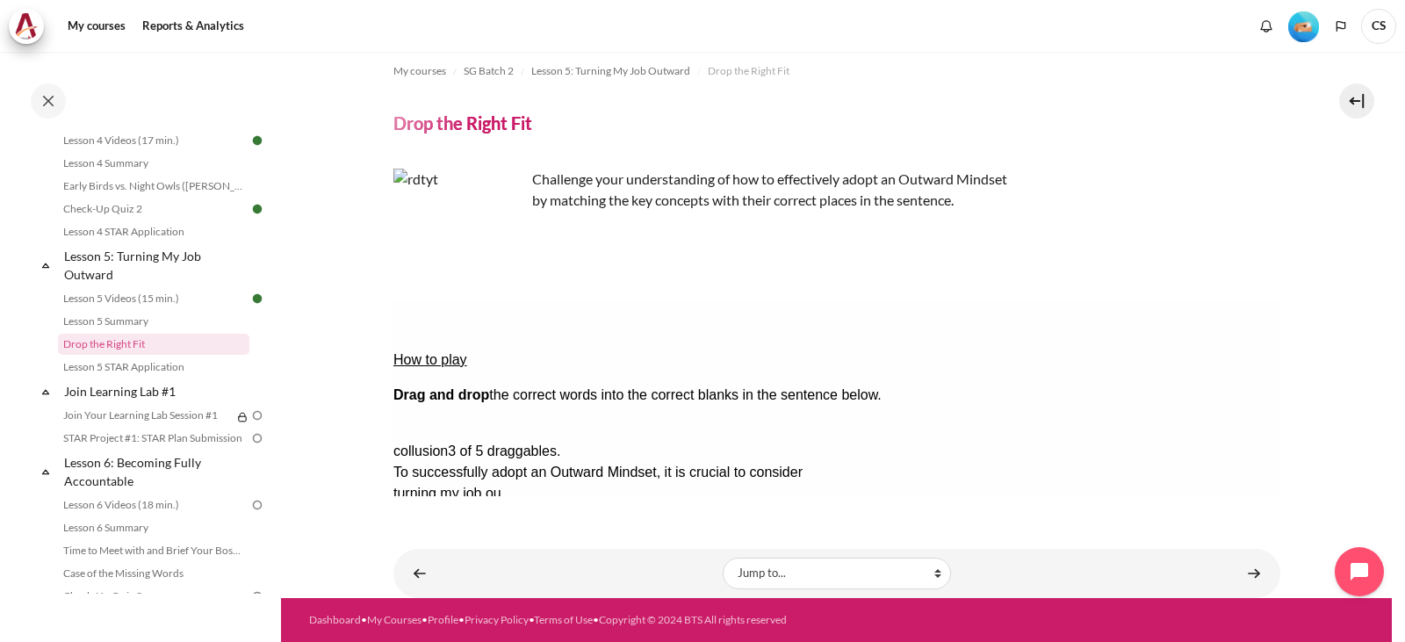
drag, startPoint x: 1214, startPoint y: 374, endPoint x: 642, endPoint y: 420, distance: 573.5
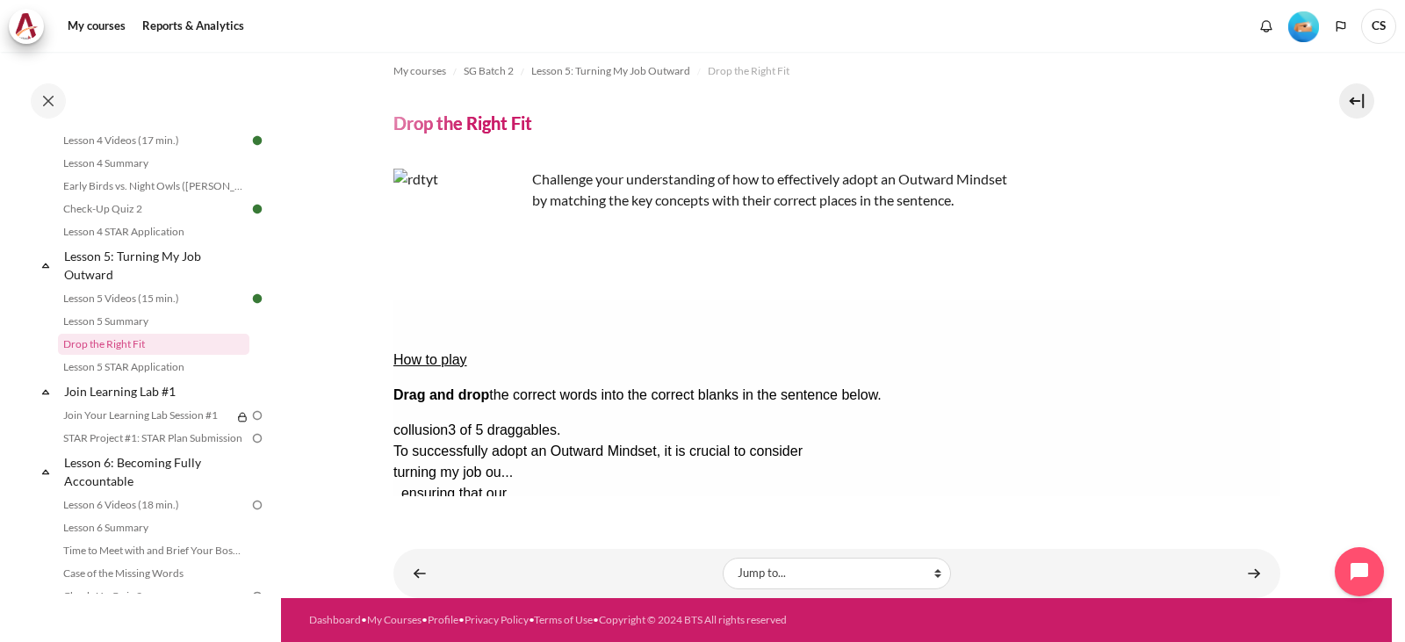
click at [436, 632] on button "Check Check the answers. The responses will be marked as correct, incorrect, or…" at bounding box center [416, 641] width 47 height 18
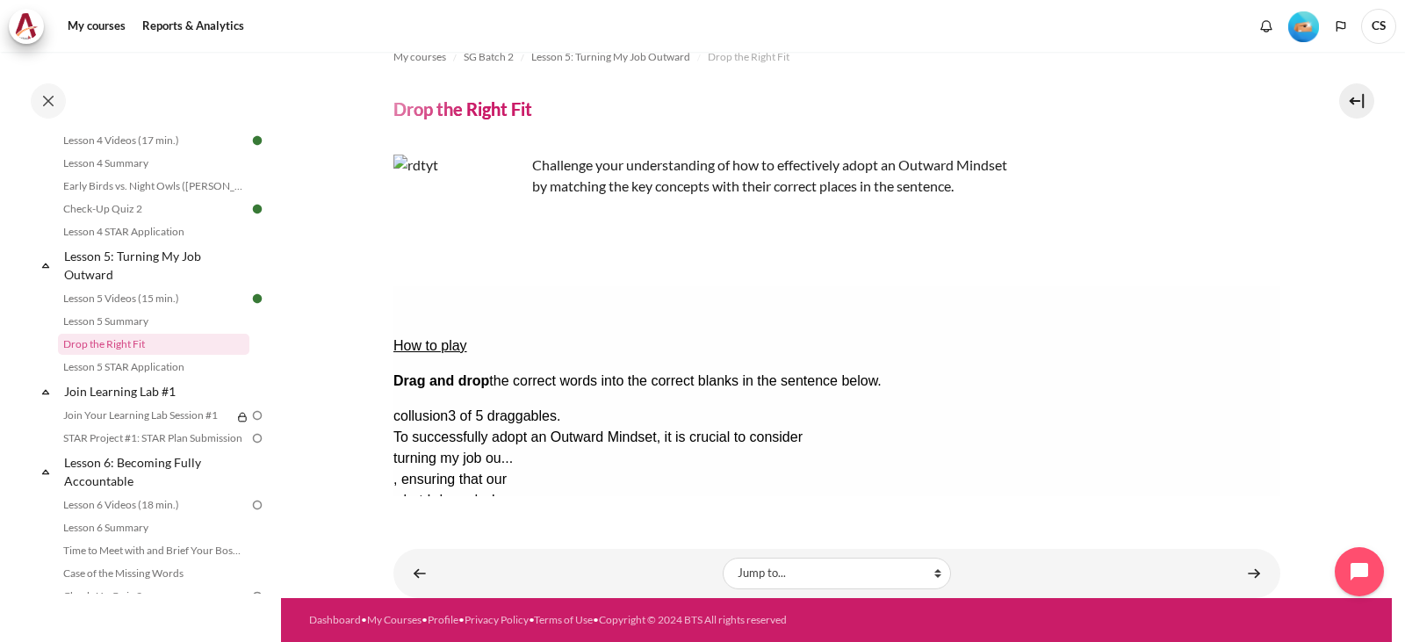
scroll to position [49, 0]
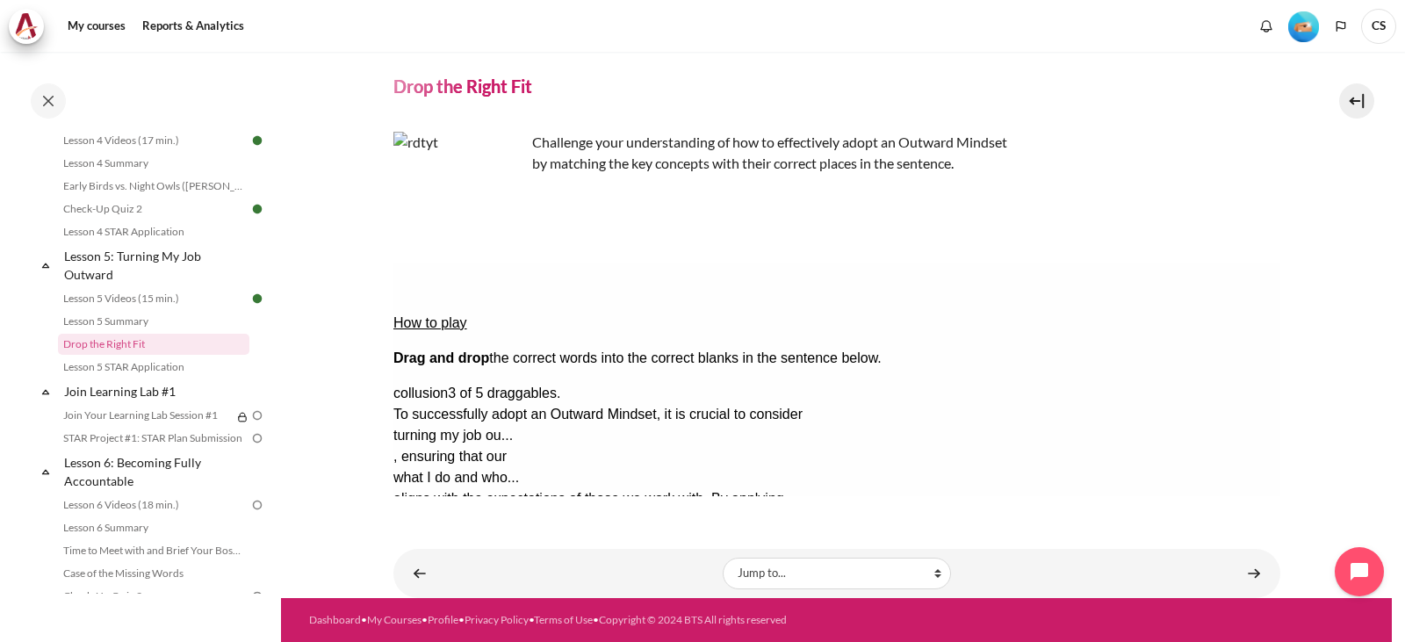
click at [532, 509] on div "job map" at bounding box center [463, 519] width 140 height 21
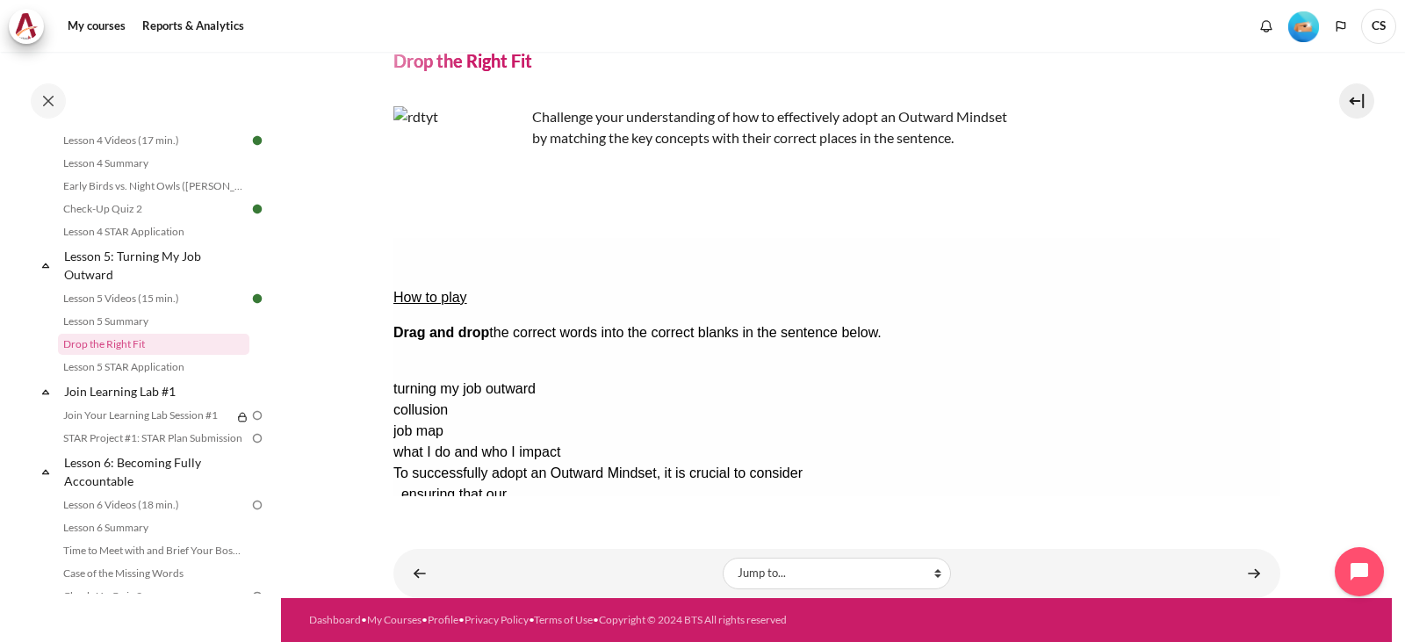
drag, startPoint x: 1186, startPoint y: 314, endPoint x: 854, endPoint y: 362, distance: 334.4
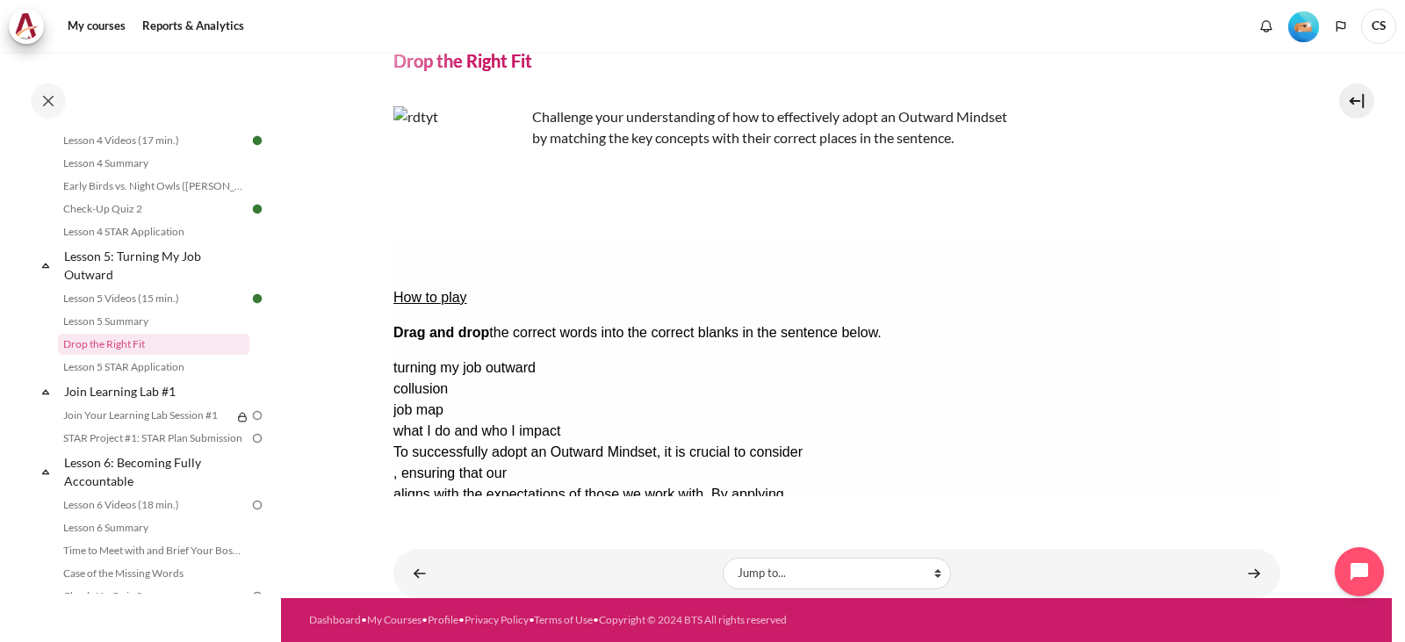
scroll to position [48, 0]
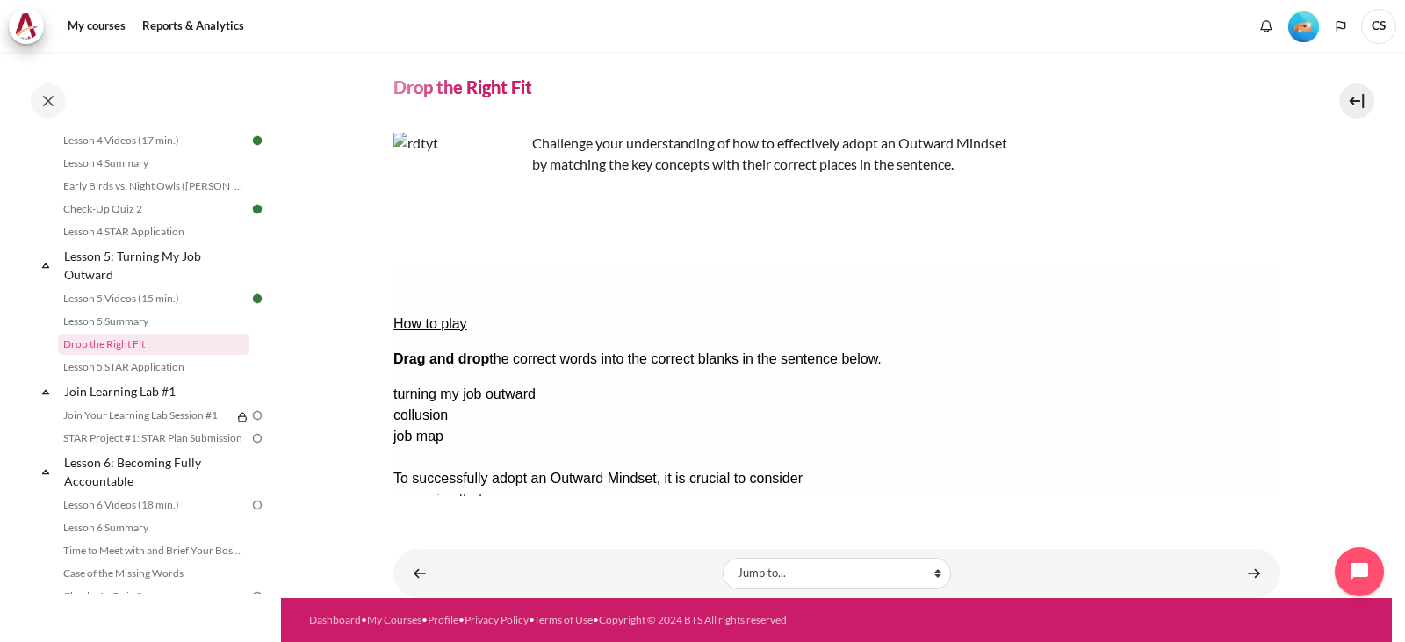
drag, startPoint x: 1113, startPoint y: 426, endPoint x: 853, endPoint y: 328, distance: 278.4
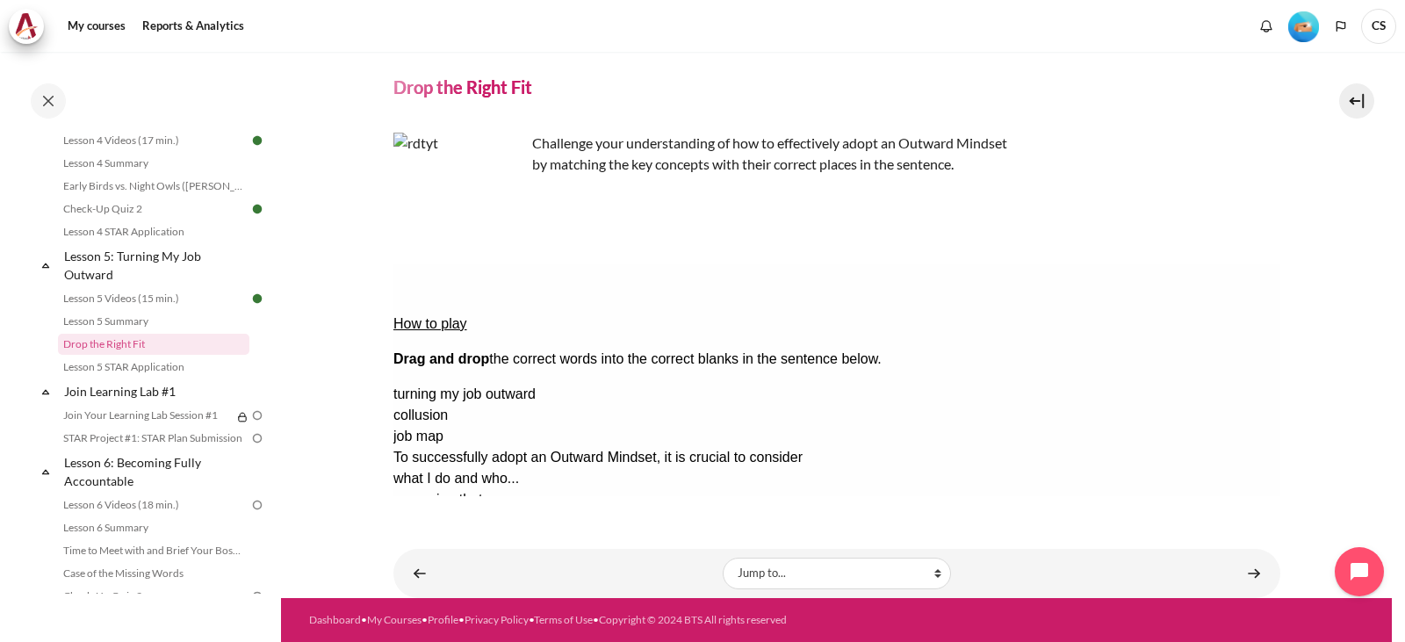
scroll to position [37, 0]
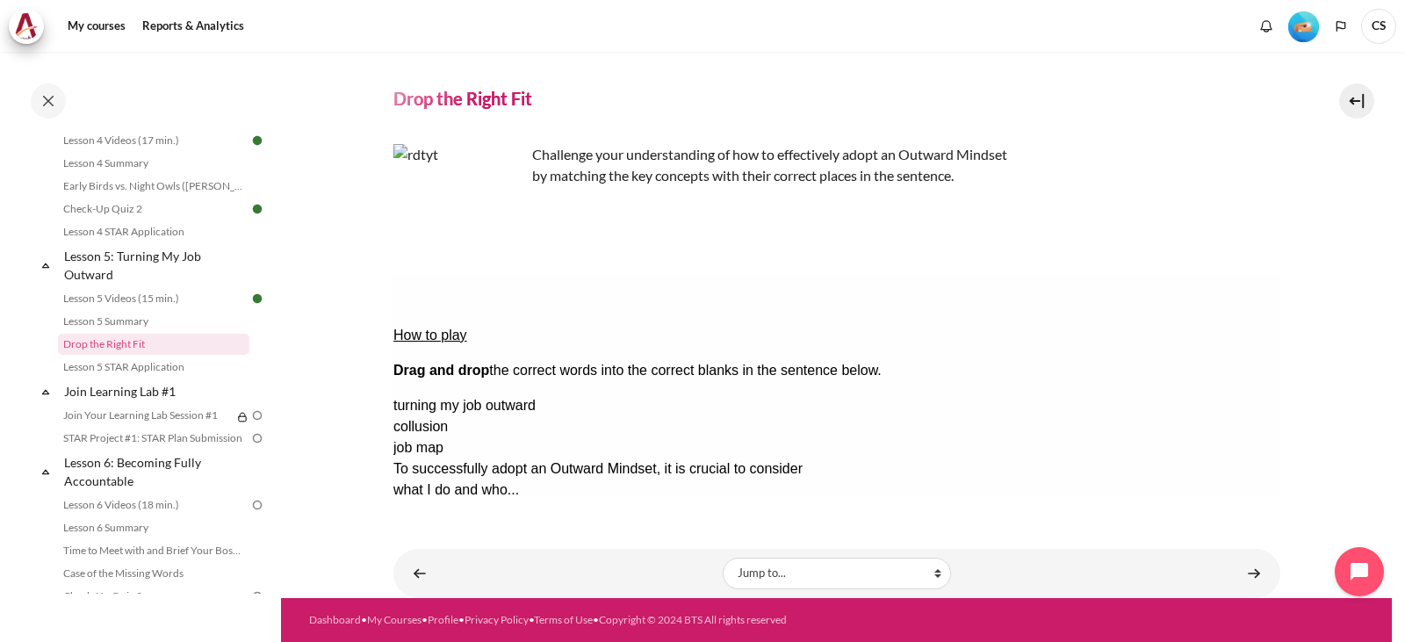
click at [532, 479] on div "what I do and who..." at bounding box center [463, 489] width 140 height 21
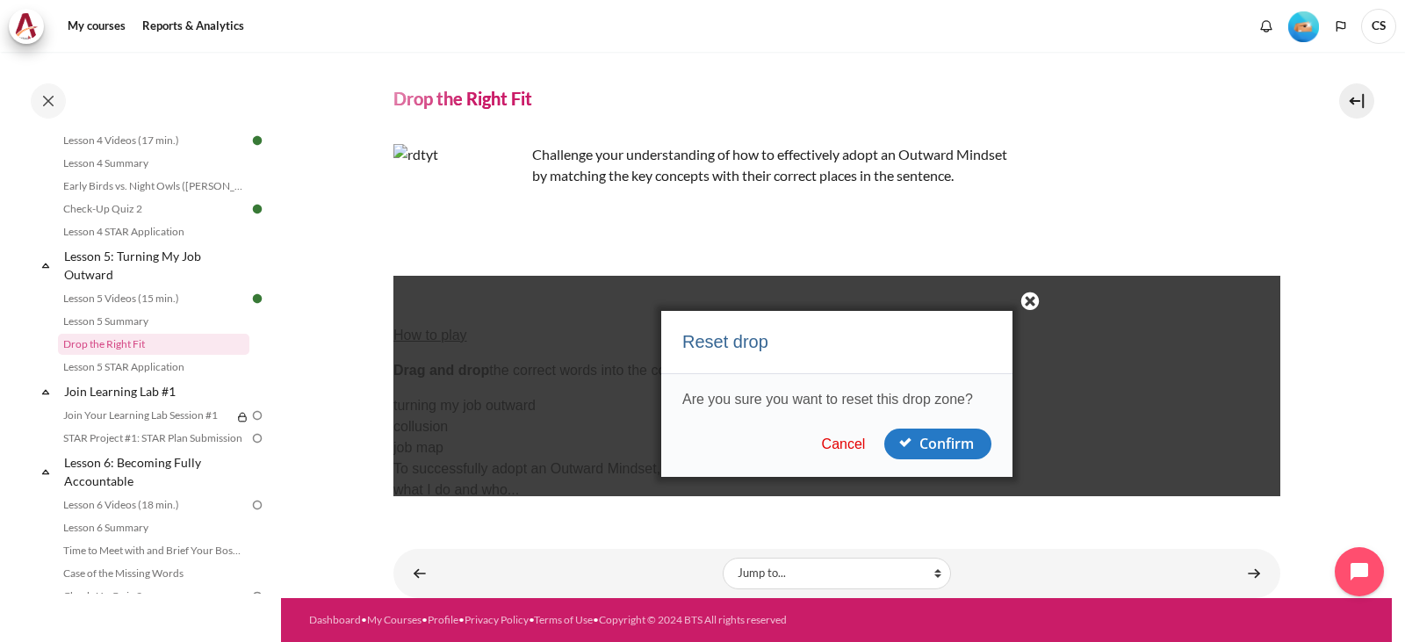
click at [833, 438] on button "Cancel" at bounding box center [843, 445] width 54 height 18
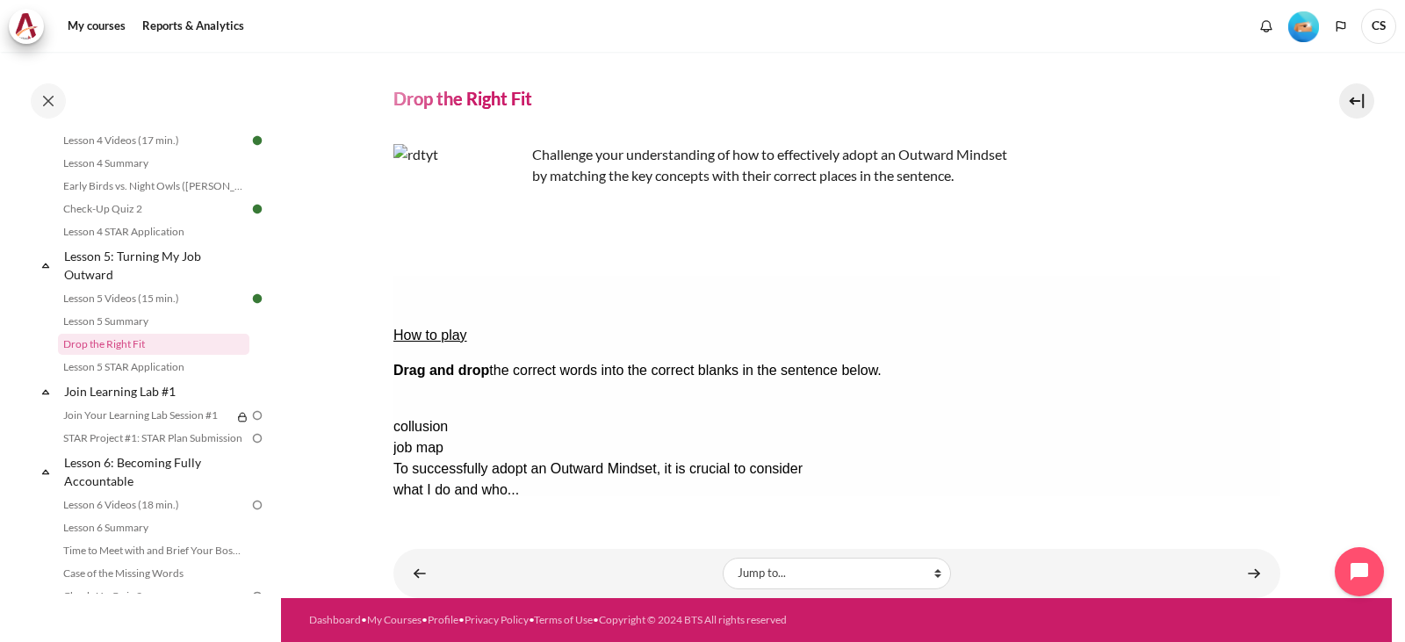
drag, startPoint x: 1164, startPoint y: 352, endPoint x: 442, endPoint y: 394, distance: 723.1
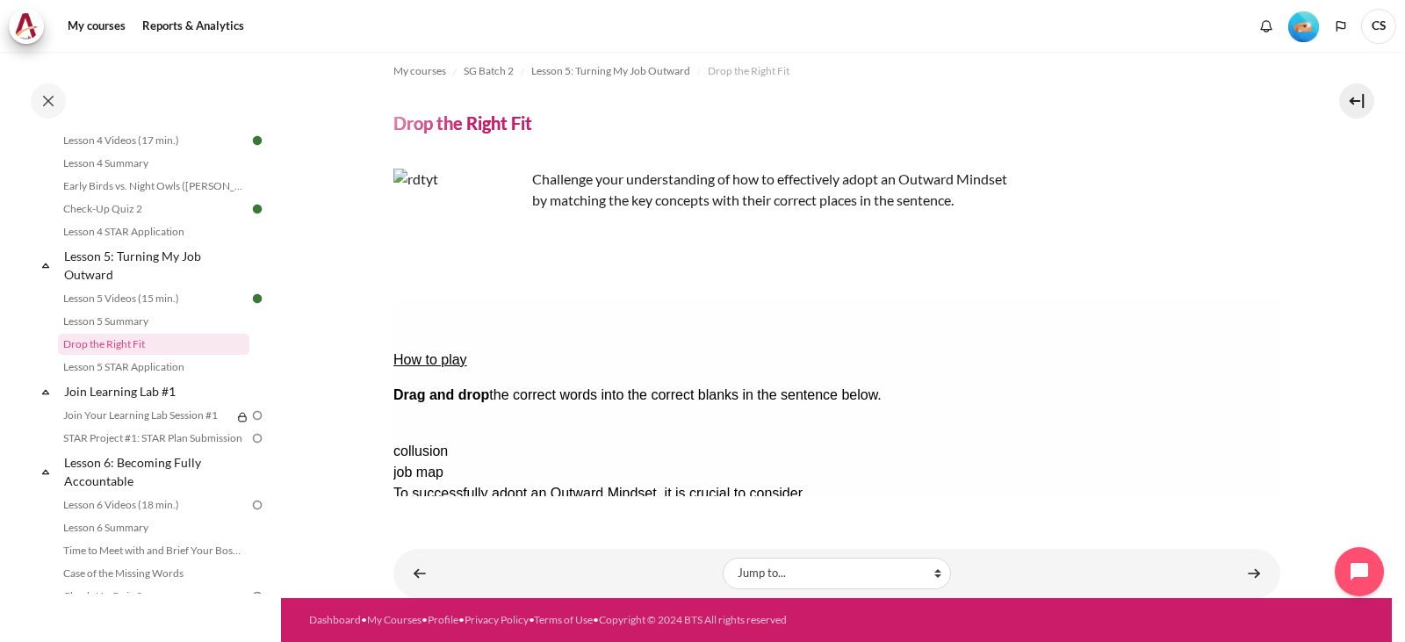
scroll to position [12, 0]
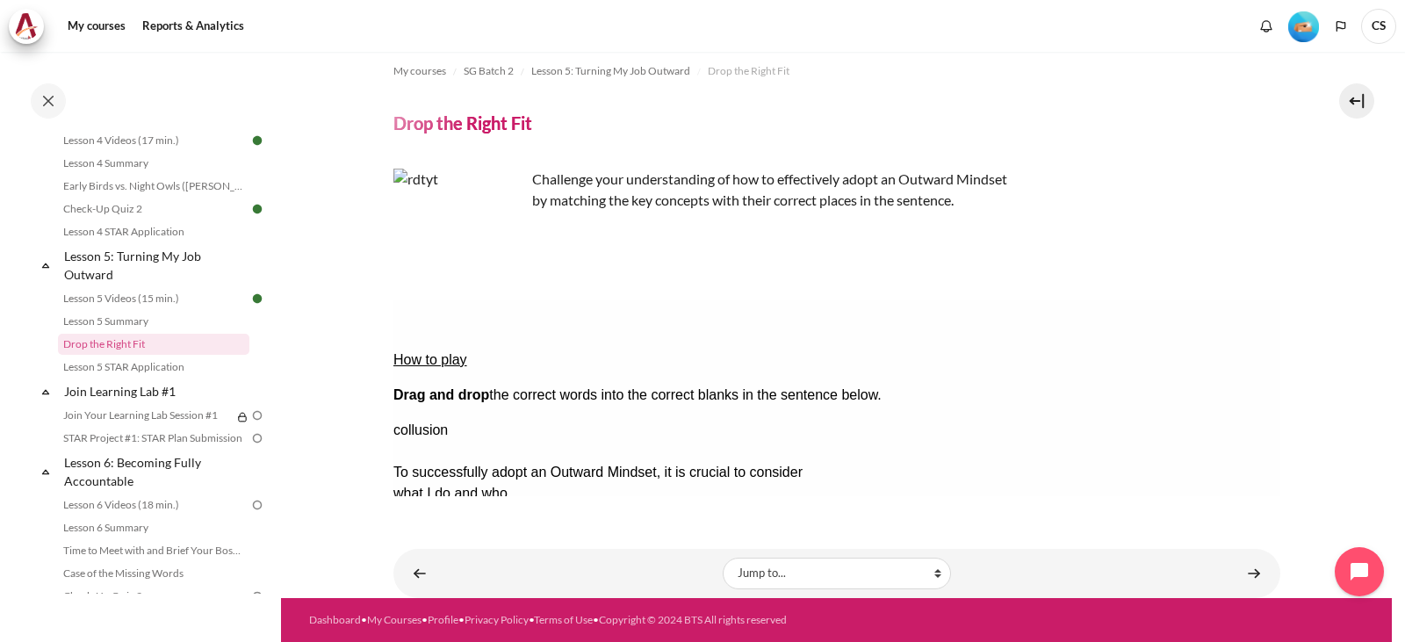
drag, startPoint x: 1226, startPoint y: 407, endPoint x: 471, endPoint y: 396, distance: 755.3
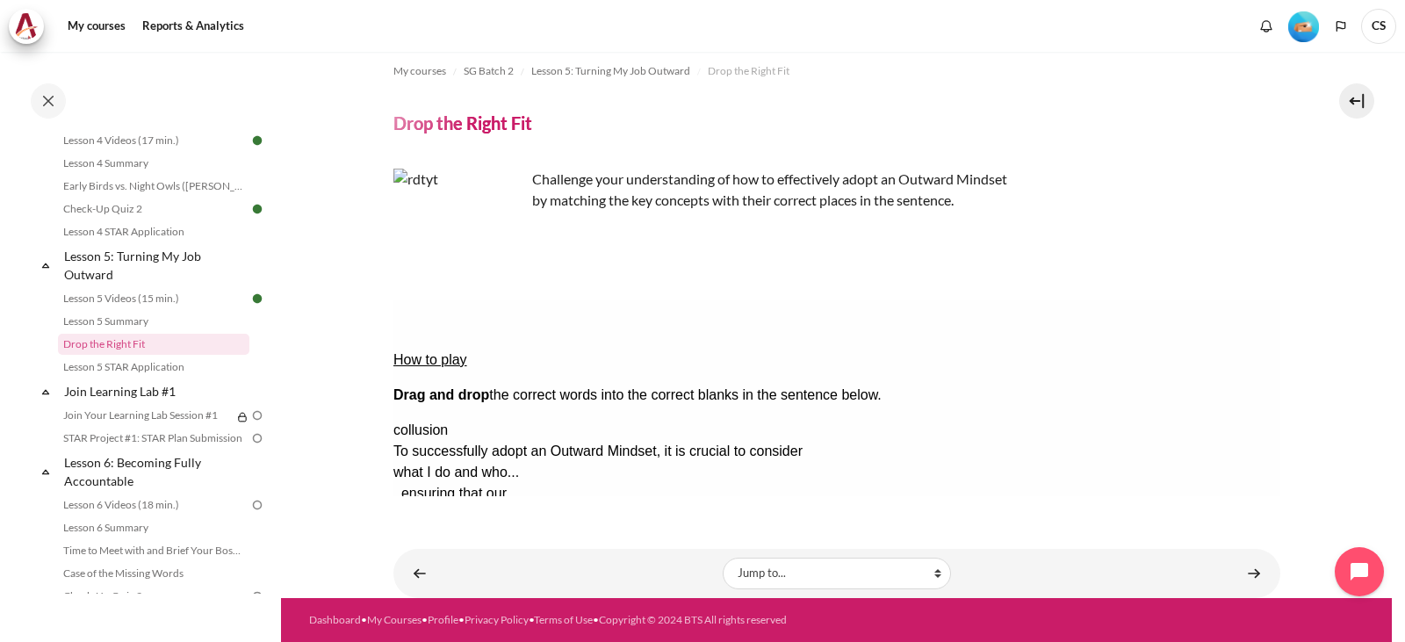
click at [440, 632] on button "Check Check the answers. The responses will be marked as correct, incorrect, or…" at bounding box center [416, 641] width 47 height 18
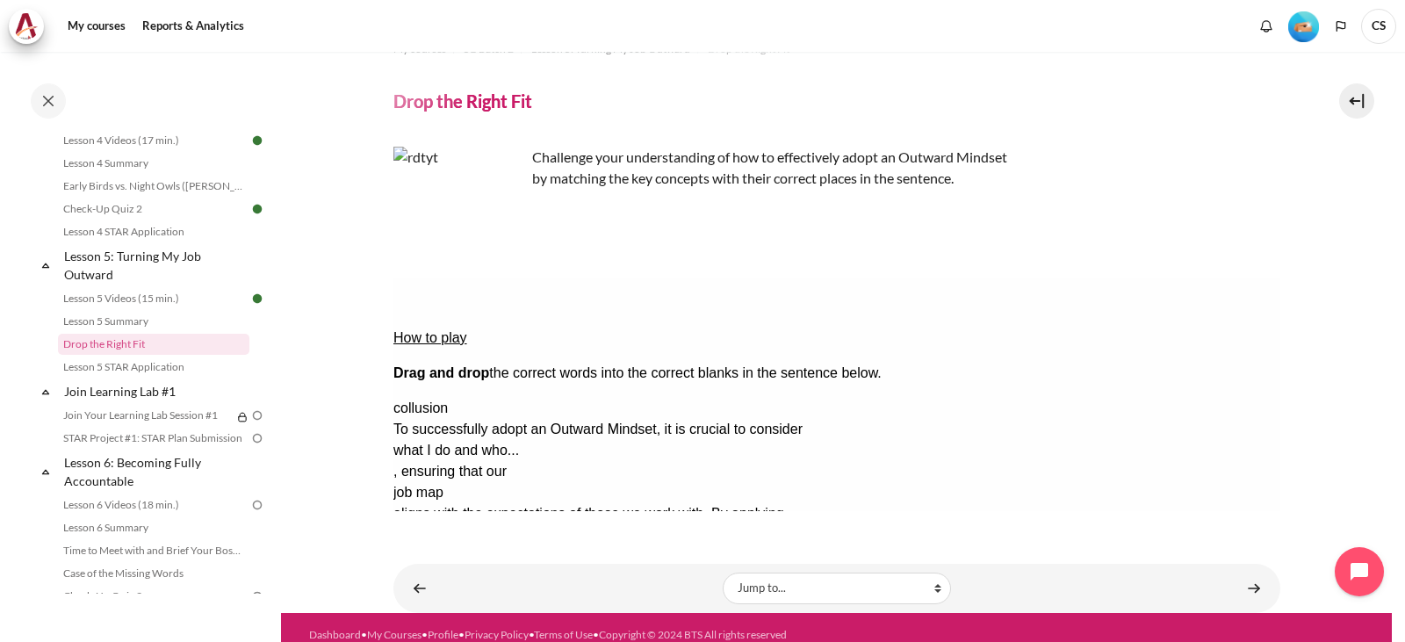
scroll to position [49, 0]
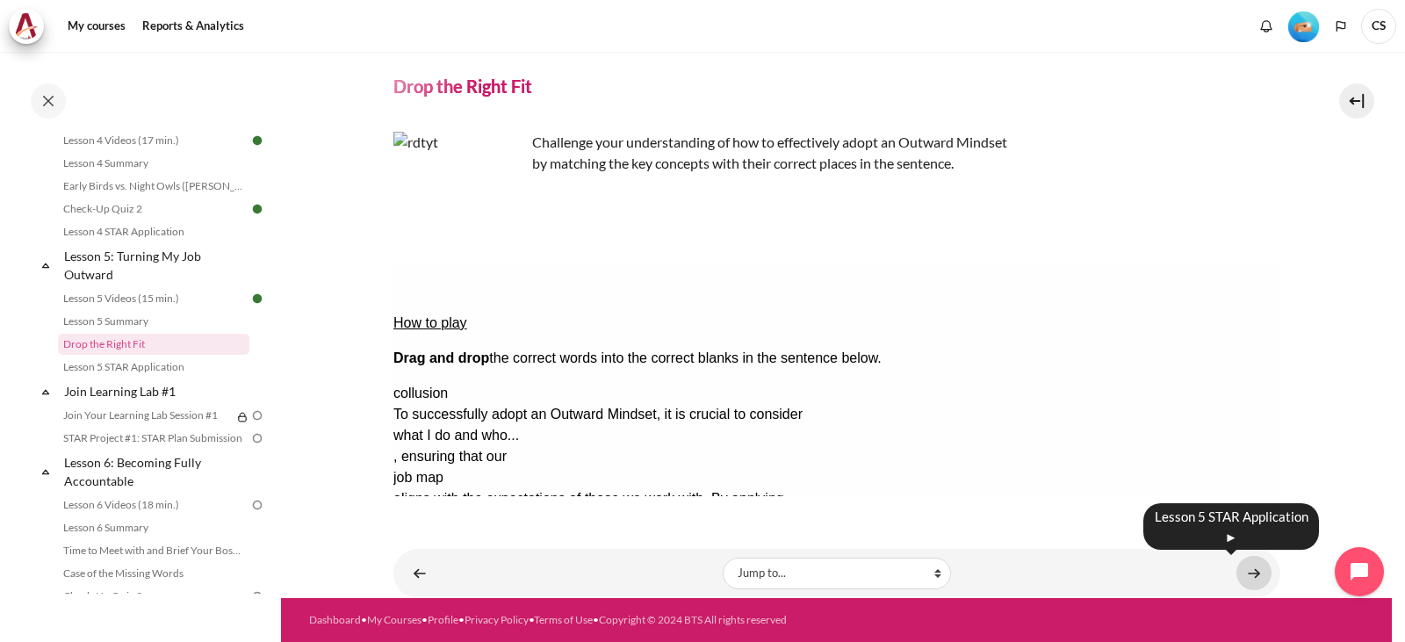
click at [1236, 572] on link "Content" at bounding box center [1253, 573] width 35 height 34
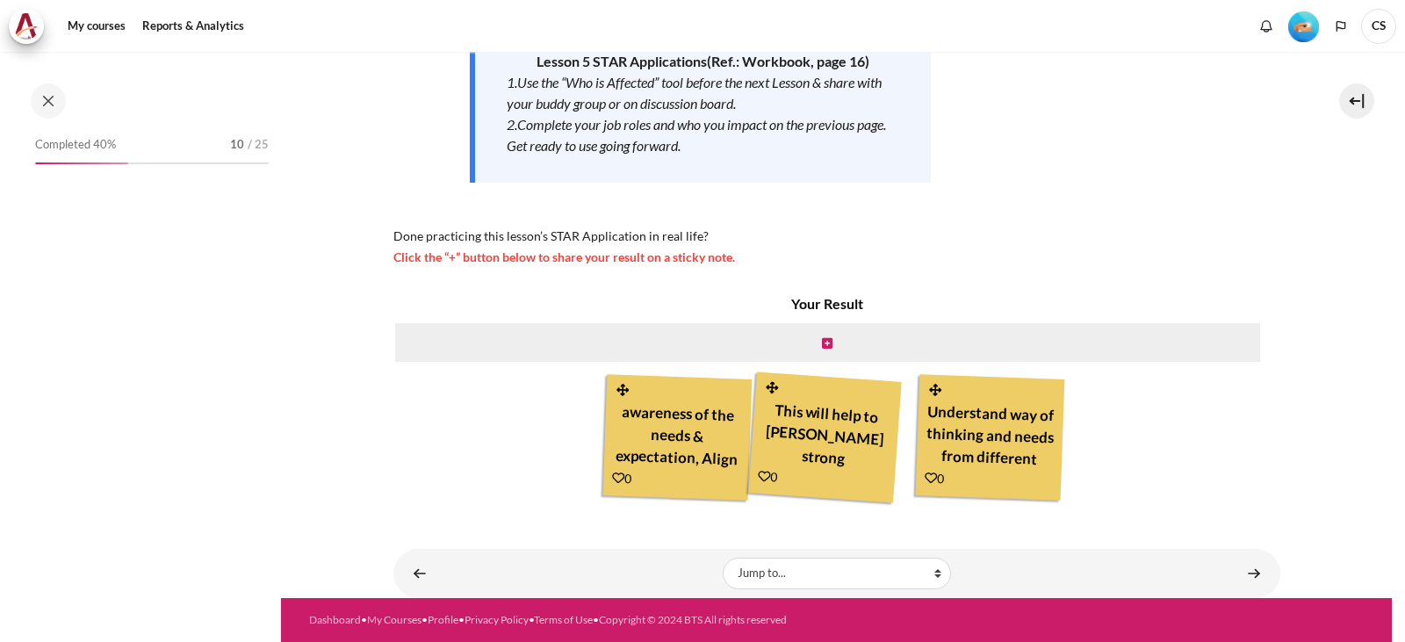
scroll to position [710, 0]
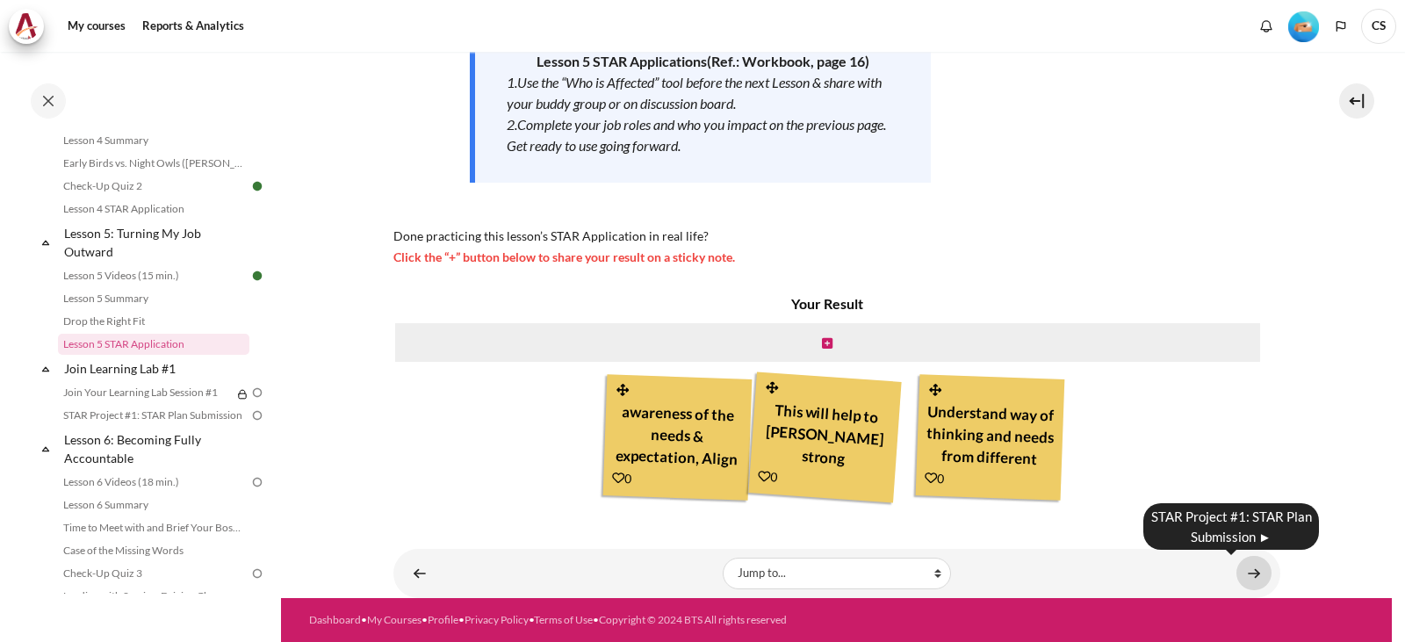
click at [1244, 573] on link "Content" at bounding box center [1253, 573] width 35 height 34
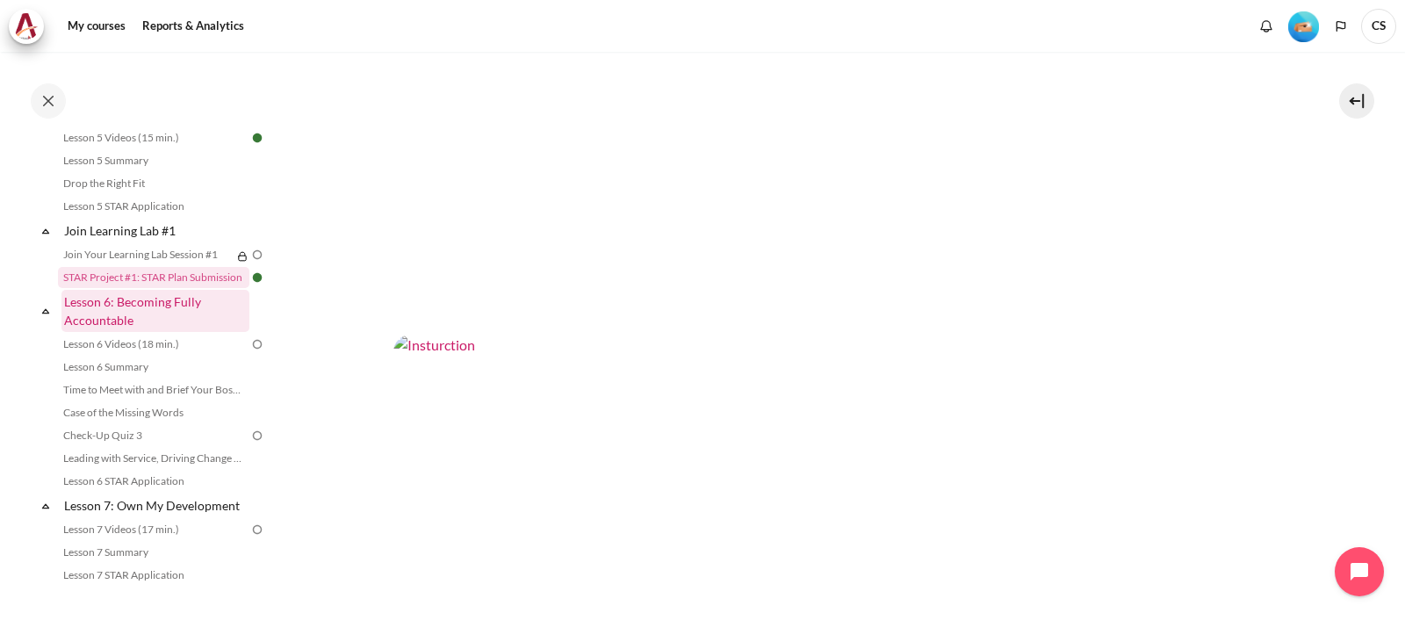
scroll to position [878, 0]
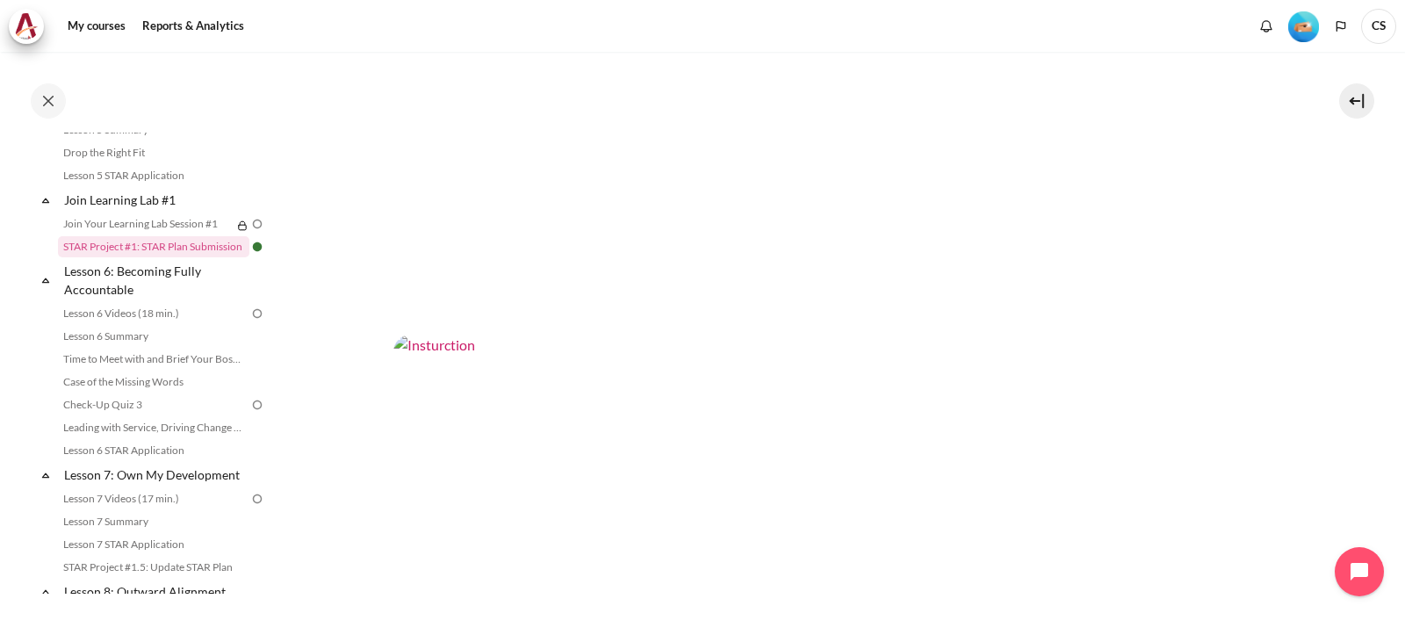
click at [249, 232] on img at bounding box center [257, 224] width 16 height 16
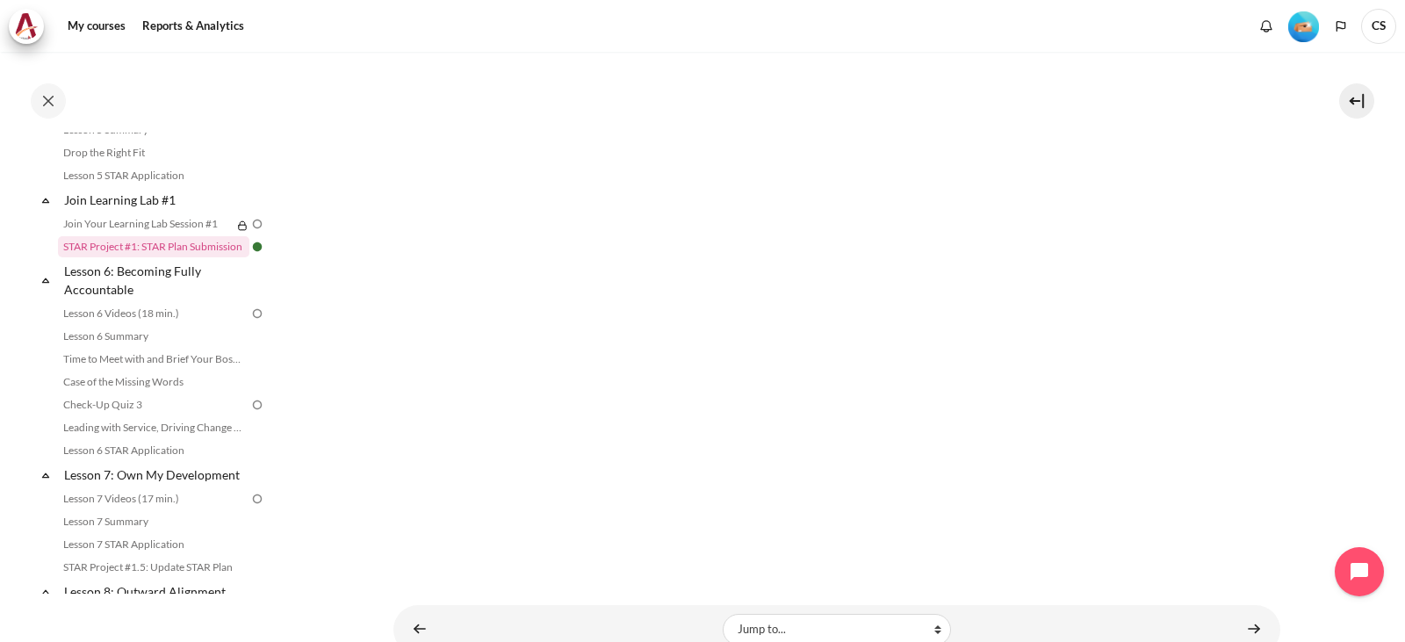
scroll to position [869, 0]
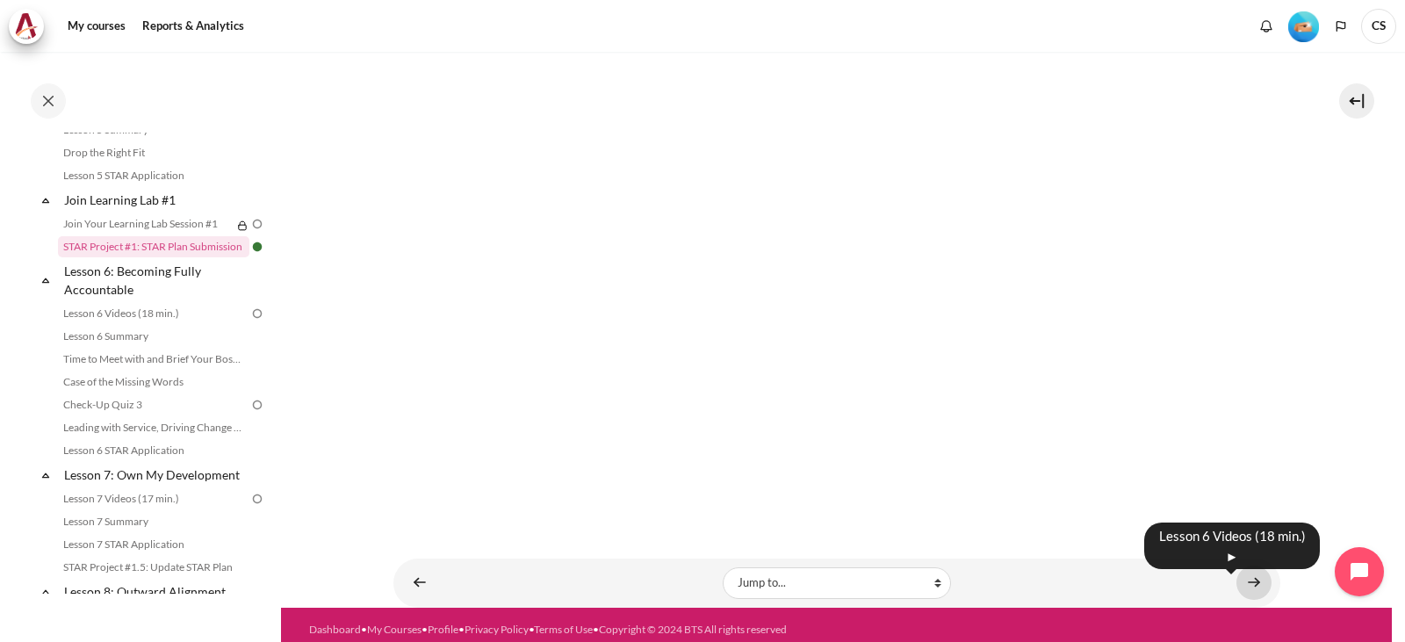
click at [1242, 569] on link "Content" at bounding box center [1253, 583] width 35 height 34
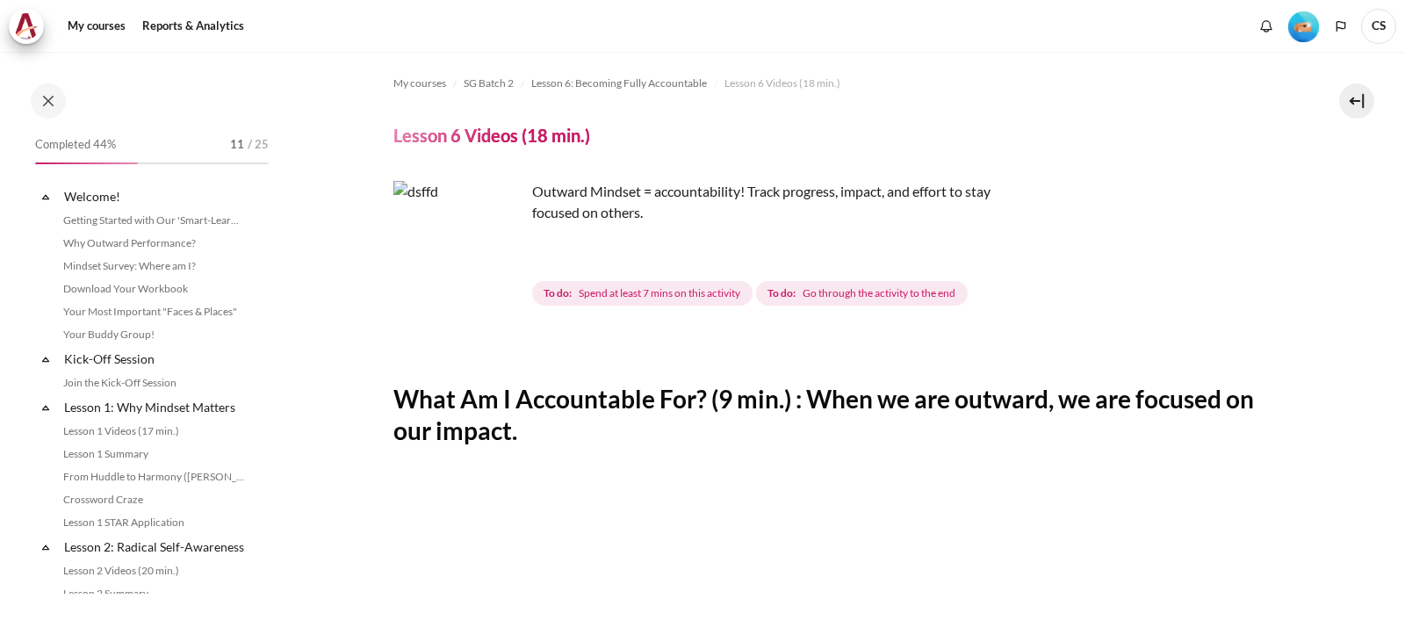
scroll to position [847, 0]
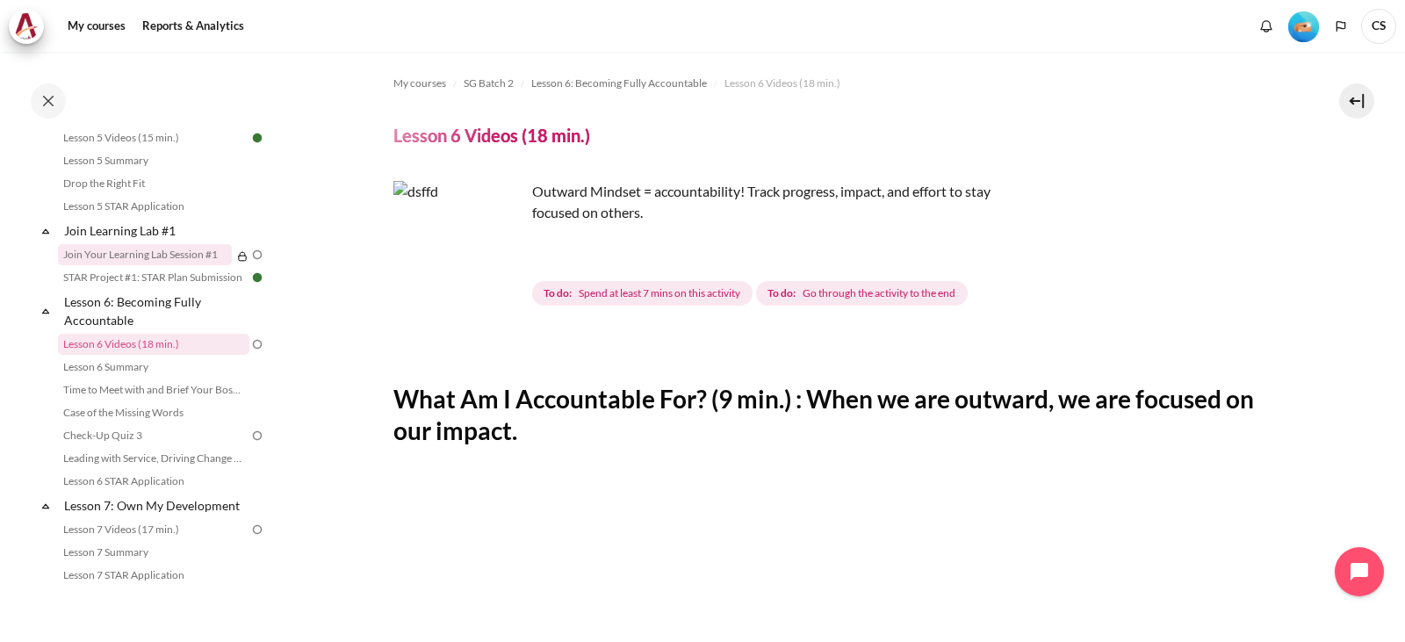
click at [164, 265] on link "Join Your Learning Lab Session #1" at bounding box center [145, 254] width 174 height 21
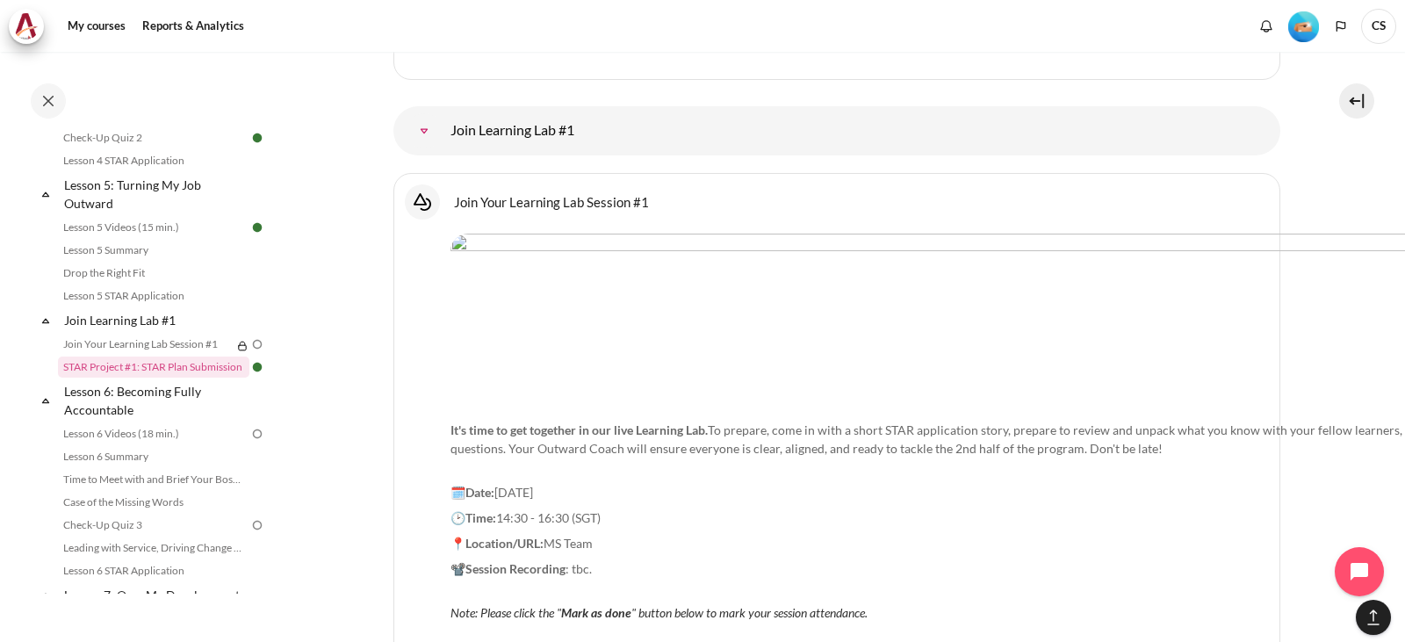
scroll to position [1886, 0]
